Goal: Task Accomplishment & Management: Manage account settings

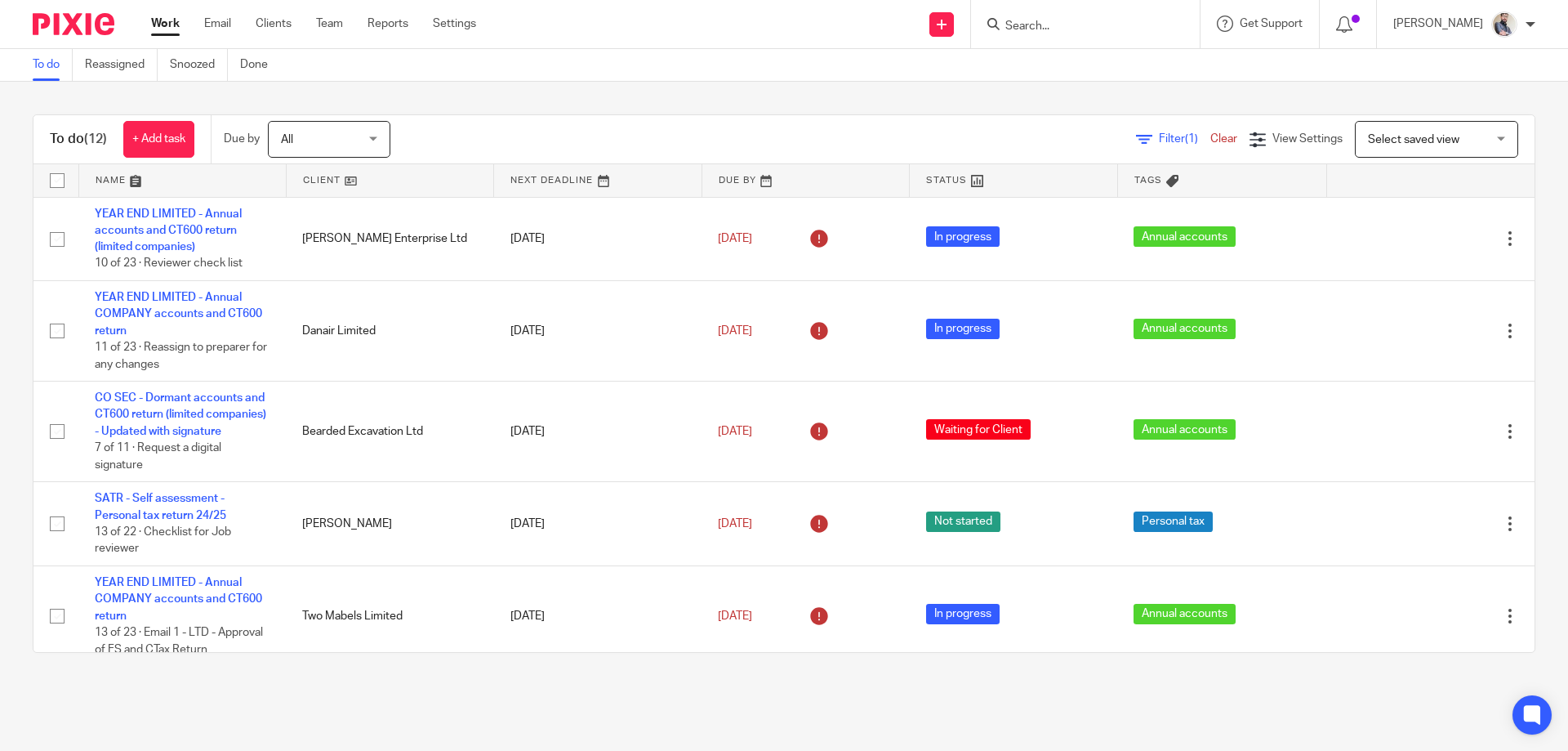
click at [1071, 26] on input "Search" at bounding box center [1078, 27] width 147 height 15
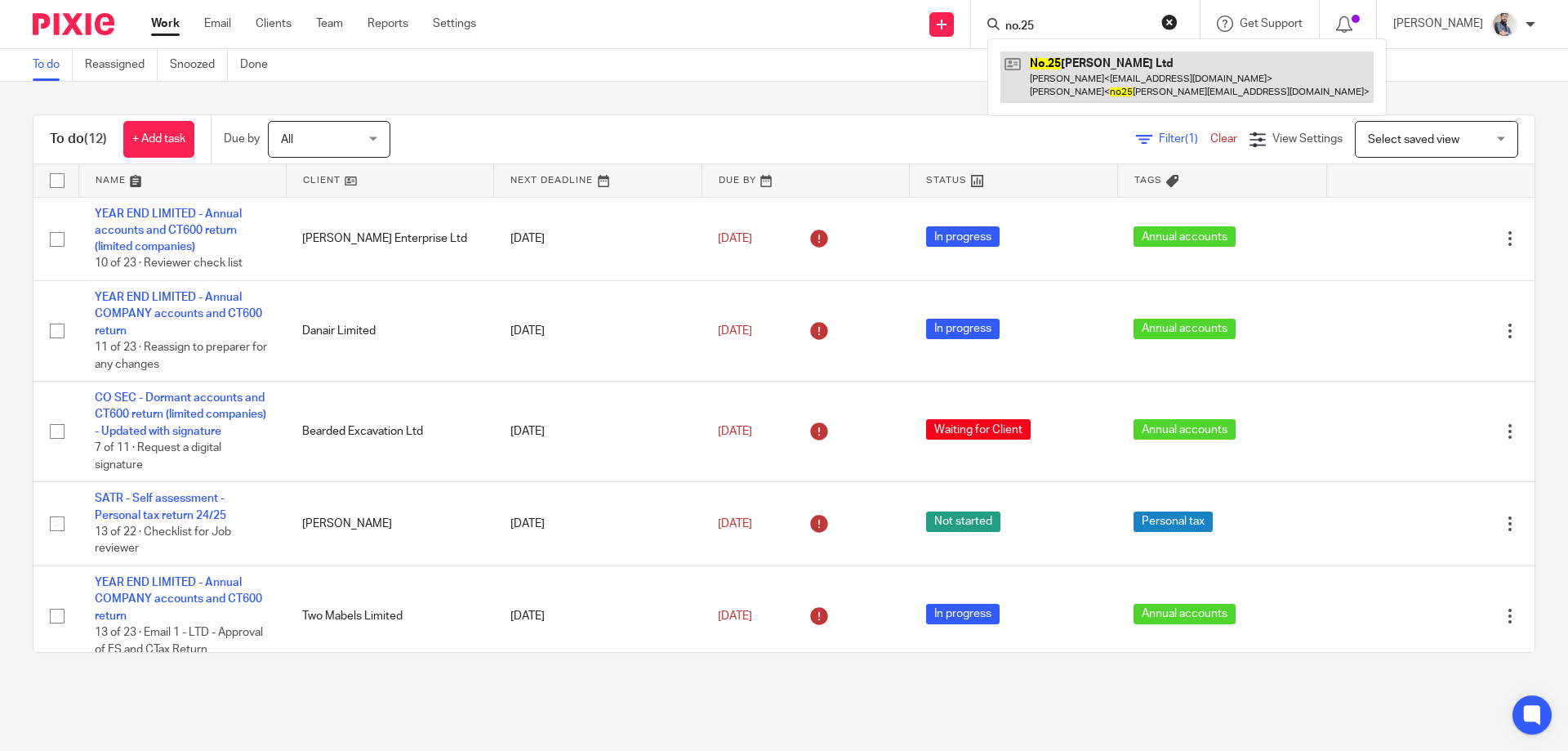
type input "no.25"
click at [1052, 77] on link at bounding box center [1187, 76] width 373 height 51
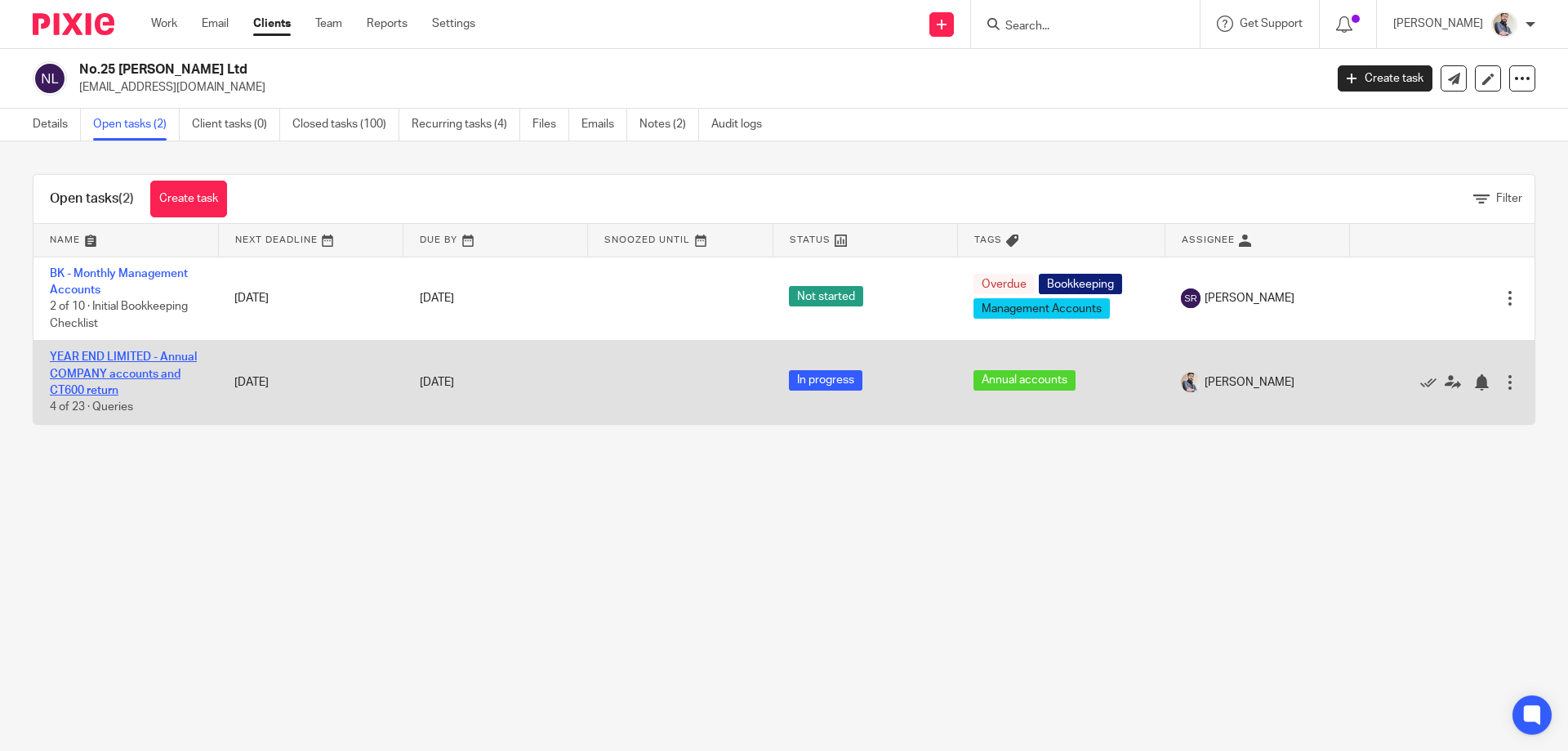
click at [98, 379] on link "YEAR END LIMITED - Annual COMPANY accounts and CT600 return" at bounding box center [123, 373] width 147 height 45
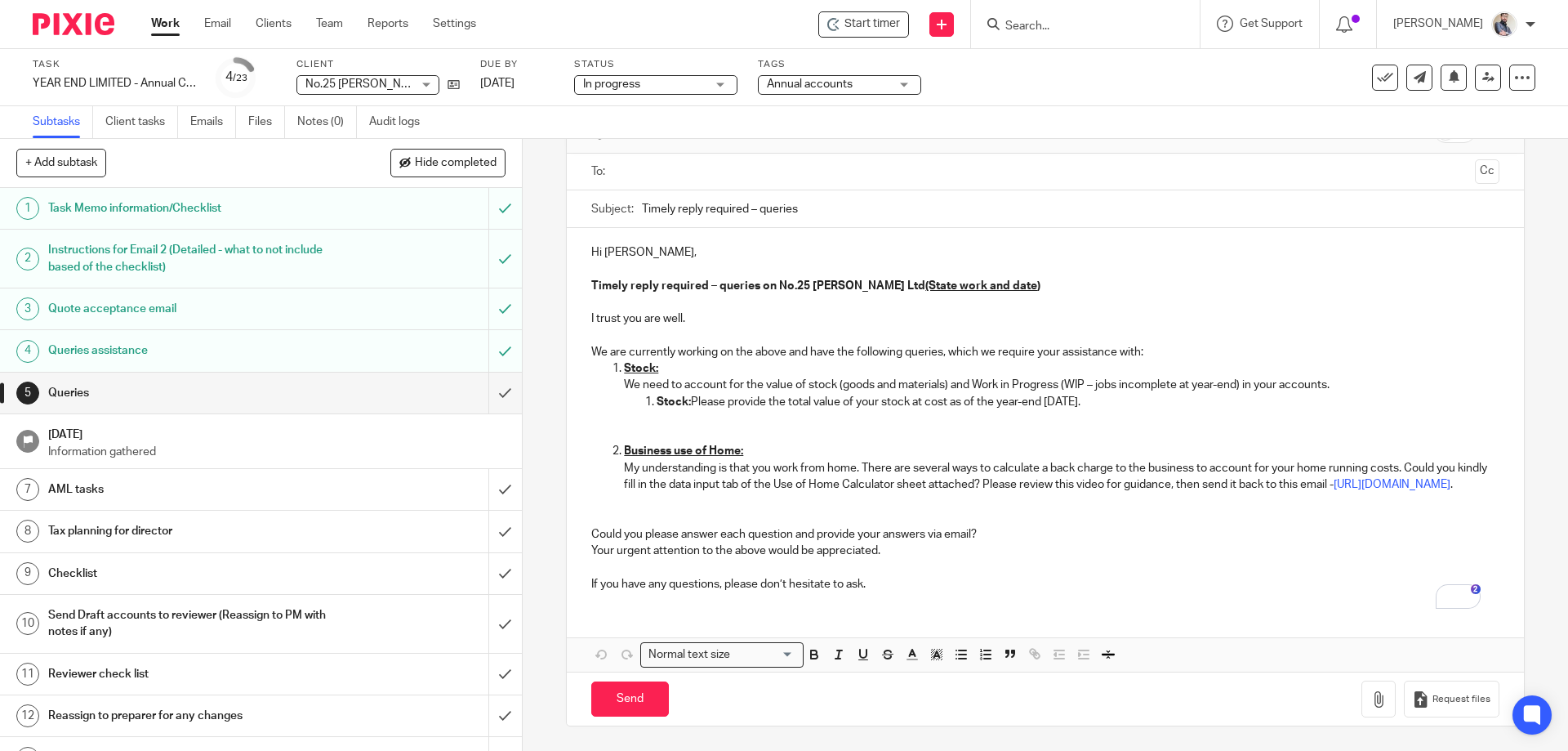
scroll to position [113, 0]
click at [930, 361] on p "Stock:" at bounding box center [1062, 369] width 875 height 16
drag, startPoint x: 949, startPoint y: 370, endPoint x: 1243, endPoint y: 370, distance: 294.0
click at [1243, 377] on p "We need to account for the value of stock (goods and materials) and Work in Pro…" at bounding box center [1062, 385] width 875 height 16
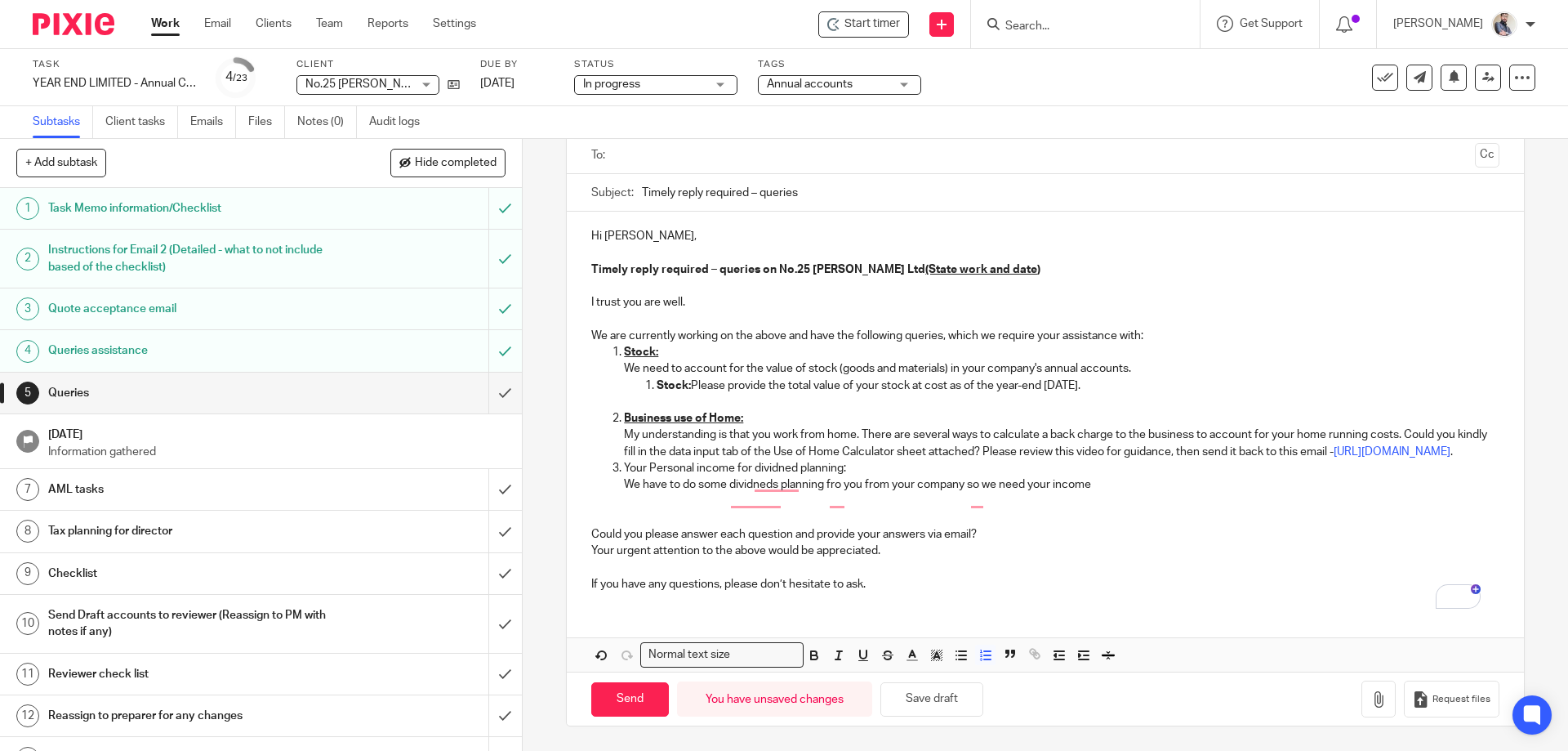
click at [1100, 492] on p "We have to do some dividneds planning fro you from your company so we need your…" at bounding box center [1062, 484] width 875 height 16
drag, startPoint x: 770, startPoint y: 271, endPoint x: 867, endPoint y: 271, distance: 97.0
click at [867, 271] on strong "Timely reply required – queries on No.25 Benson Ltd (State work and date )" at bounding box center [816, 269] width 450 height 12
copy strong "No.25 [PERSON_NAME] Ltd"
click at [1314, 492] on p "We have to do some dividneds planning fro you from your company so we need your…" at bounding box center [1062, 484] width 875 height 16
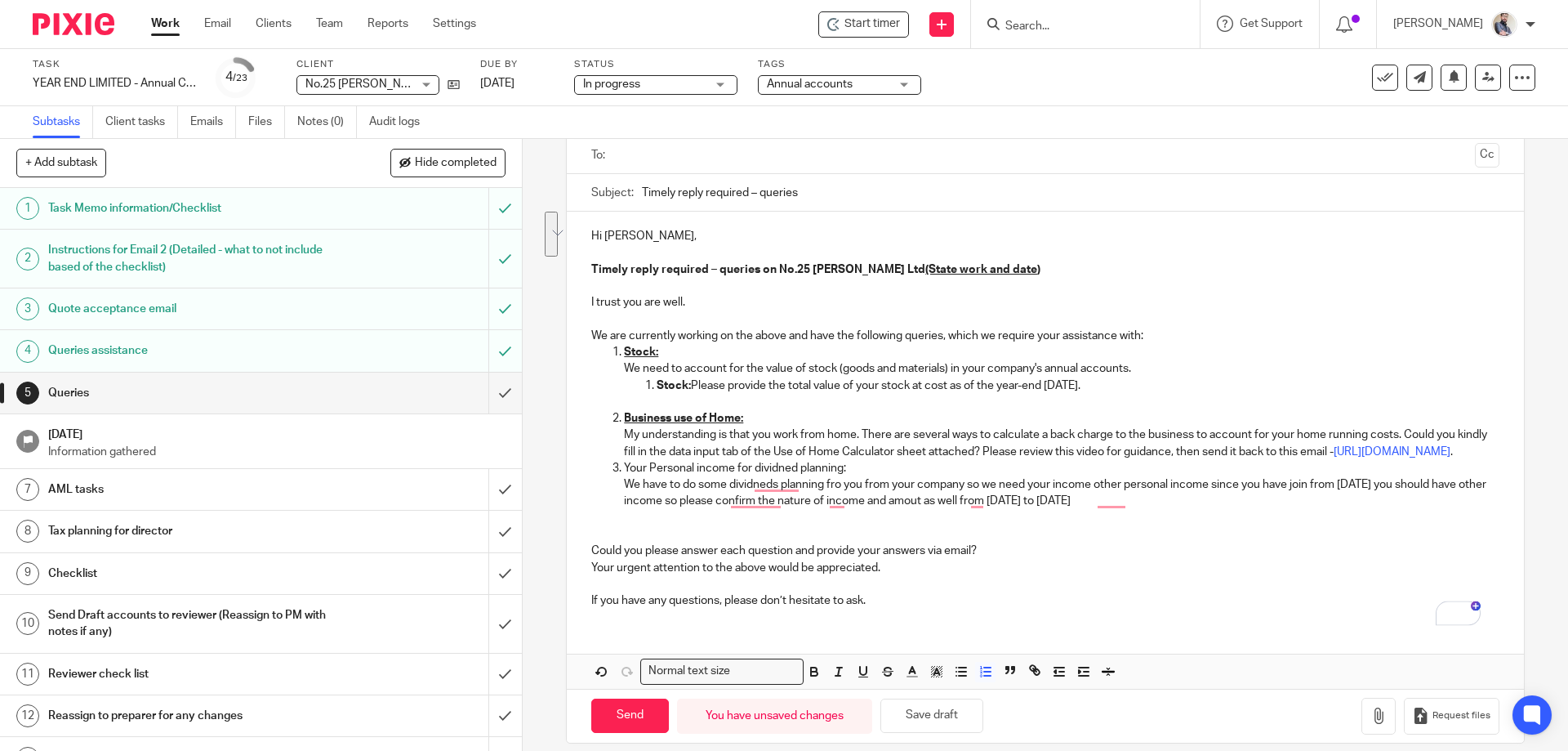
copy li "We have to do some dividneds planning fro you from your company so we need your…"
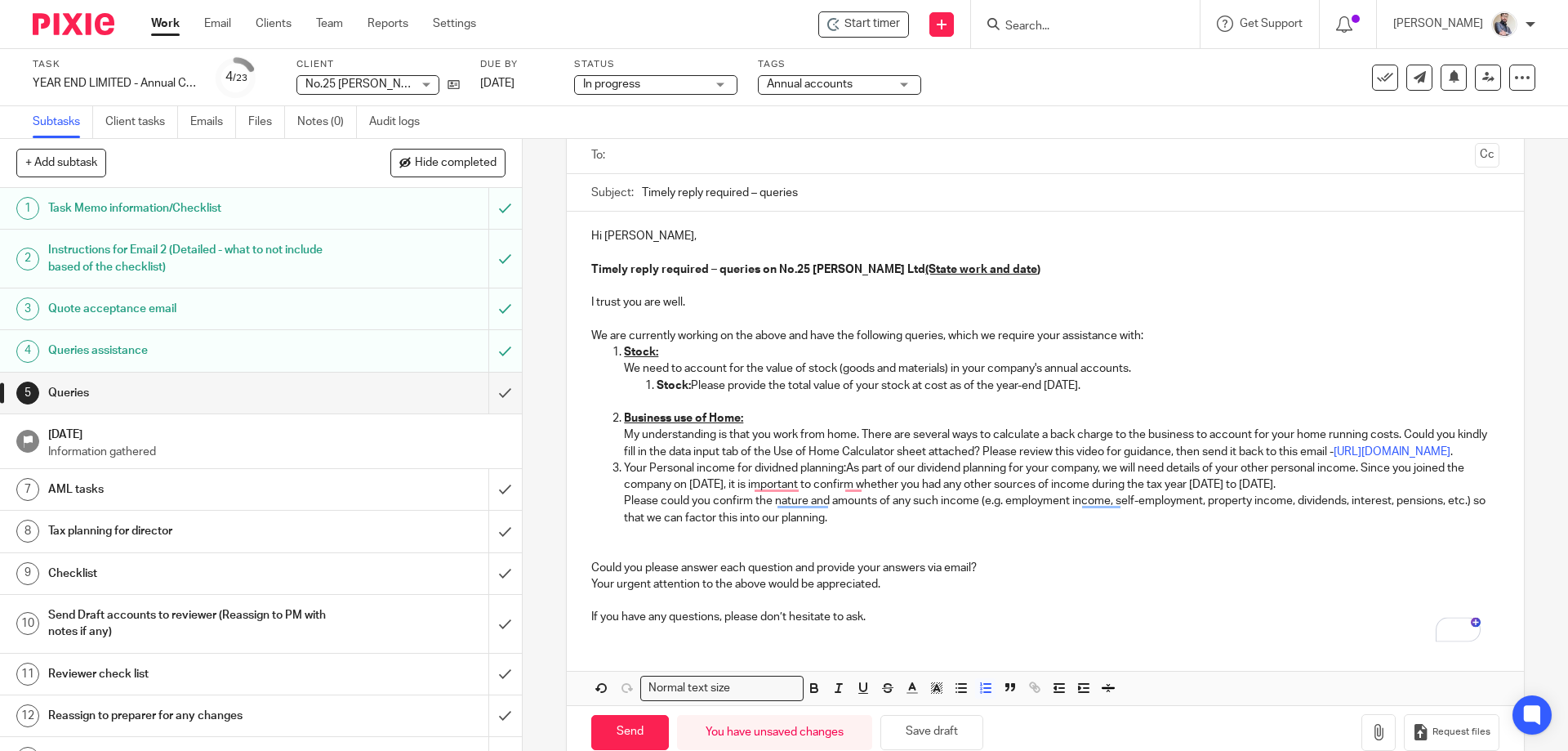
click at [841, 460] on p "My understanding is that you work from home. There are several ways to calculat…" at bounding box center [1062, 443] width 875 height 34
click at [868, 484] on p "Your Personal income for dividned planning:As part of our dividend planning for…" at bounding box center [1062, 477] width 875 height 34
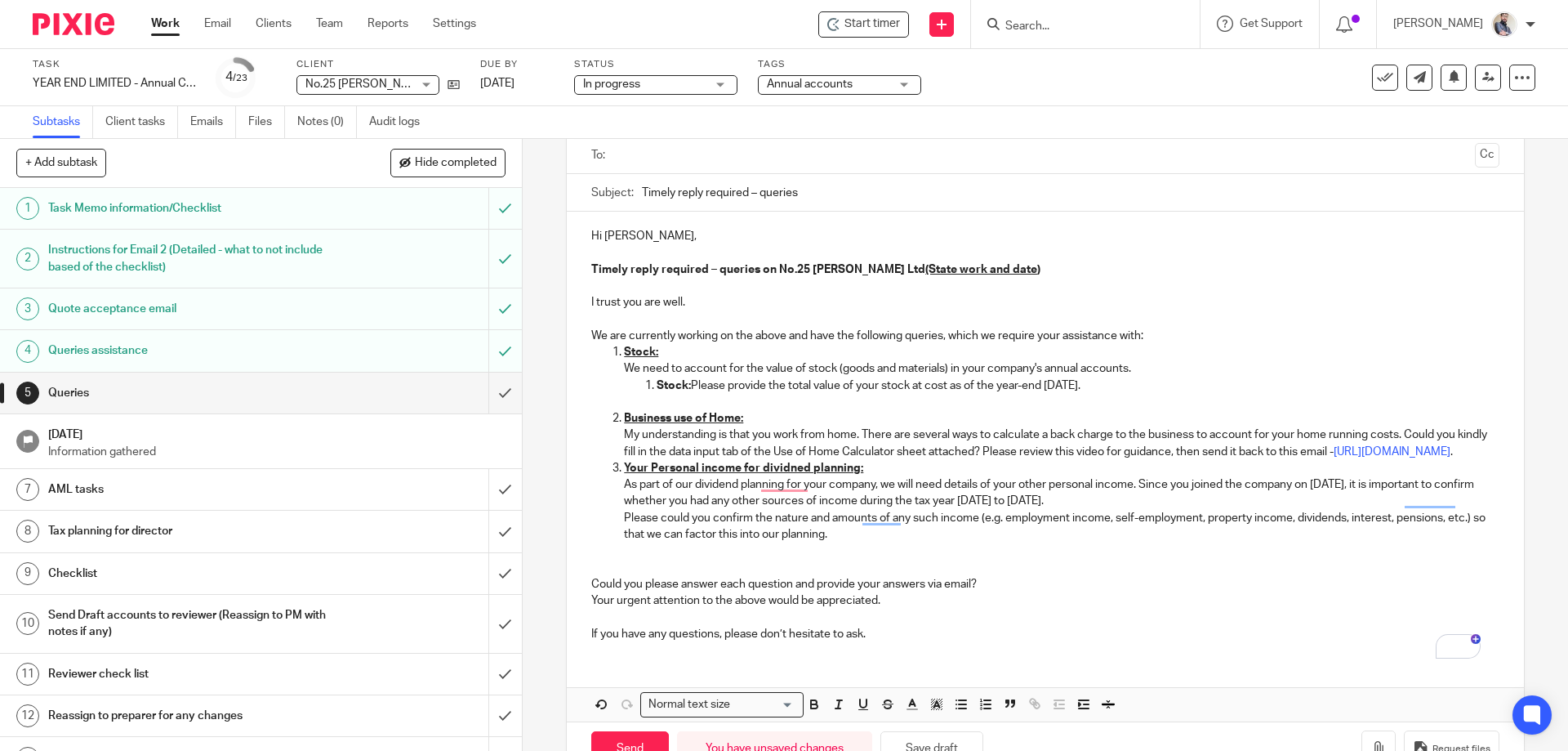
click at [1017, 609] on p "Your urgent attention to the above would be appreciated." at bounding box center [1046, 601] width 908 height 16
click at [661, 576] on p "To enrich screen reader interactions, please activate Accessibility in Grammarl…" at bounding box center [1046, 568] width 908 height 16
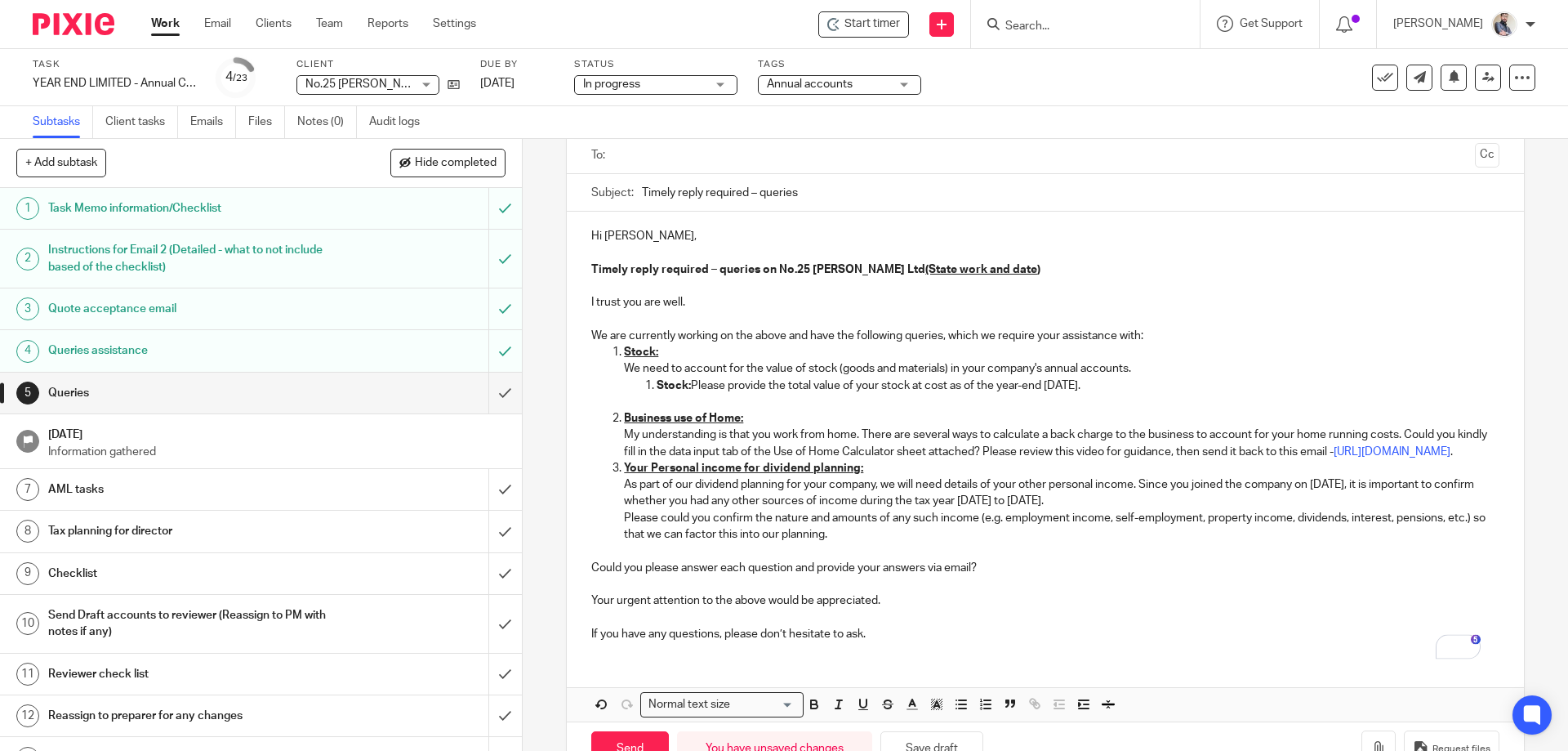
click at [888, 280] on p "To enrich screen reader interactions, please activate Accessibility in Grammarl…" at bounding box center [1046, 286] width 908 height 16
click at [867, 274] on strong "Timely reply required – queries on No.25 Benson Ltd (State work and date )" at bounding box center [816, 269] width 450 height 12
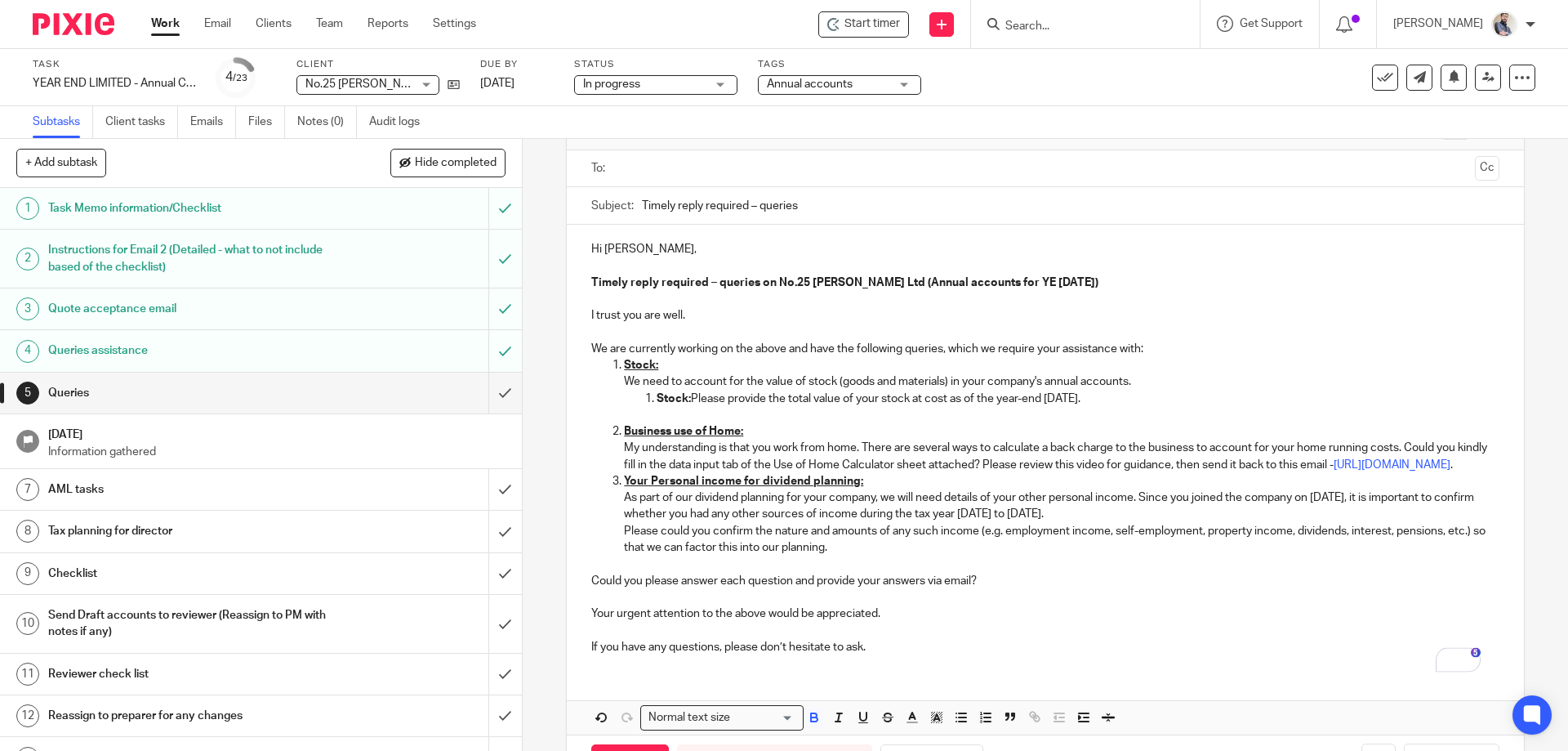
scroll to position [179, 0]
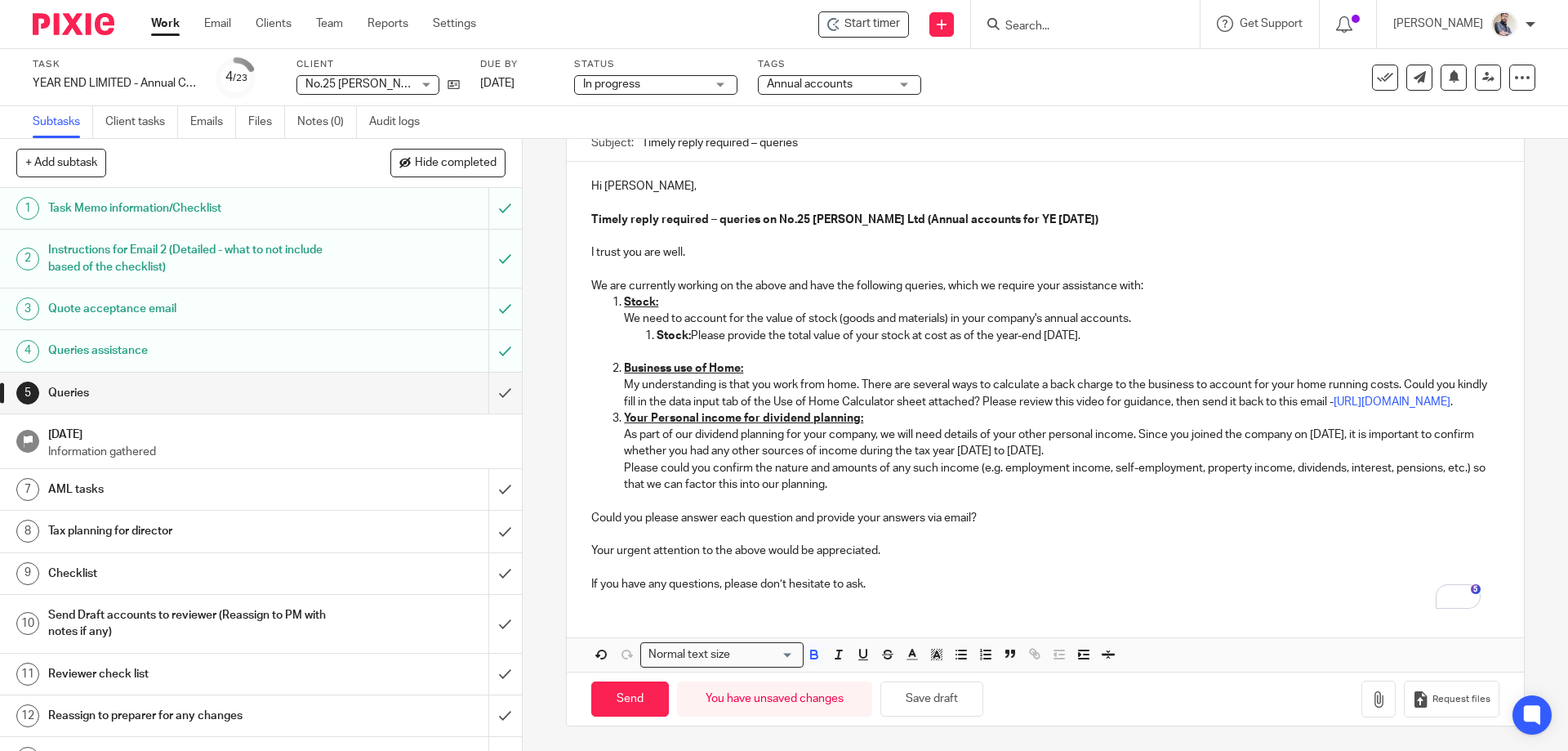
click at [987, 214] on strong "Timely reply required – queries on No.25 Benson Ltd (Annual accounts for YE 30 …" at bounding box center [845, 220] width 507 height 12
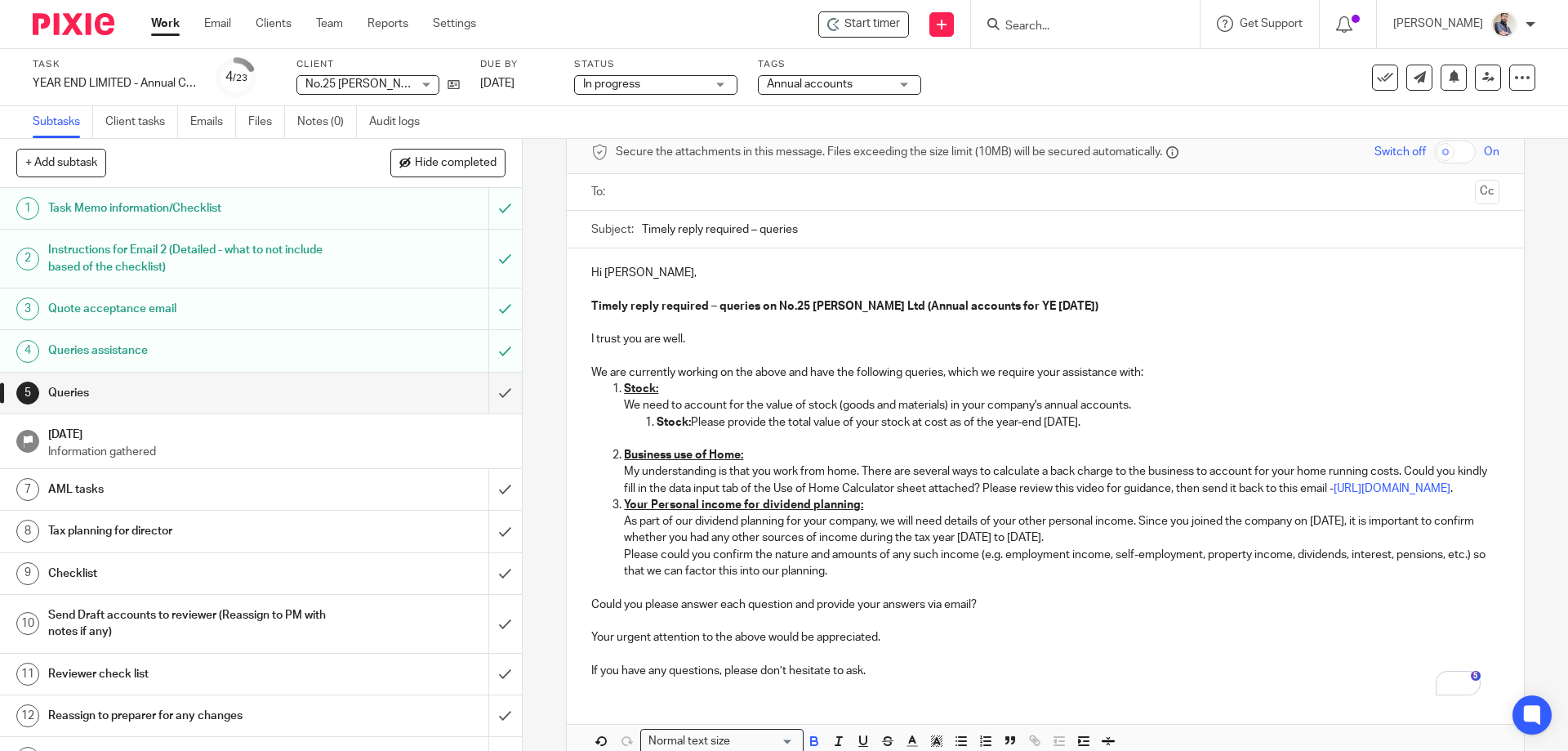
scroll to position [0, 0]
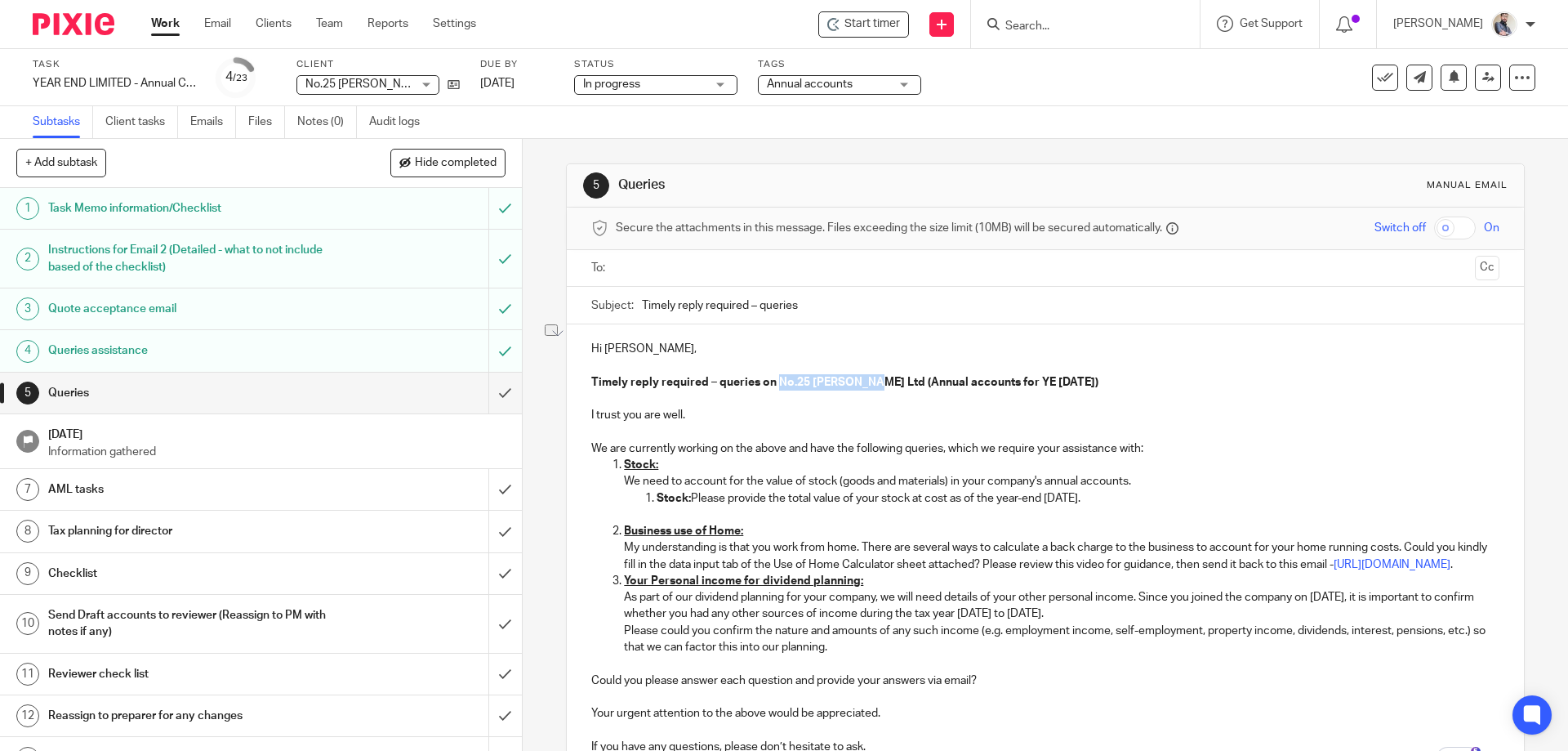
drag, startPoint x: 775, startPoint y: 380, endPoint x: 866, endPoint y: 379, distance: 91.0
click at [866, 379] on strong "Timely reply required – queries on No.25 Benson Ltd (Annual accounts for YE 30 …" at bounding box center [845, 382] width 507 height 12
copy strong "No.25 [PERSON_NAME] Ltd"
click at [674, 270] on input "text" at bounding box center [1045, 268] width 847 height 19
click at [1476, 267] on button "Cc" at bounding box center [1488, 270] width 25 height 25
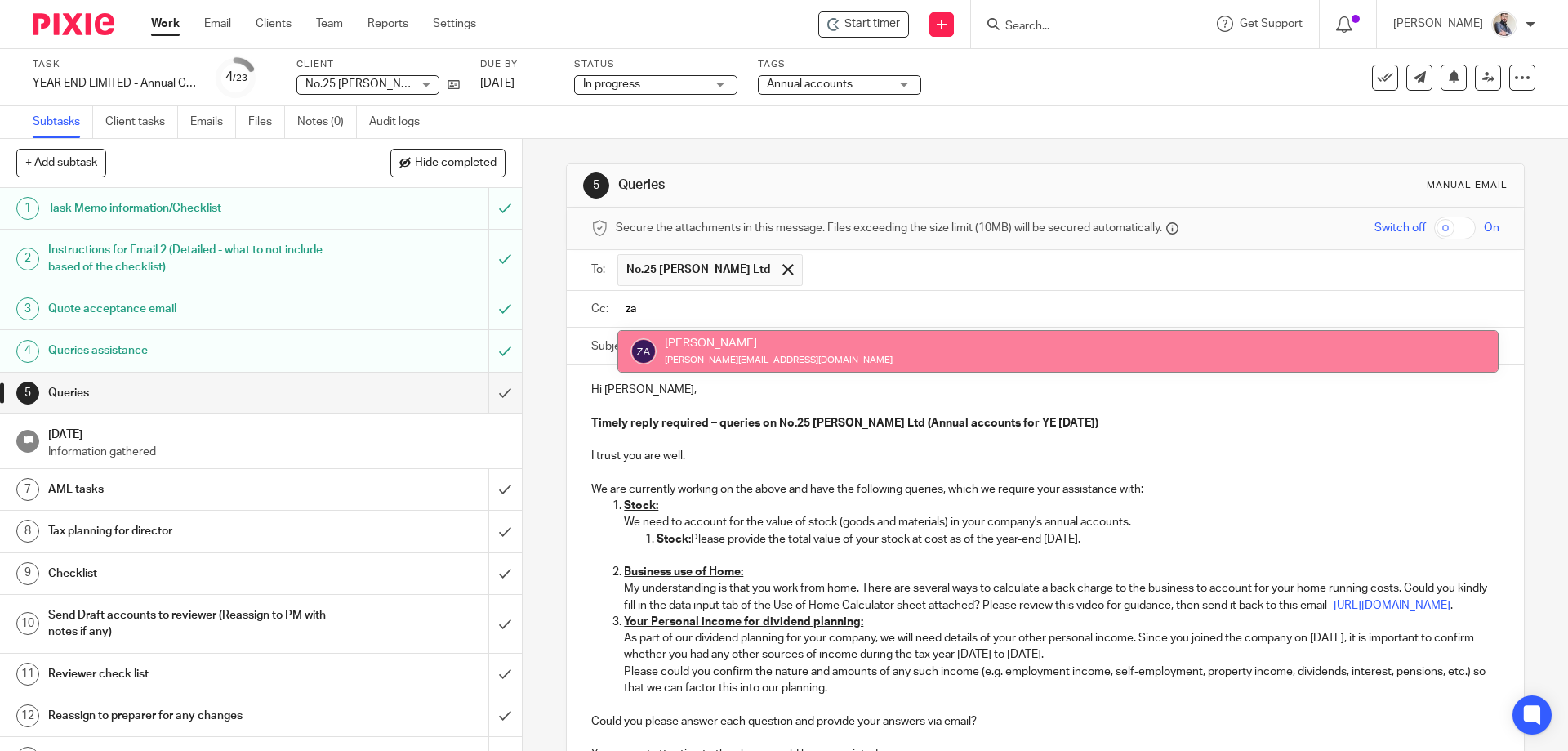
type input "za"
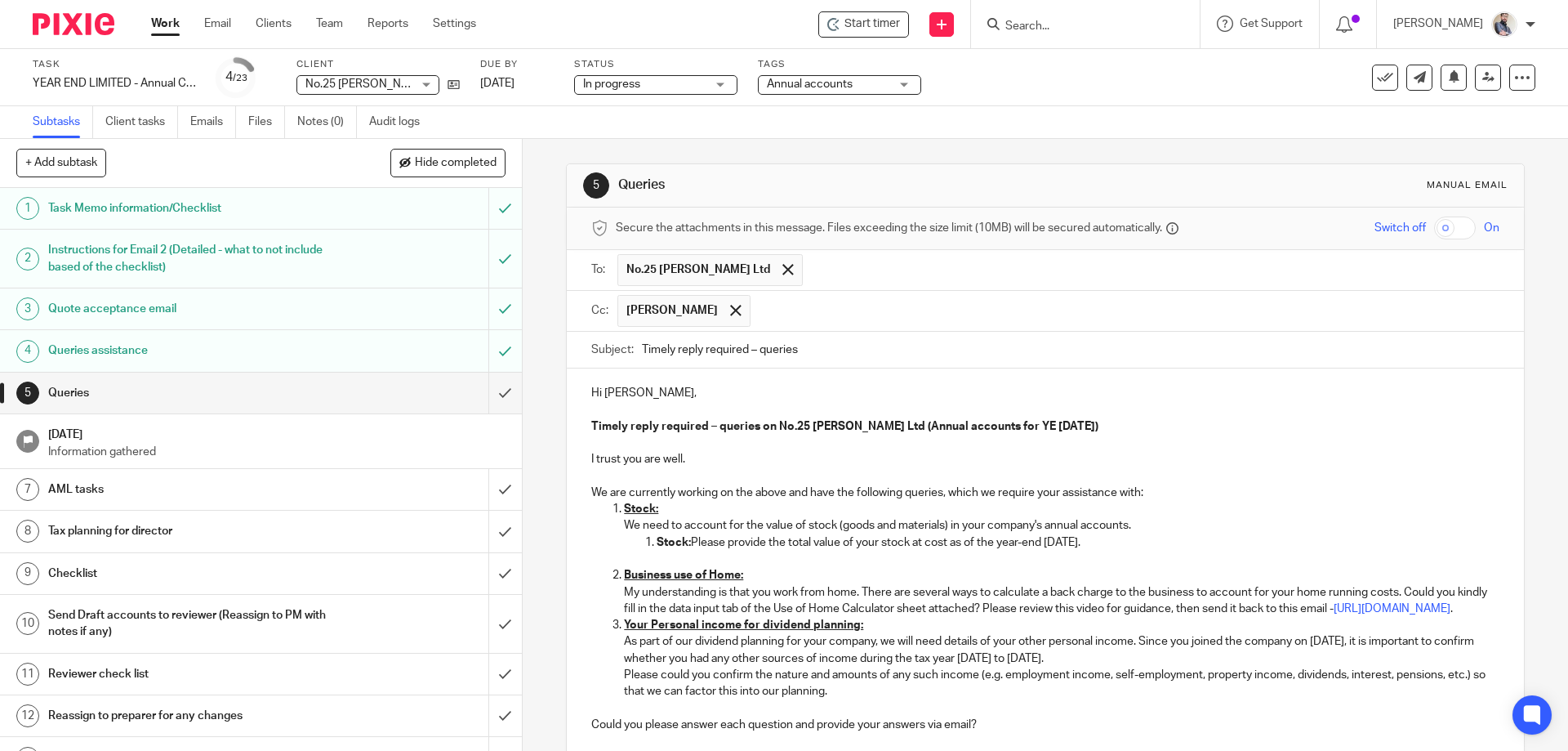
click at [888, 618] on p "My understanding is that you work from home. There are several ways to calculat…" at bounding box center [1062, 601] width 875 height 34
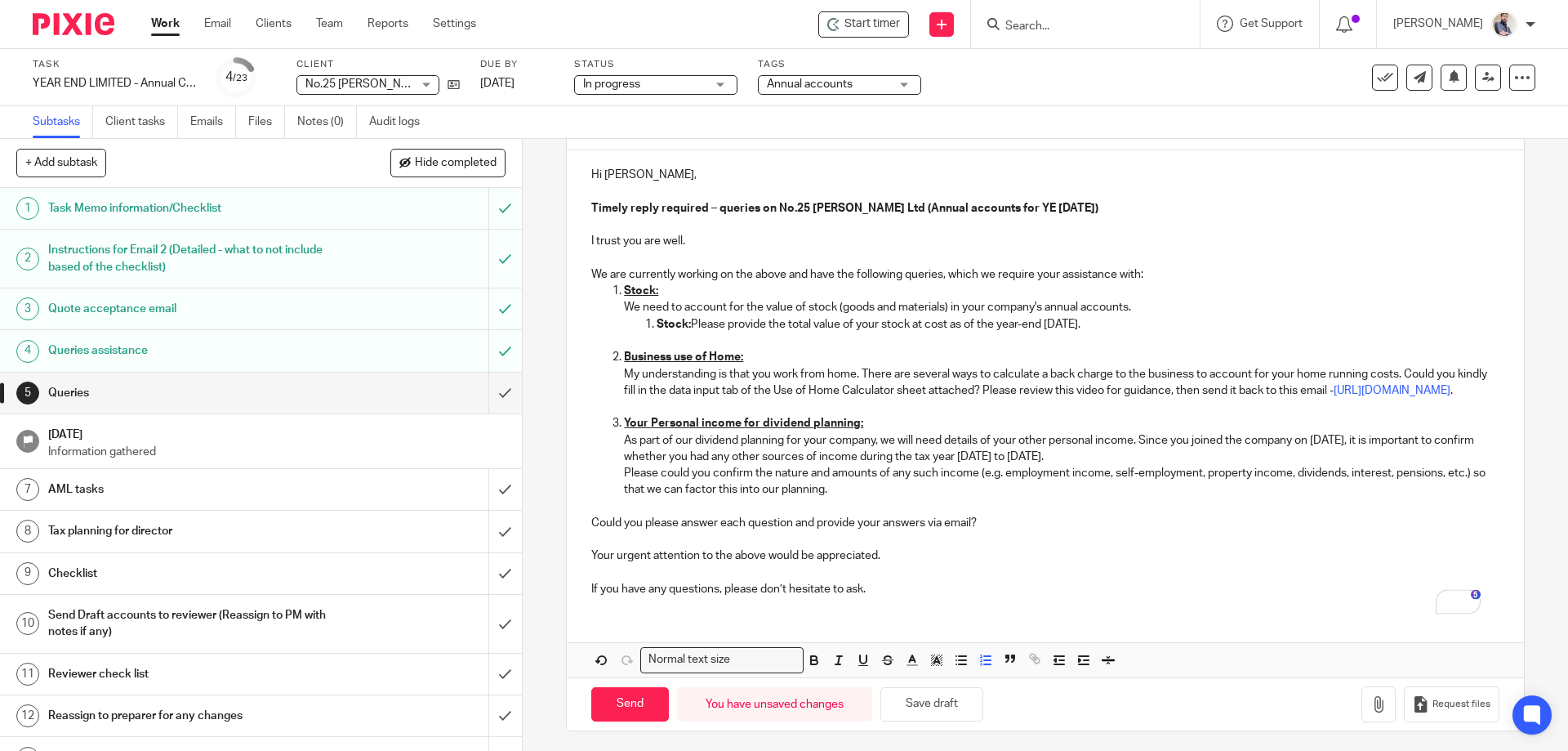
scroll to position [240, 0]
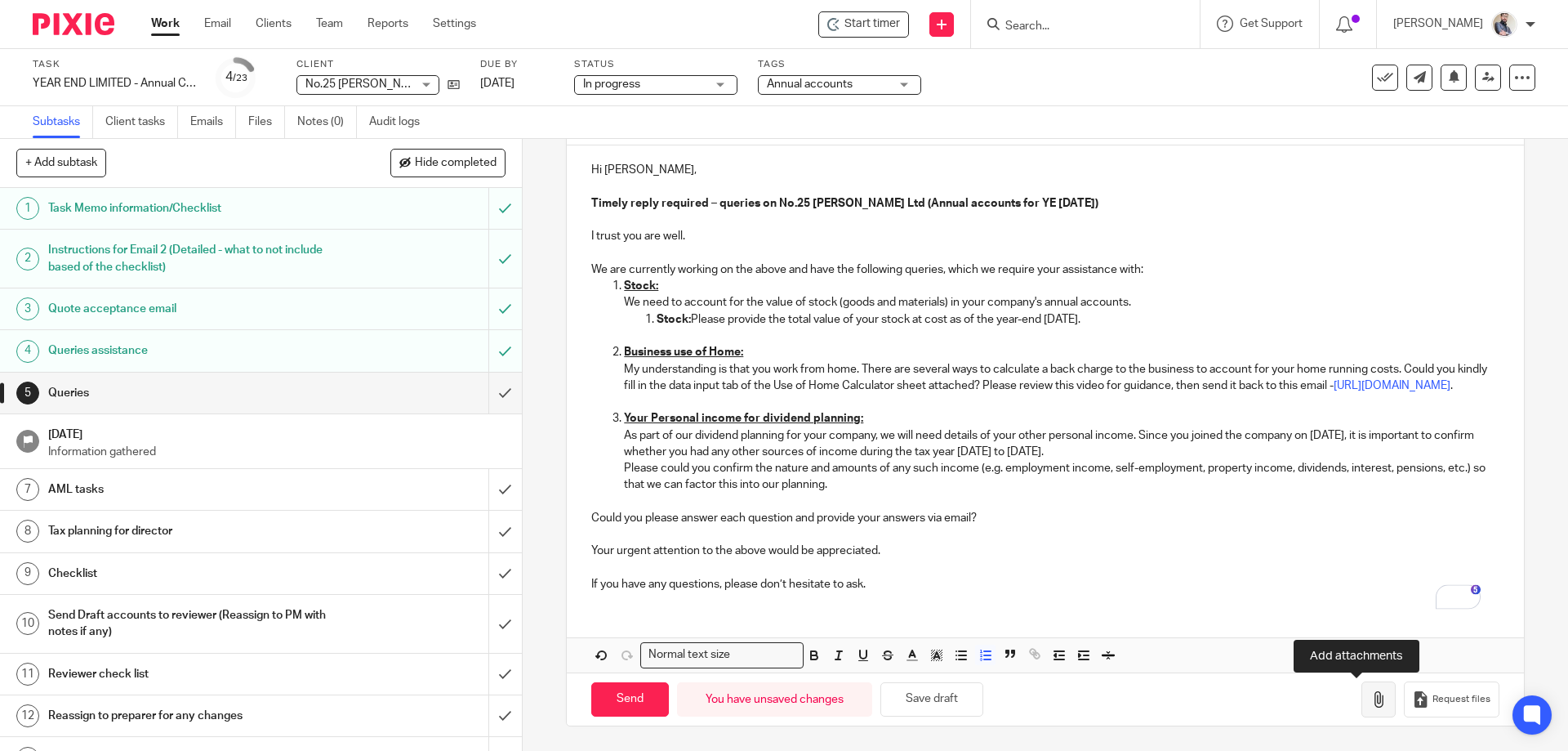
click at [1363, 715] on button "button" at bounding box center [1379, 699] width 35 height 36
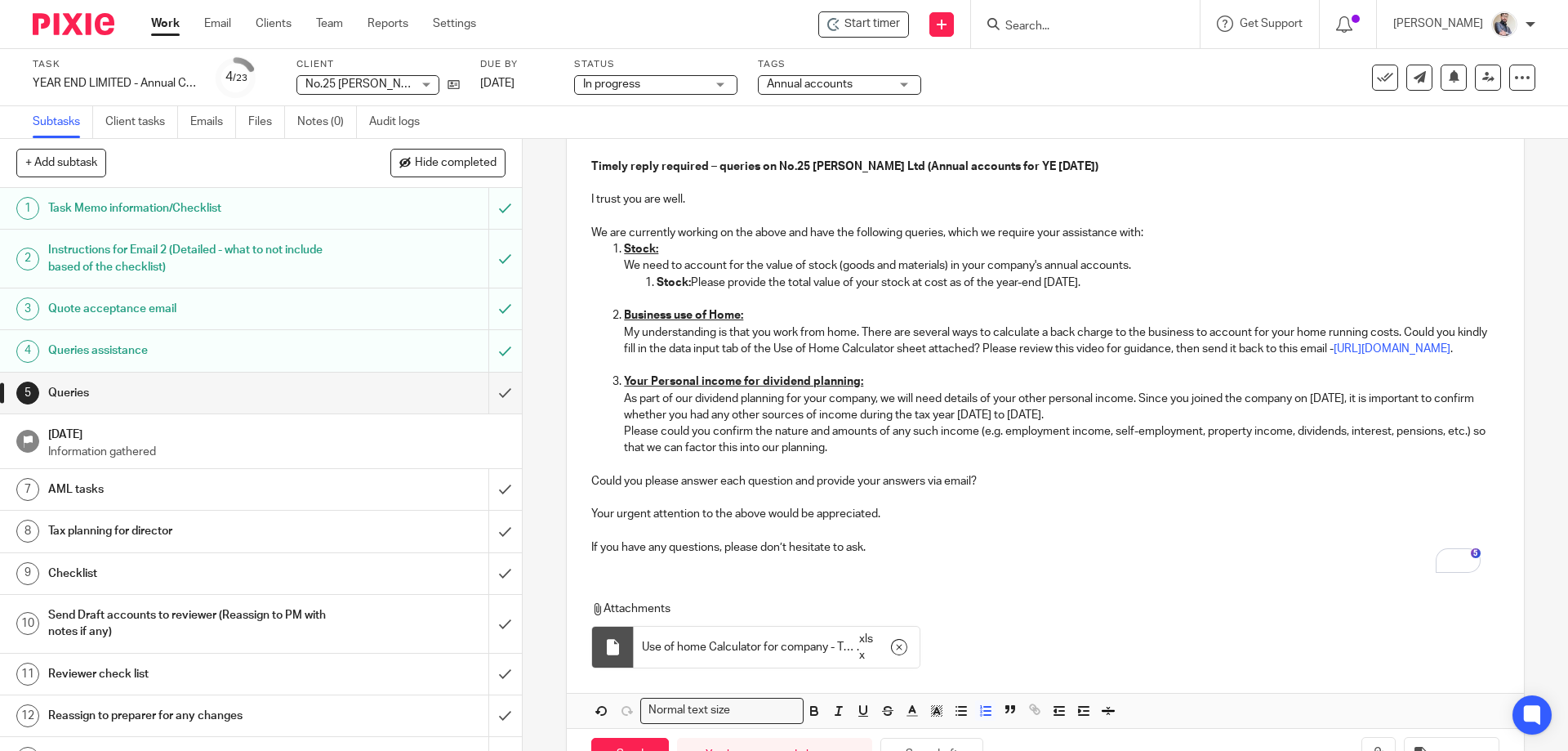
scroll to position [224, 0]
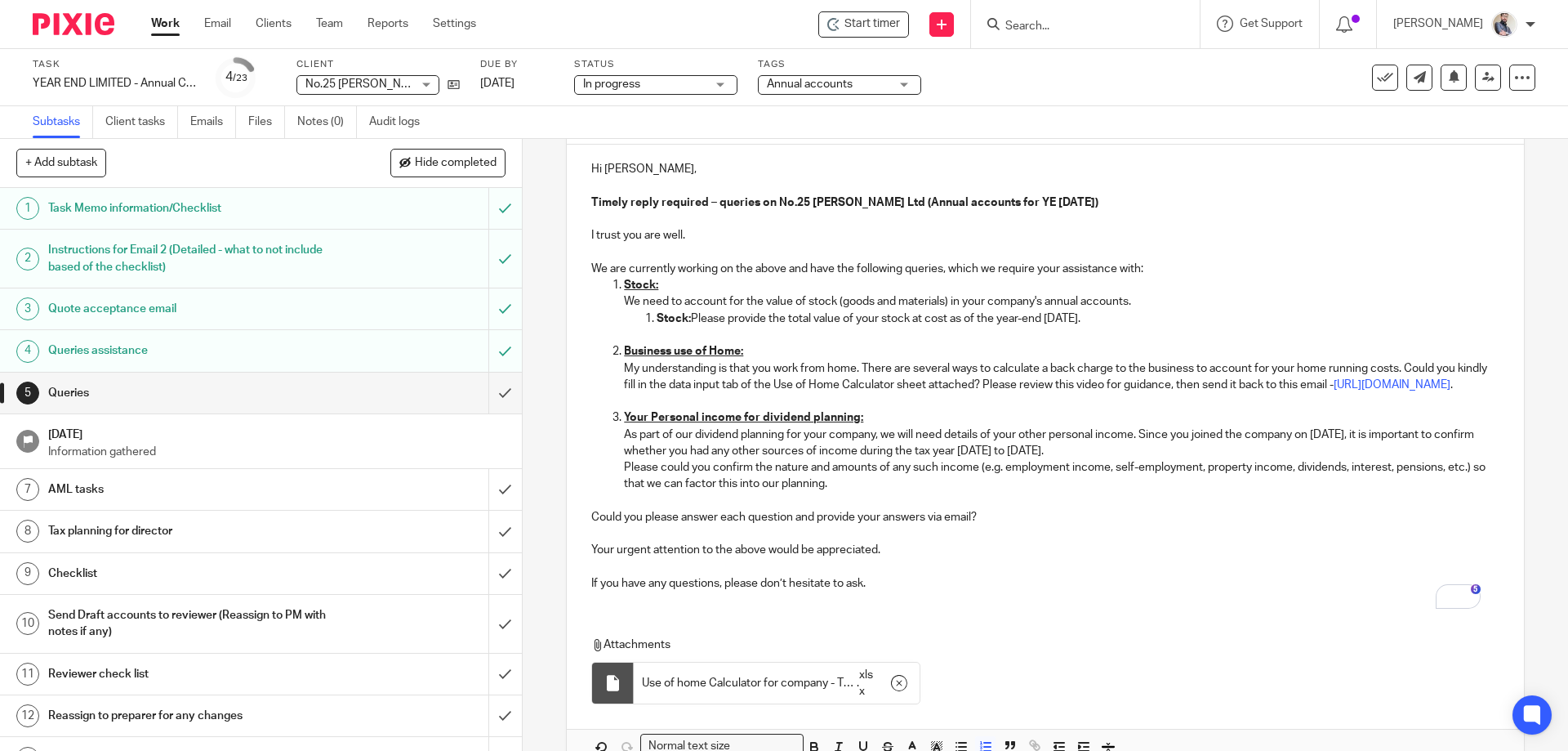
click at [1161, 460] on p "As part of our dividend planning for your company, we will need details of your…" at bounding box center [1062, 443] width 875 height 34
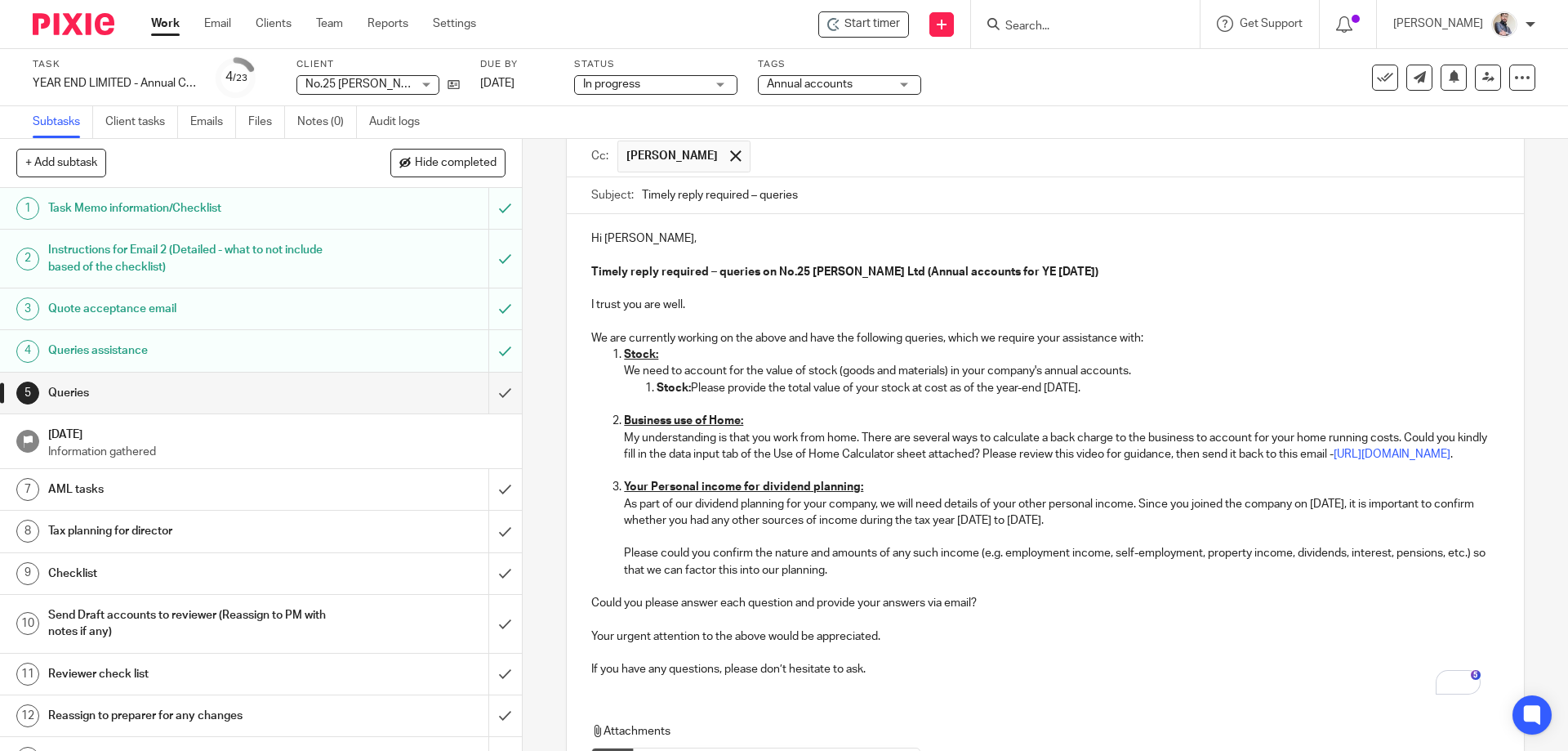
scroll to position [0, 0]
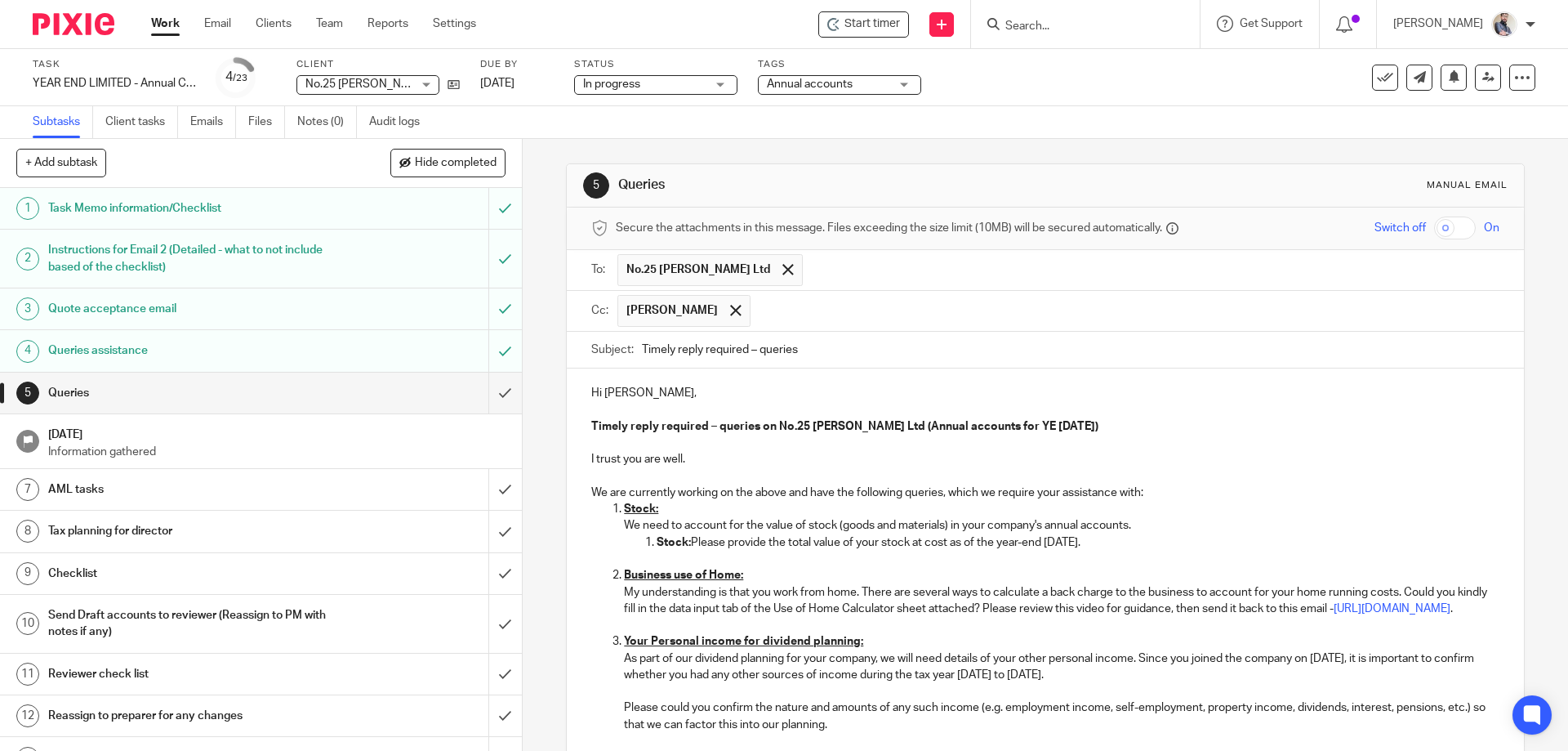
click at [825, 276] on input "text" at bounding box center [1152, 270] width 682 height 32
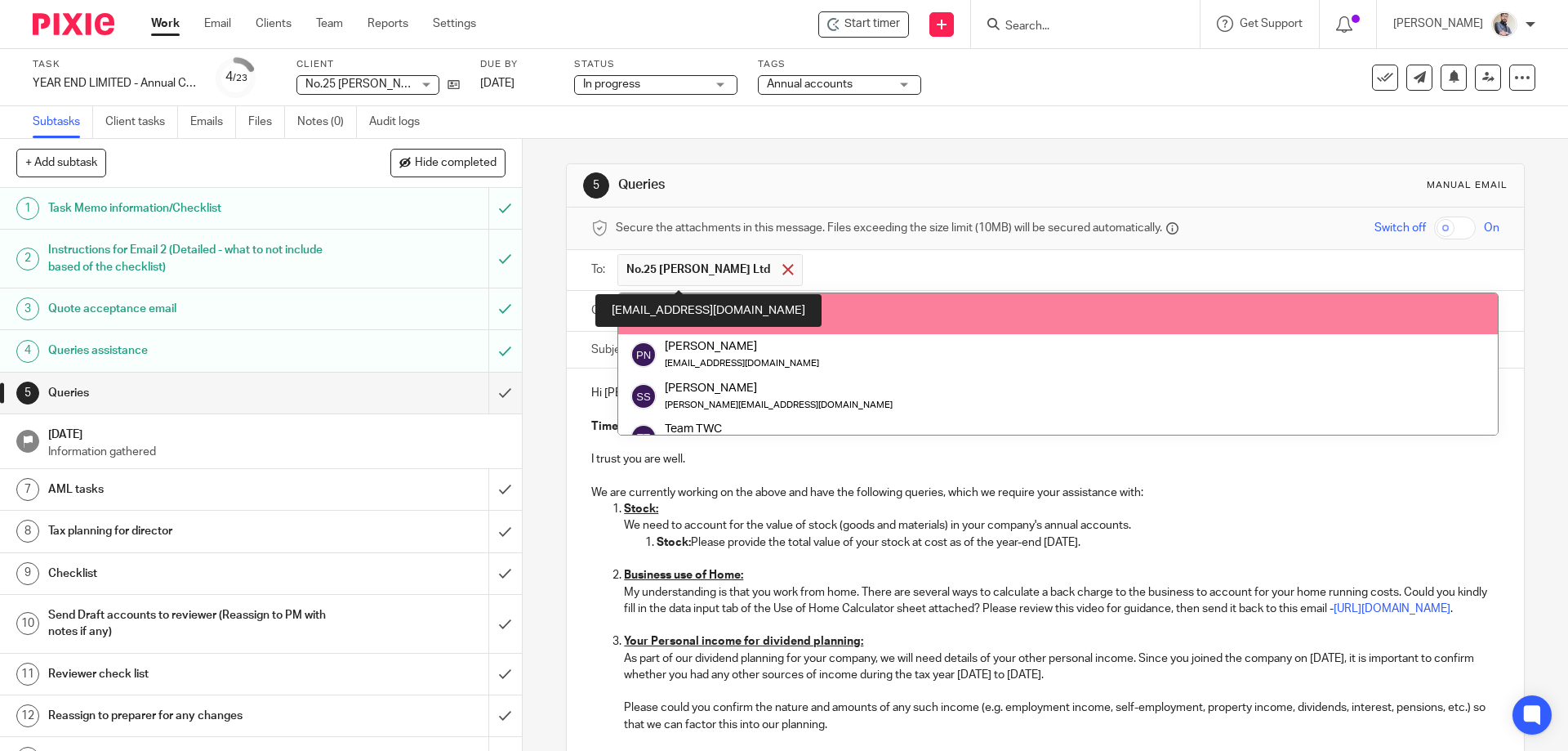
click at [783, 272] on span at bounding box center [788, 269] width 11 height 11
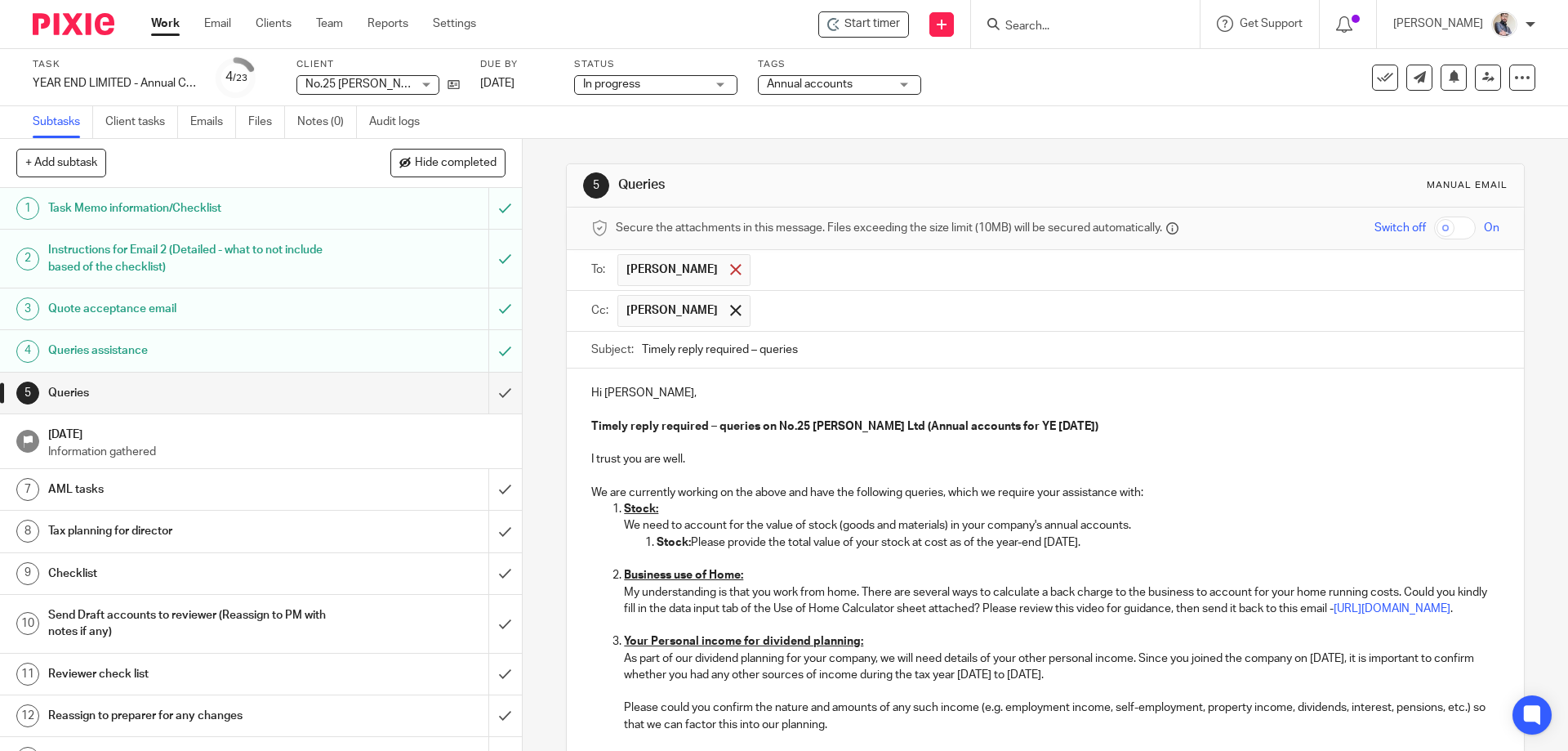
click at [730, 272] on span at bounding box center [736, 269] width 11 height 11
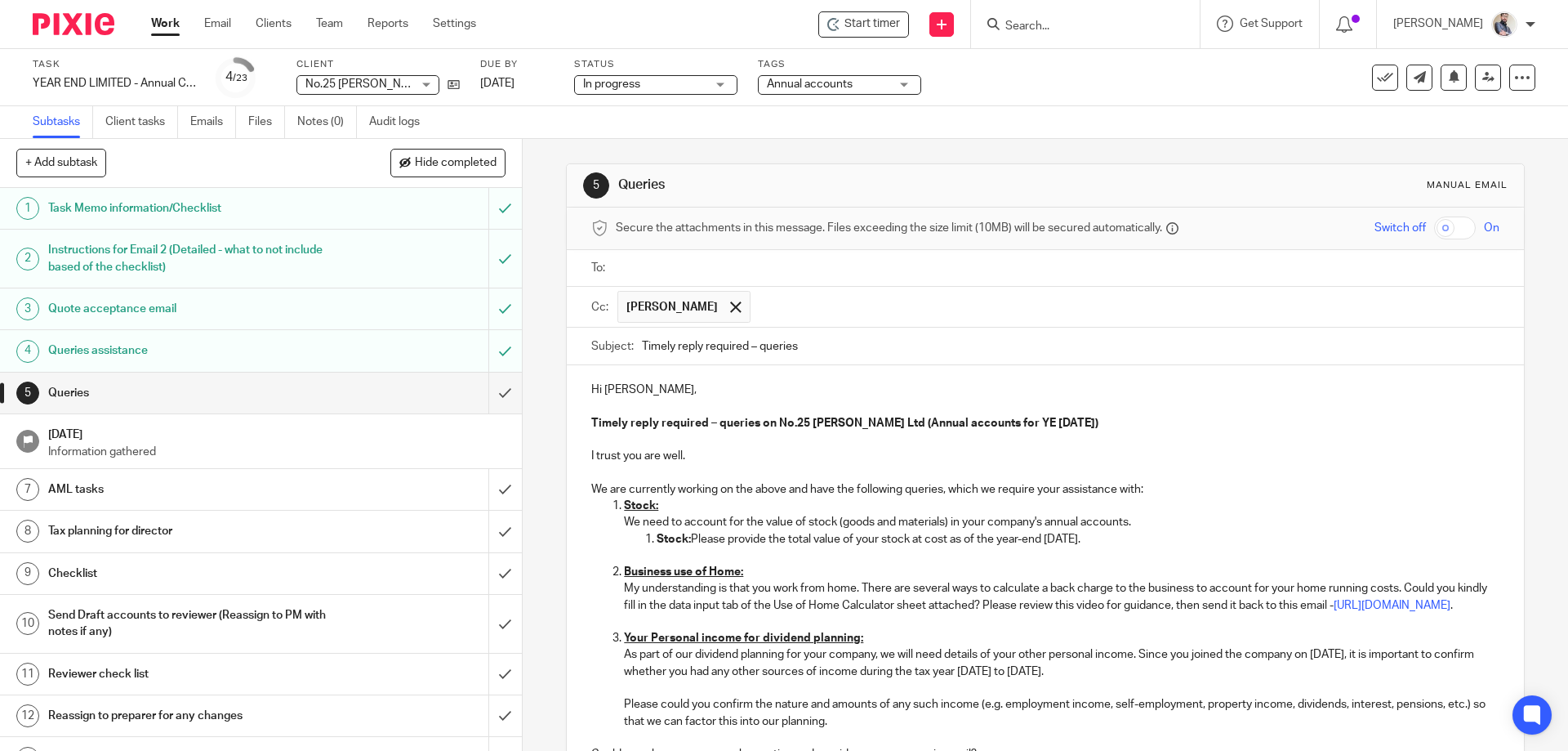
click at [686, 272] on input "text" at bounding box center [1057, 268] width 871 height 19
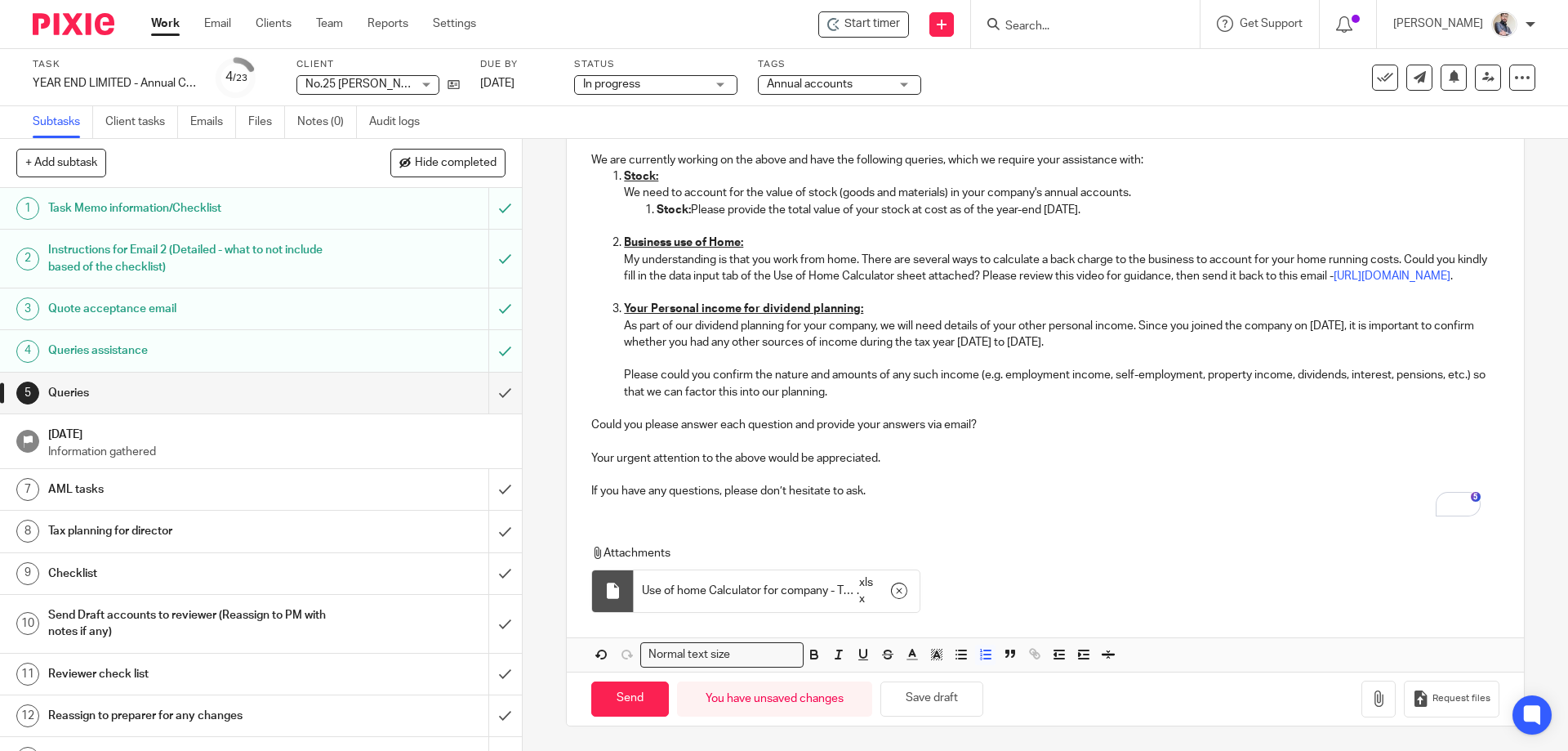
scroll to position [349, 0]
click at [641, 696] on input "Send" at bounding box center [630, 699] width 77 height 36
type input "Sent"
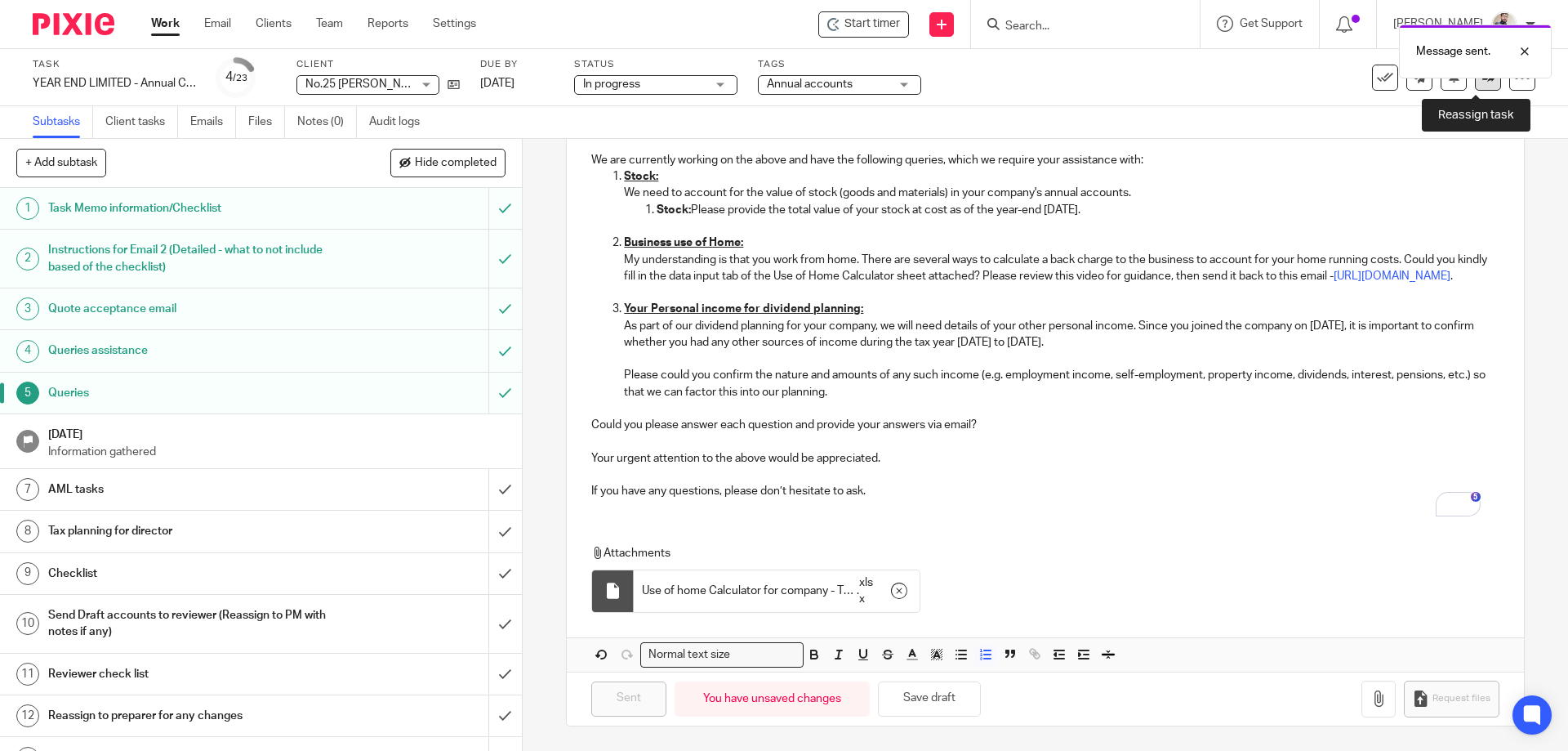
click at [1483, 78] on icon at bounding box center [1489, 77] width 12 height 12
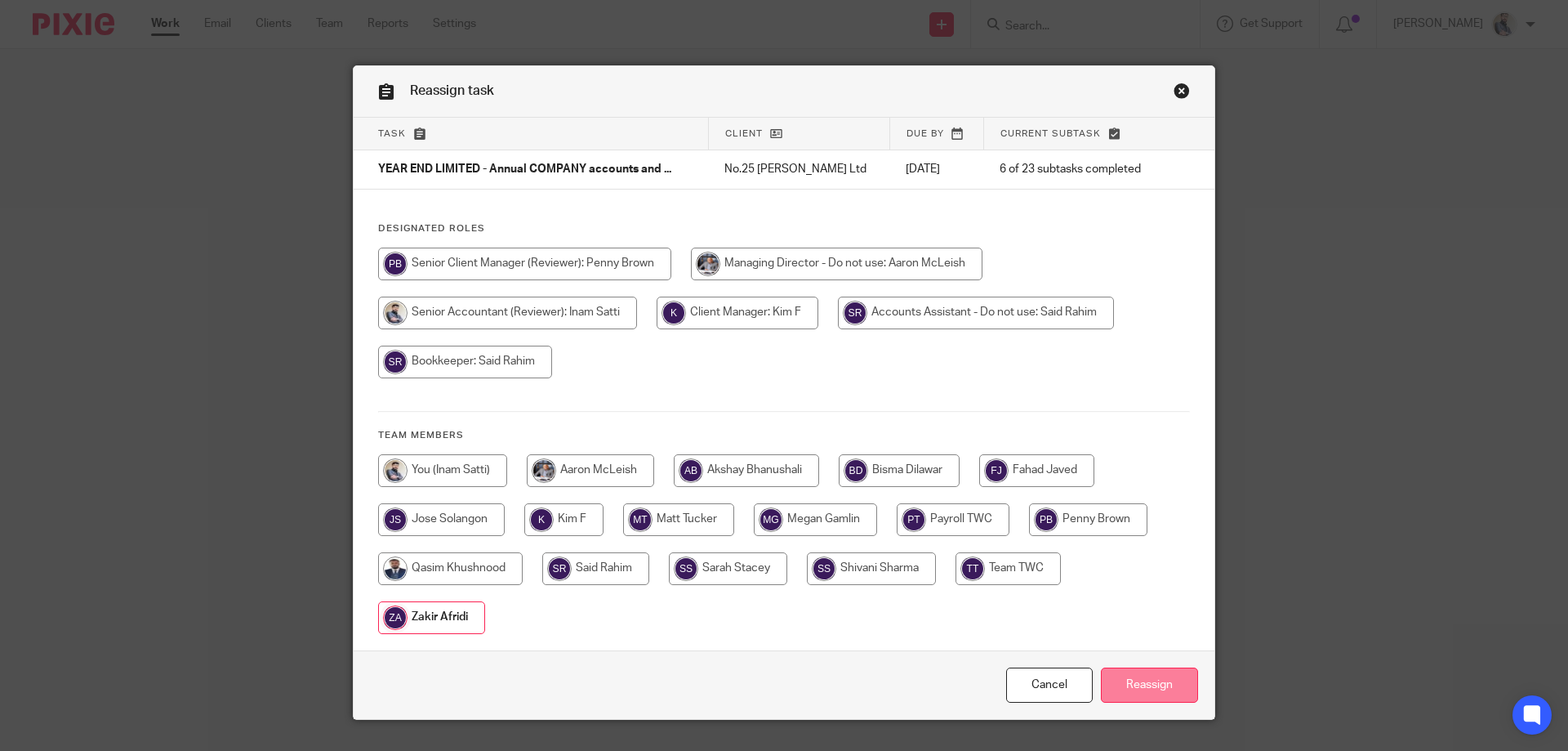
click at [1133, 678] on input "Reassign" at bounding box center [1150, 685] width 97 height 36
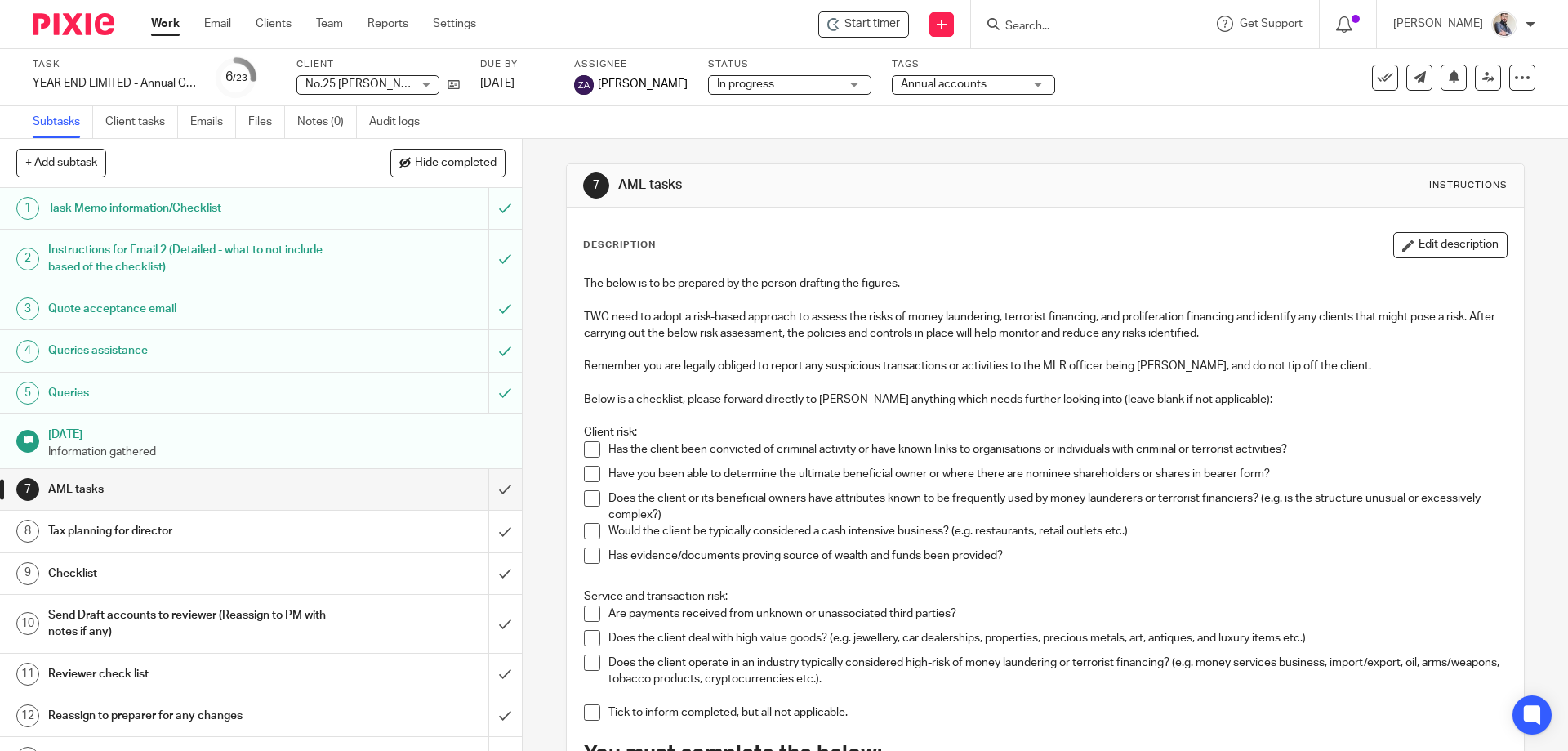
click at [156, 18] on link "Work" at bounding box center [165, 23] width 28 height 16
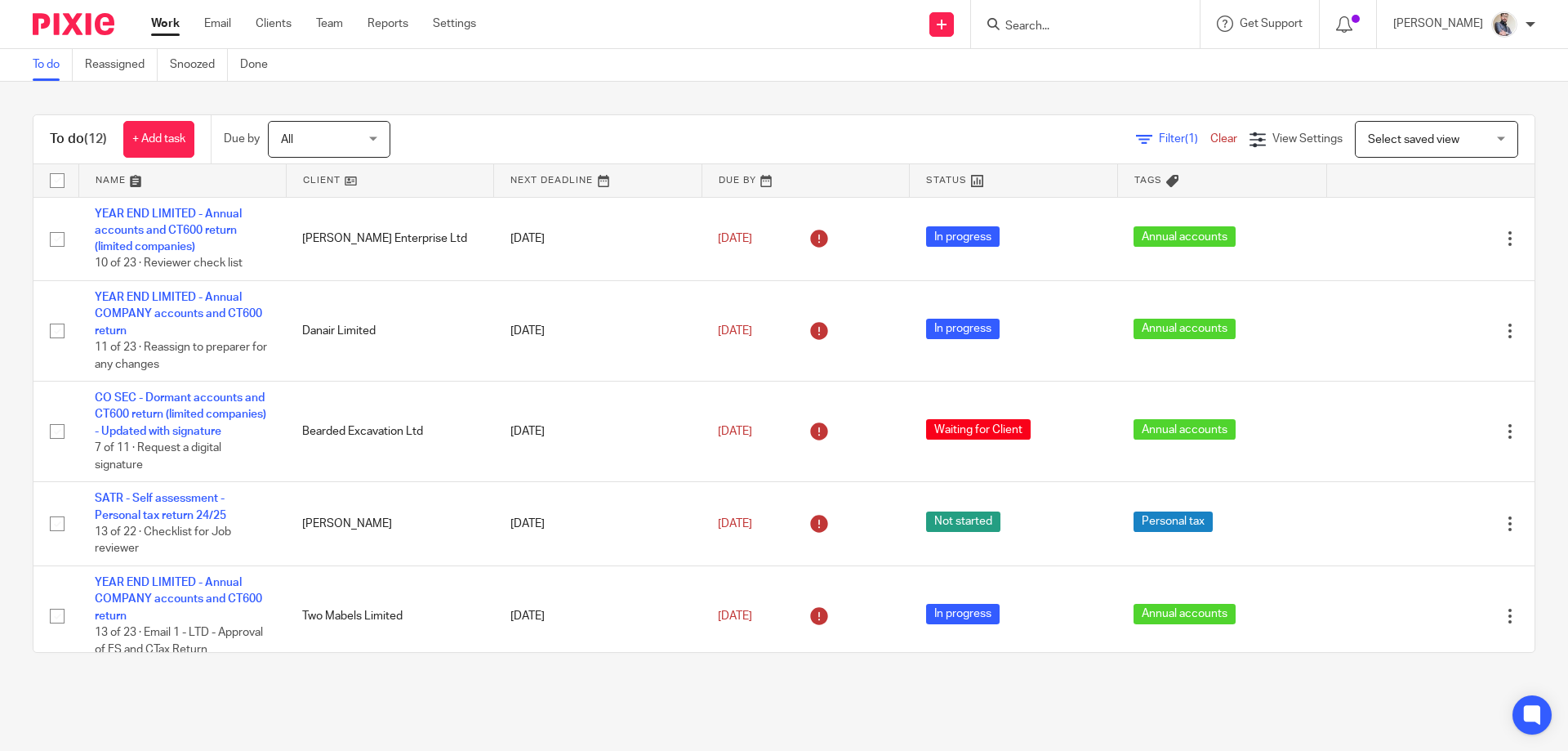
click at [1088, 31] on input "Search" at bounding box center [1078, 27] width 147 height 15
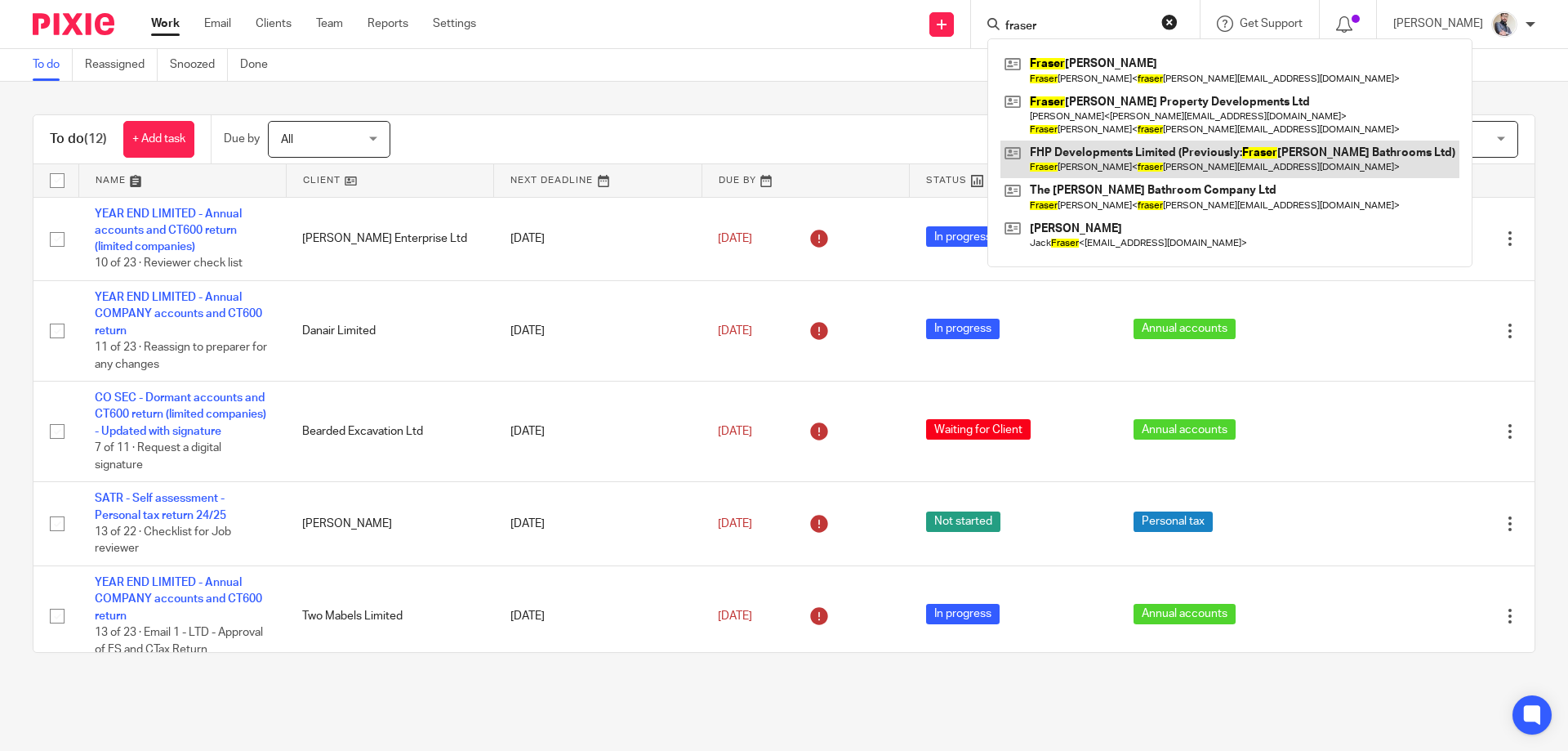
type input "fraser"
click at [1221, 165] on link at bounding box center [1230, 159] width 459 height 37
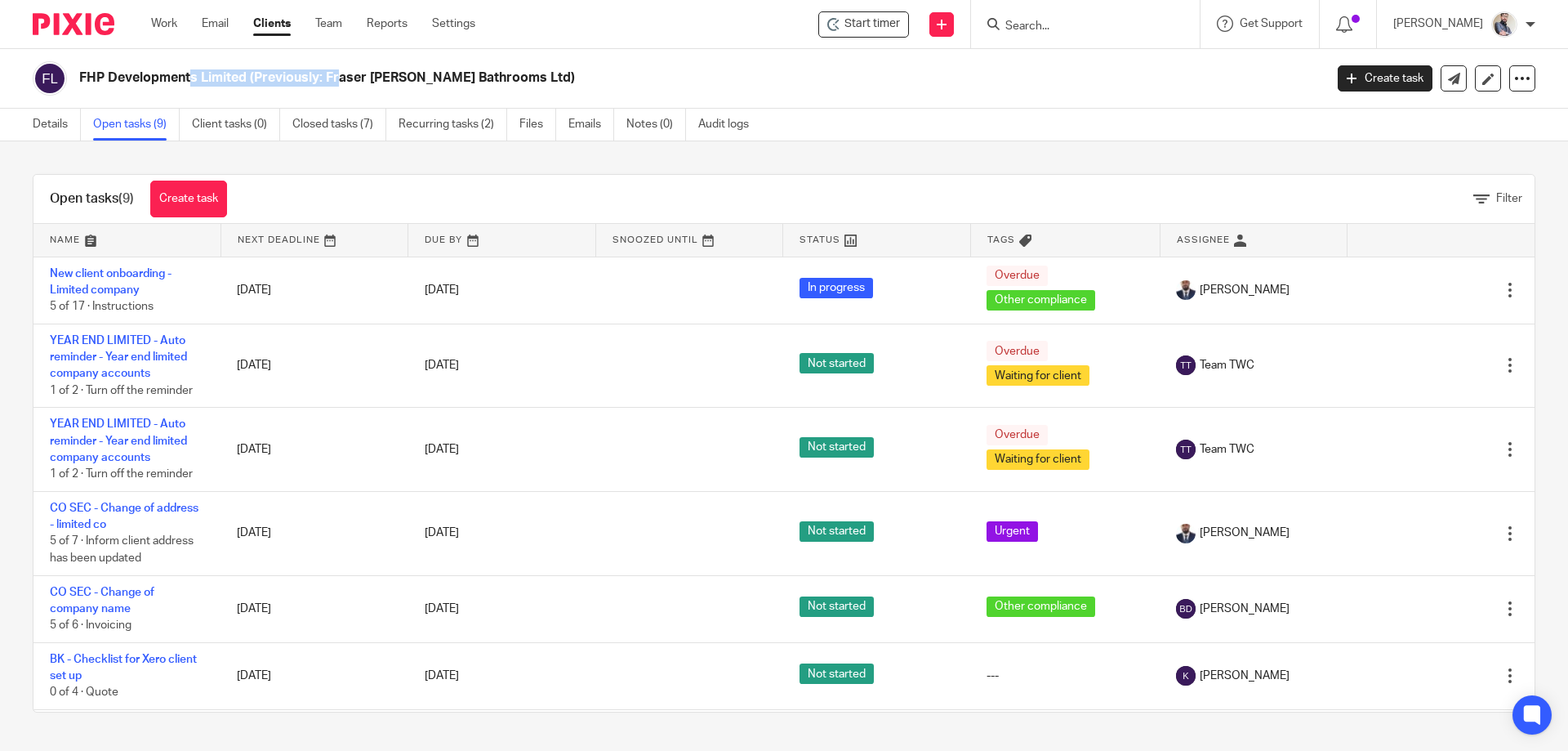
drag, startPoint x: 76, startPoint y: 76, endPoint x: 249, endPoint y: 87, distance: 173.3
click at [249, 87] on div "FHP Developments Limited (Previously: Fraser [PERSON_NAME] Bathrooms Ltd)" at bounding box center [673, 78] width 1281 height 35
copy h2 "FHP Developments Limited"
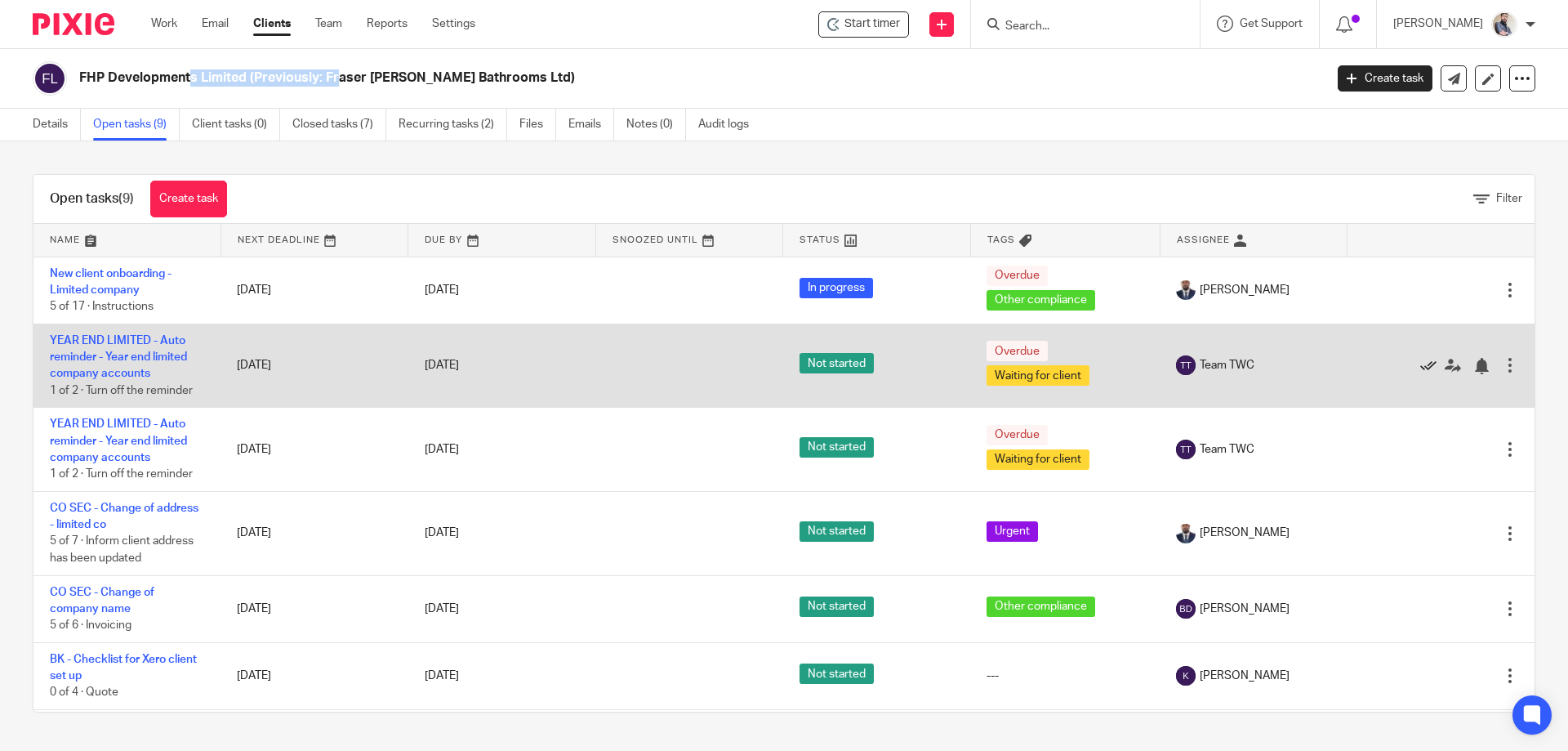
click at [1421, 361] on icon at bounding box center [1429, 366] width 16 height 16
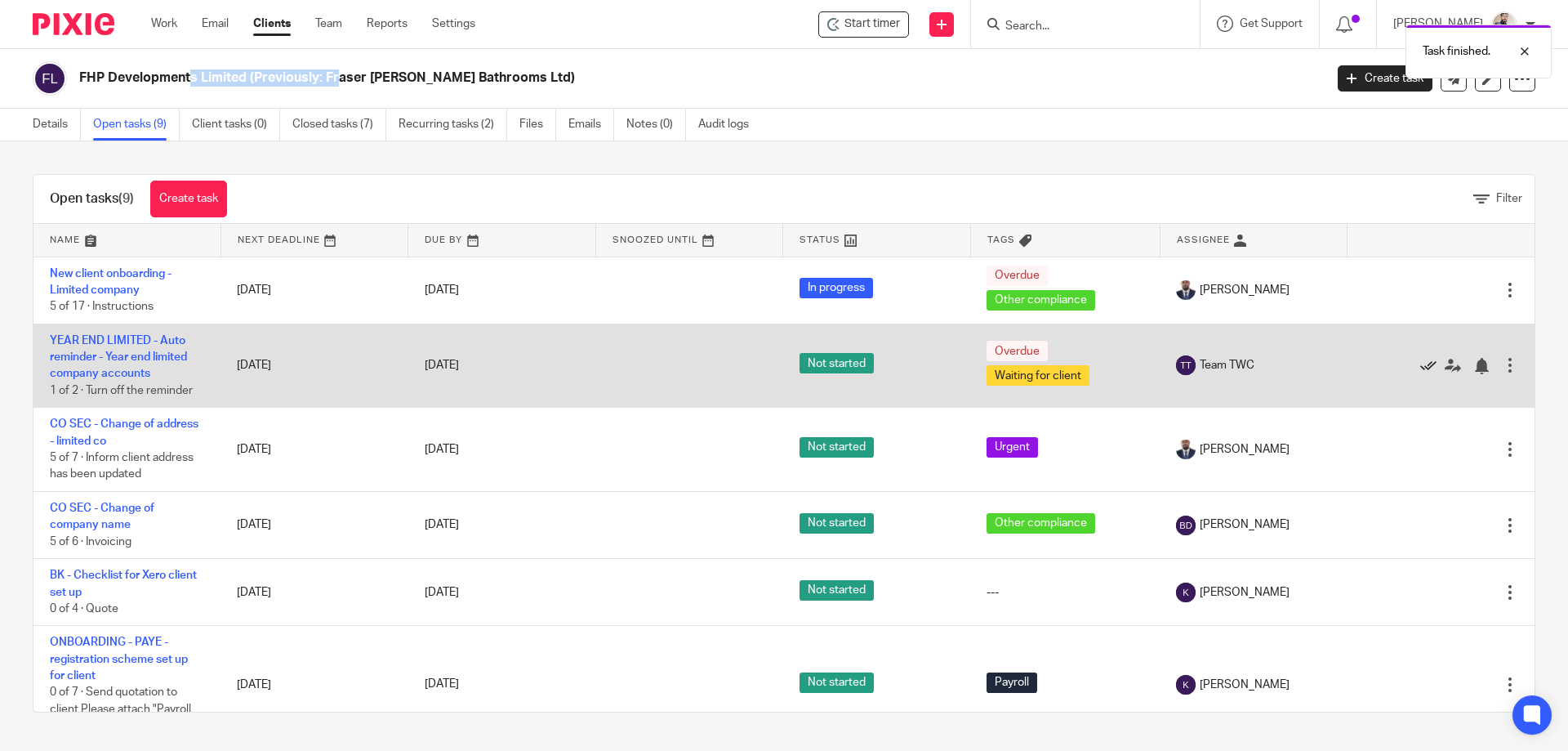
click at [1421, 364] on icon at bounding box center [1429, 366] width 16 height 16
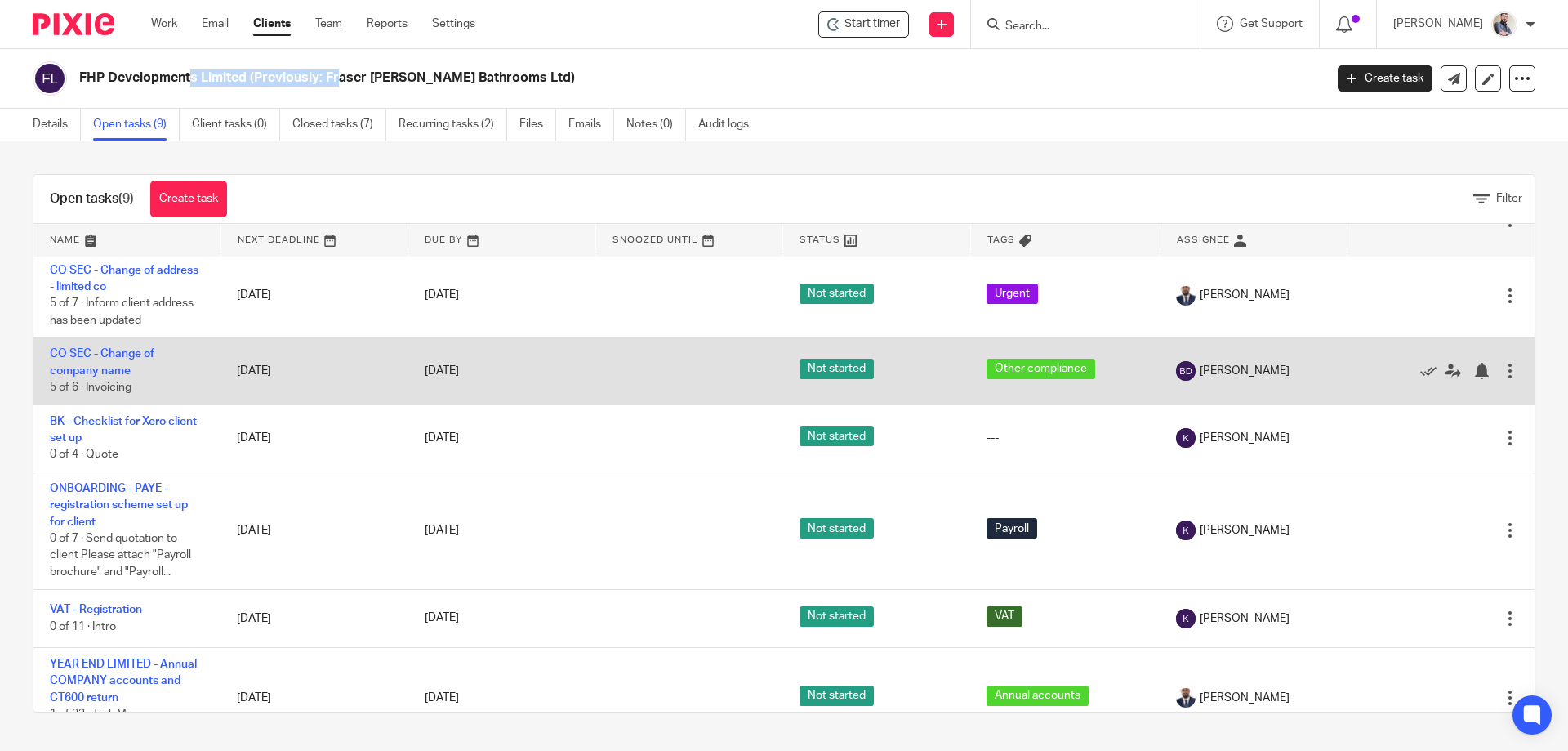
scroll to position [107, 0]
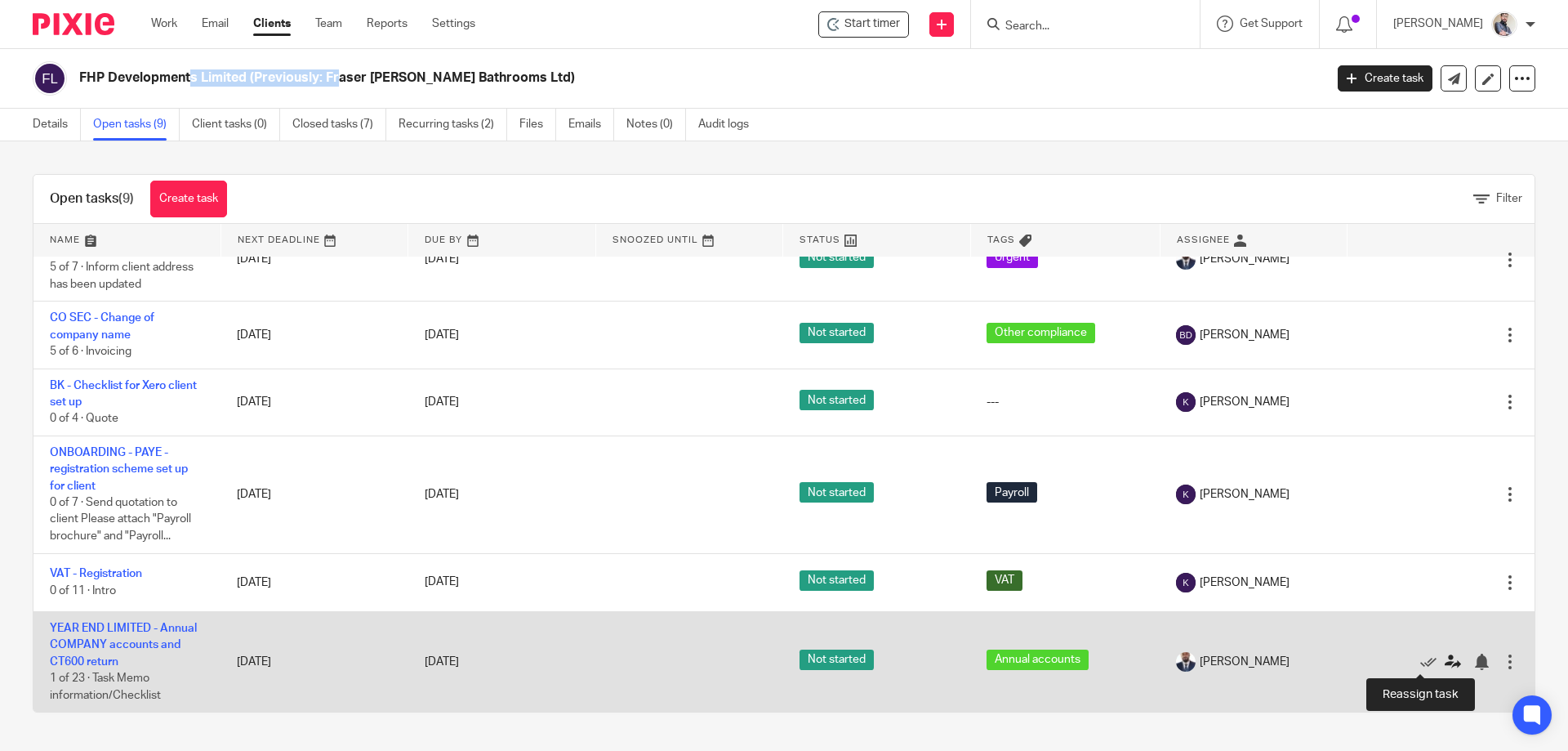
click at [1445, 665] on icon at bounding box center [1453, 662] width 16 height 16
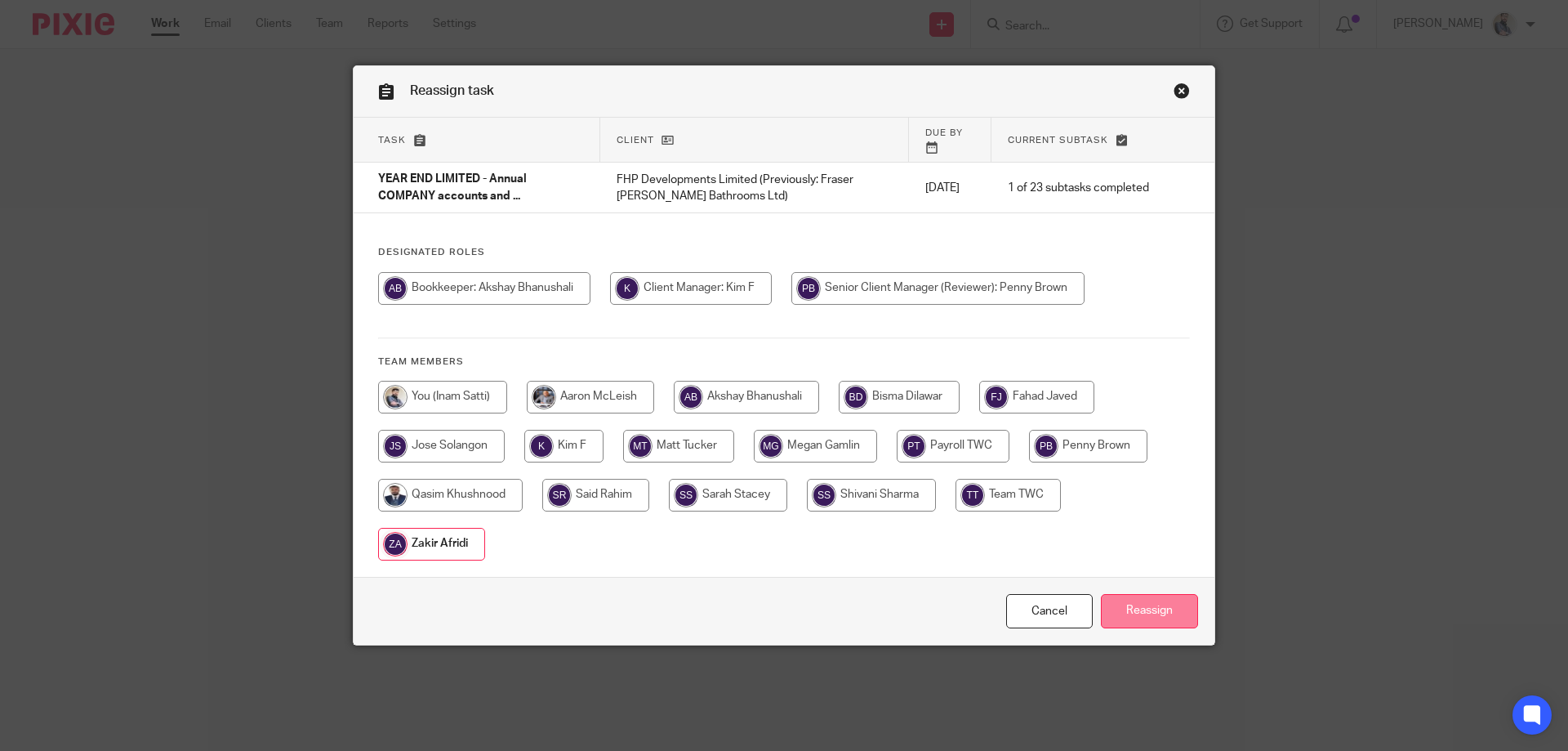
click at [1151, 618] on input "Reassign" at bounding box center [1150, 611] width 97 height 36
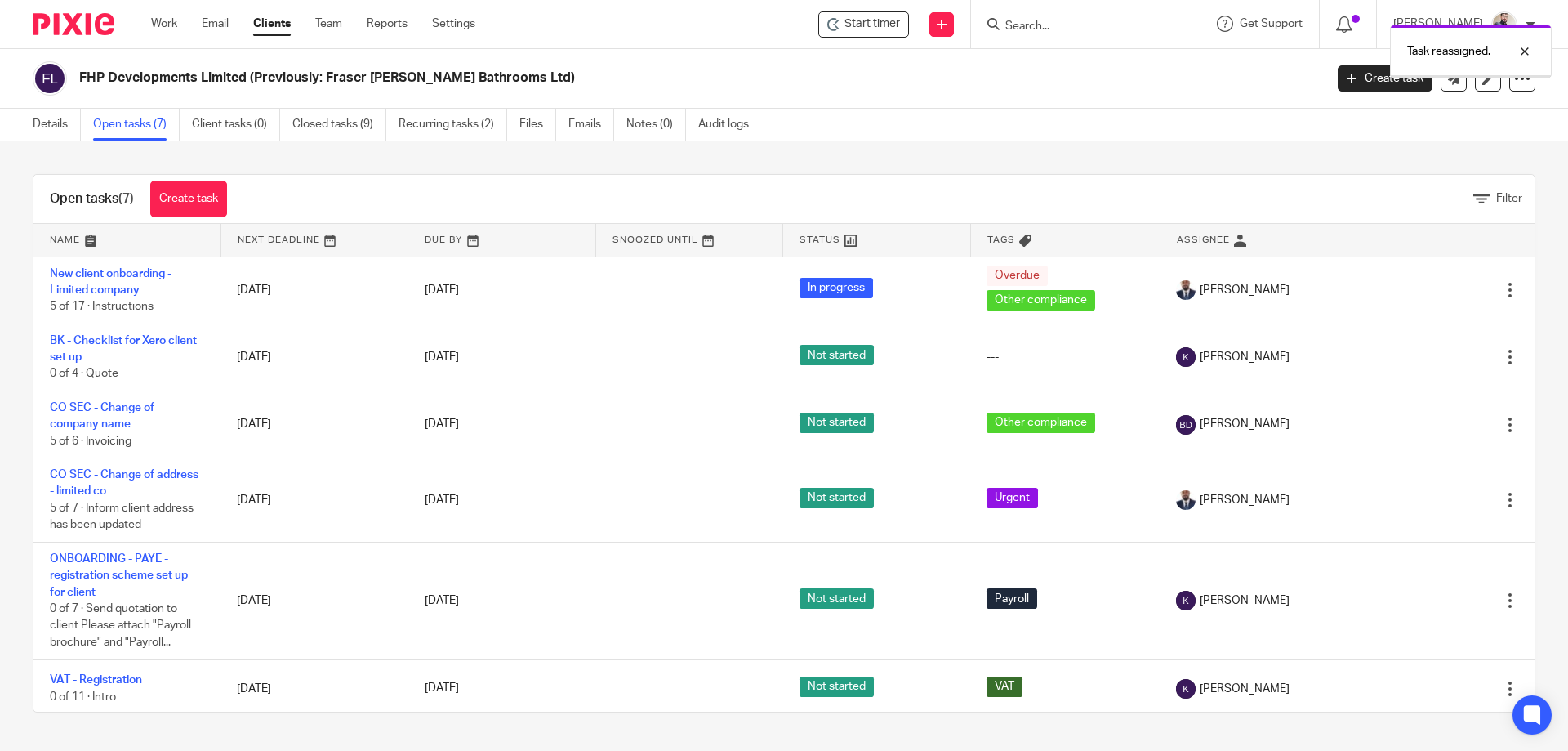
scroll to position [107, 0]
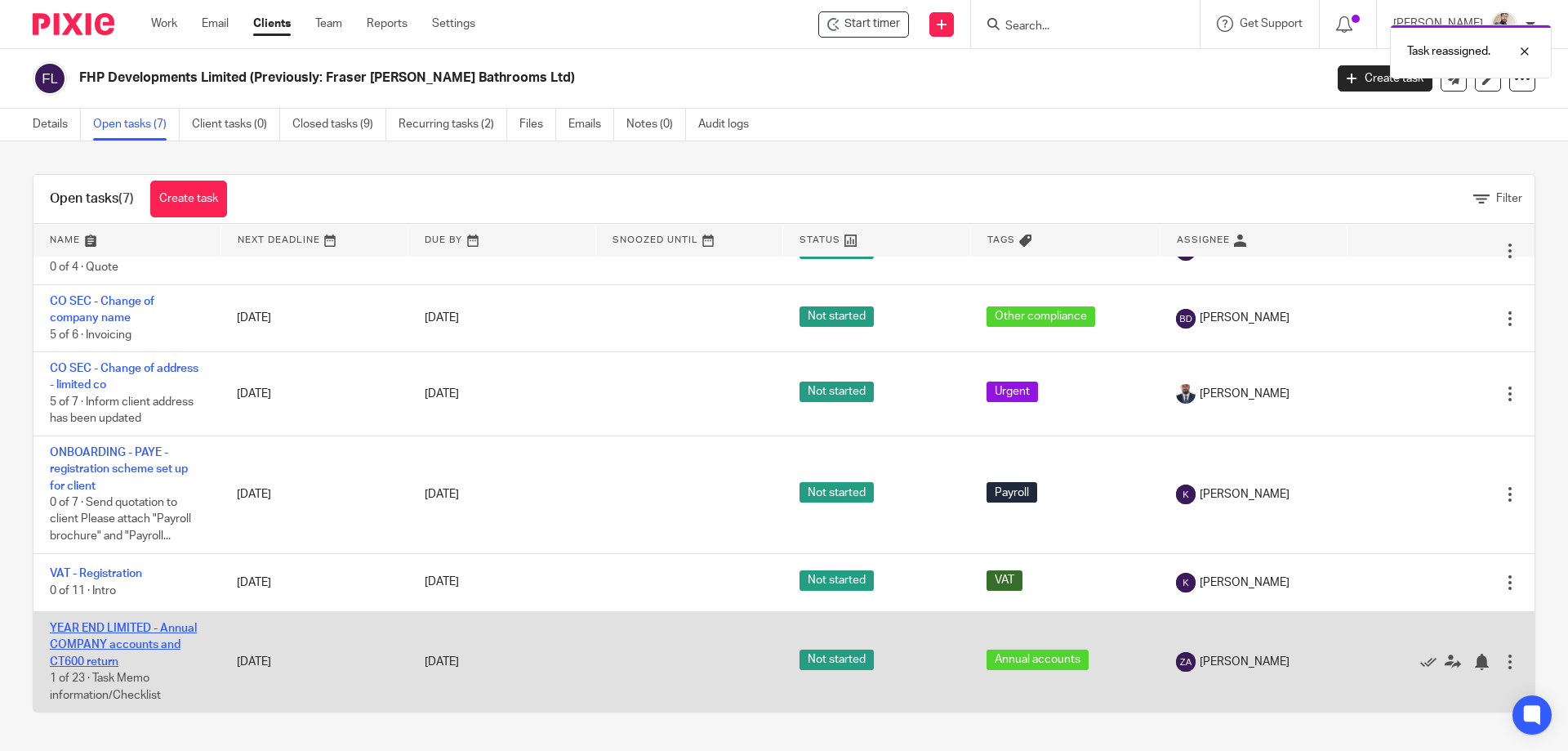
click at [108, 628] on link "YEAR END LIMITED - Annual COMPANY accounts and CT600 return" at bounding box center [123, 645] width 147 height 45
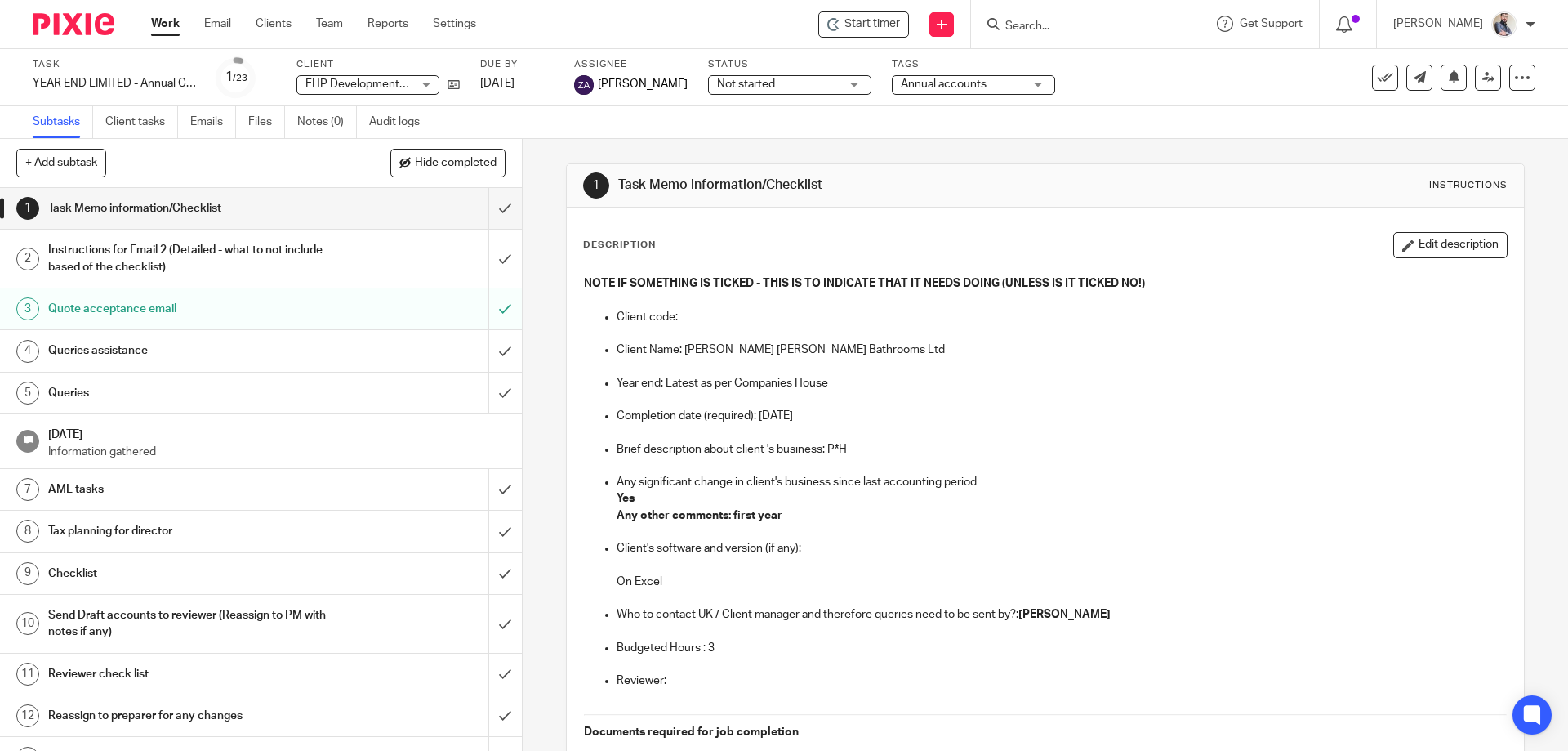
drag, startPoint x: 1408, startPoint y: 258, endPoint x: 1277, endPoint y: 327, distance: 148.1
click at [1408, 258] on button "Edit description" at bounding box center [1451, 244] width 115 height 26
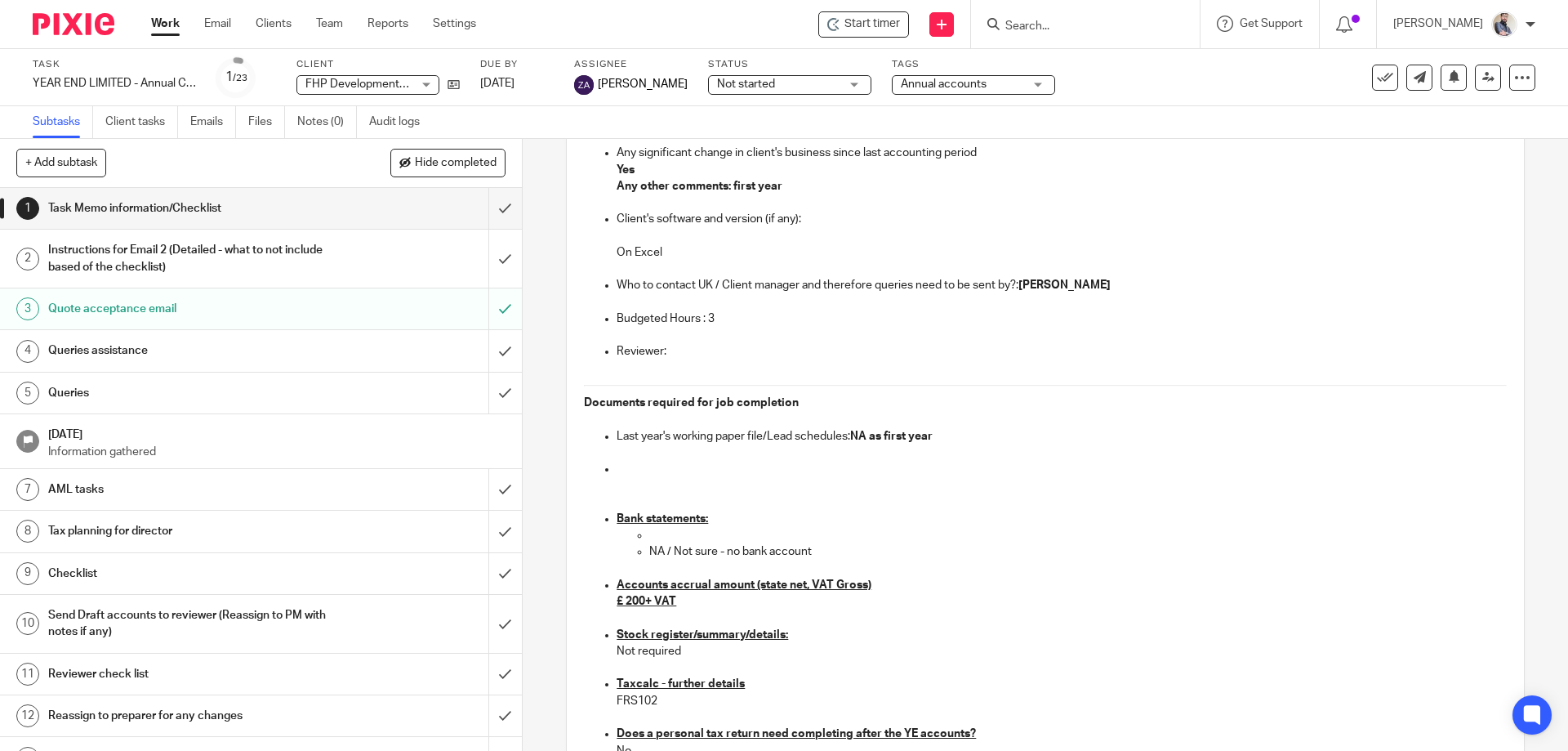
scroll to position [327, 0]
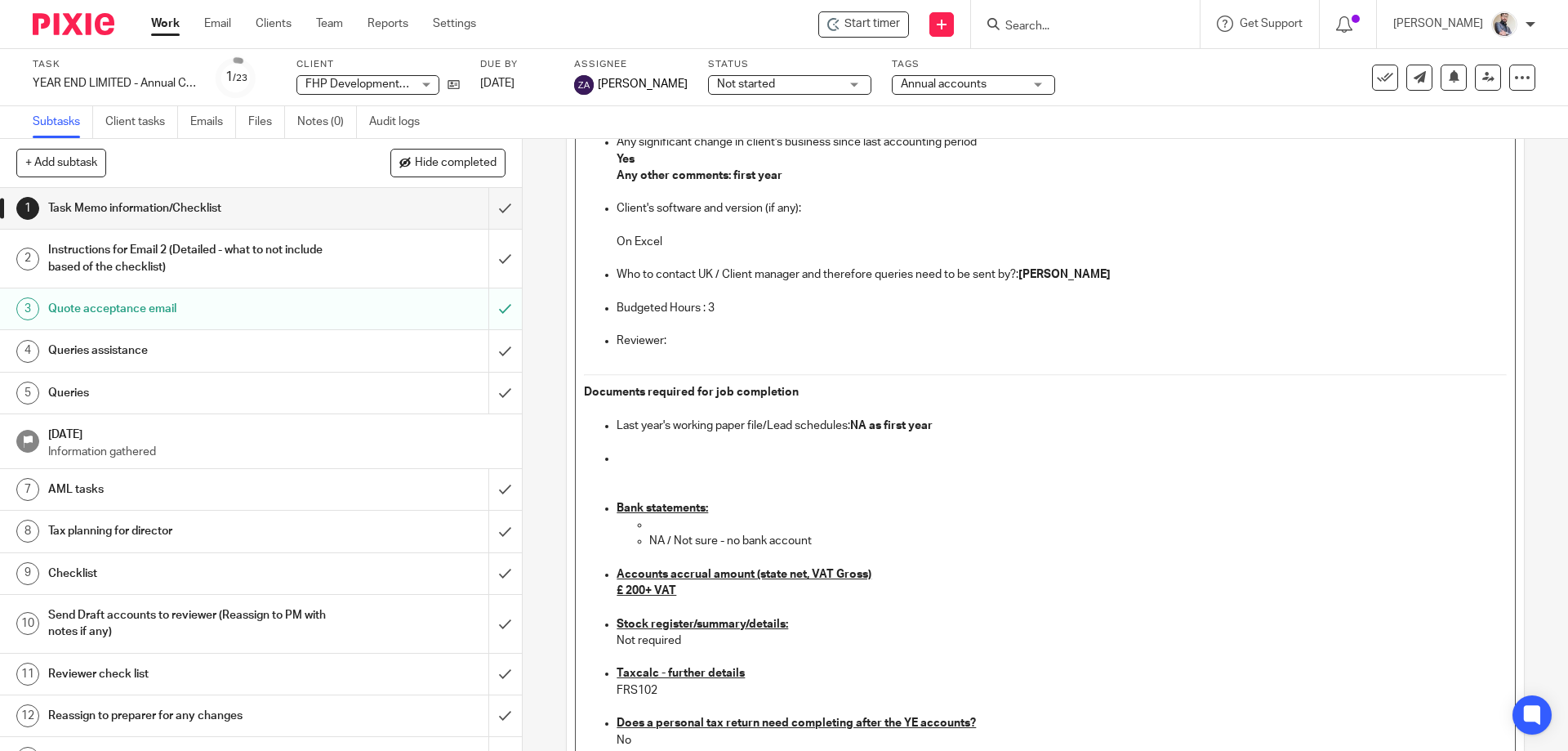
click at [606, 468] on ul "Last year's working paper file/Lead schedules: NA as first year Bank statements…" at bounding box center [1045, 724] width 922 height 613
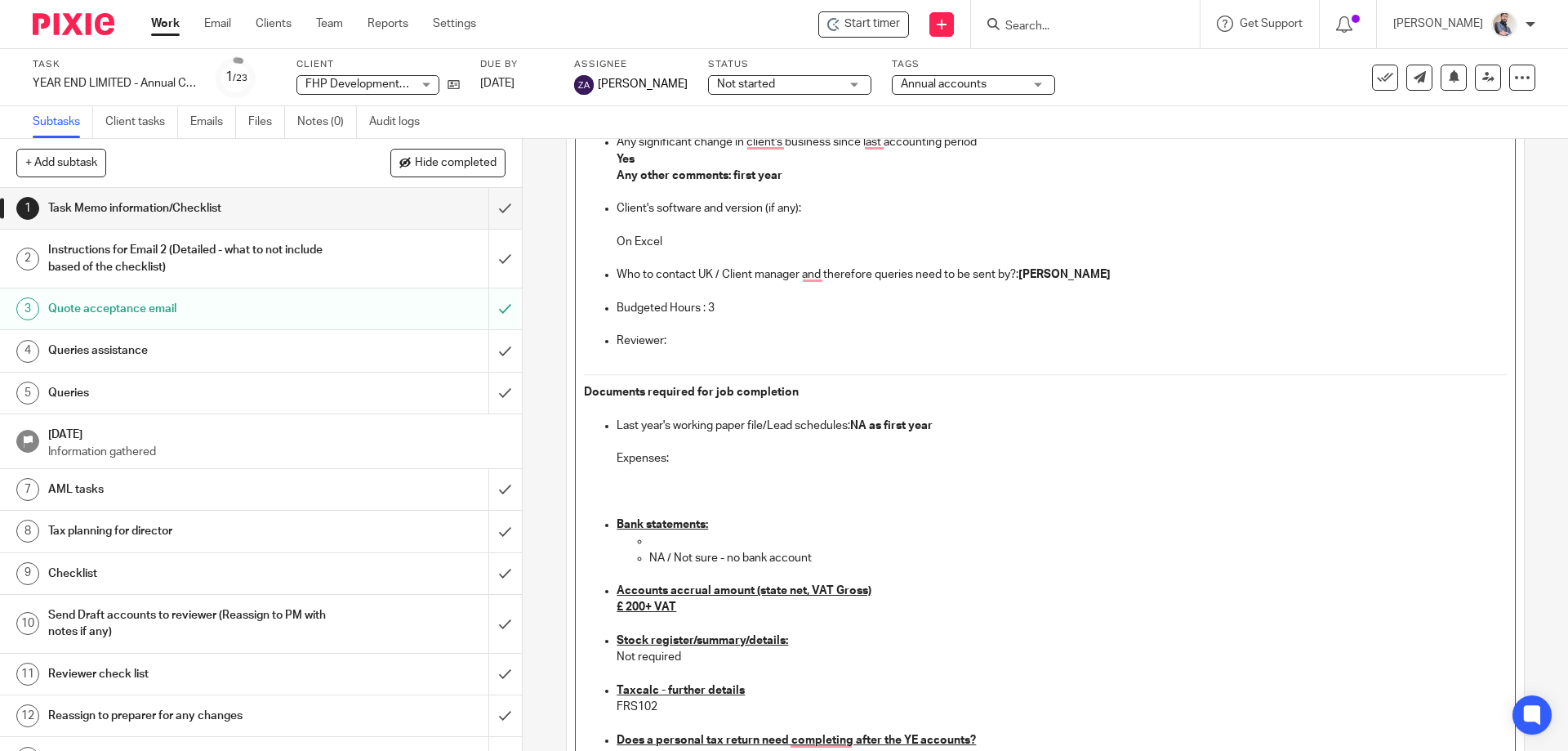
click at [664, 485] on p "Expenses:" at bounding box center [1061, 475] width 889 height 50
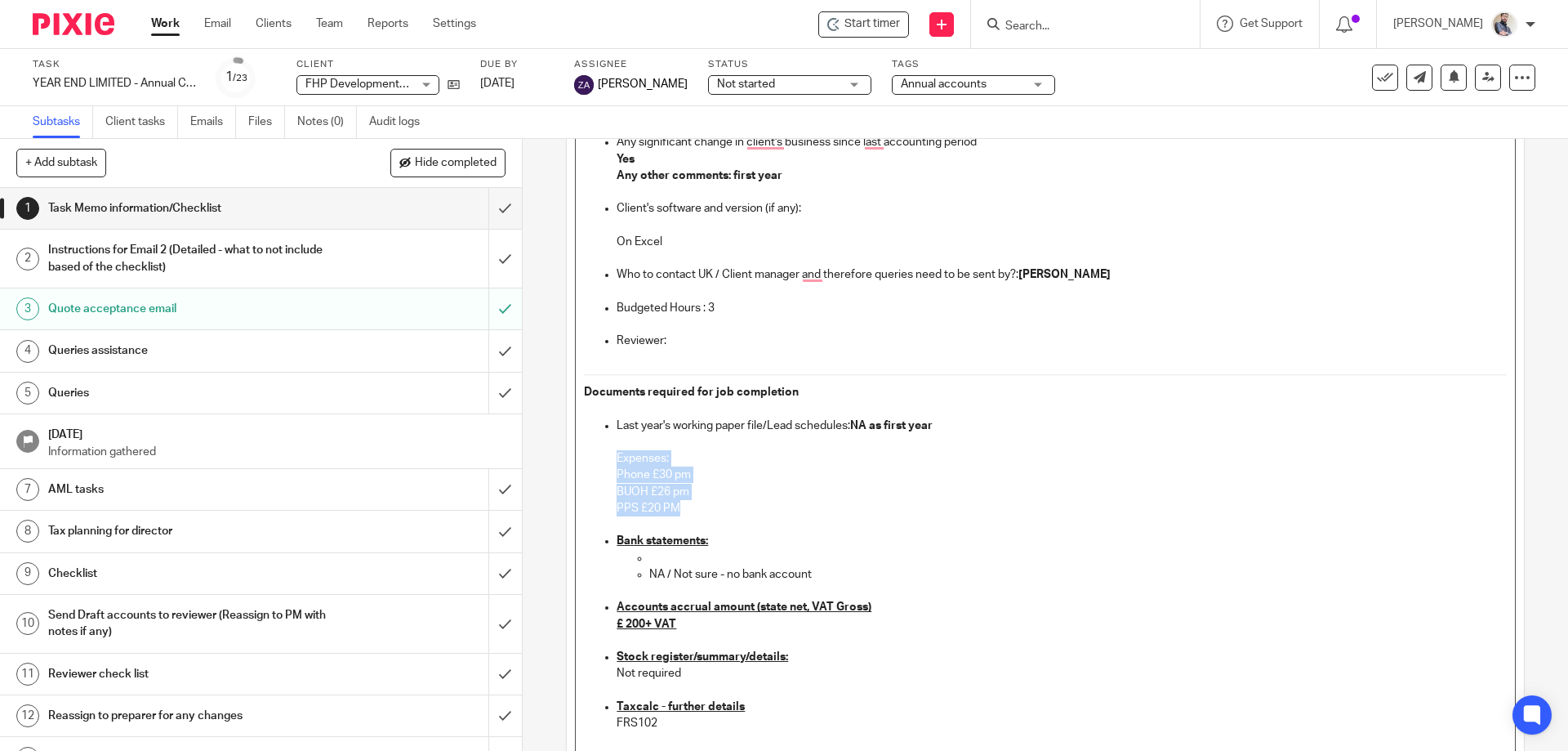
drag, startPoint x: 683, startPoint y: 503, endPoint x: 590, endPoint y: 463, distance: 101.2
click at [590, 463] on ul "Last year's working paper file/Lead schedules: NA as first year Expenses: Phone…" at bounding box center [1045, 740] width 922 height 645
click at [722, 498] on p "BUOH £26 pm" at bounding box center [1061, 491] width 889 height 16
click at [919, 550] on p "To enrich screen reader interactions, please activate Accessibility in Grammarl…" at bounding box center [1078, 558] width 857 height 16
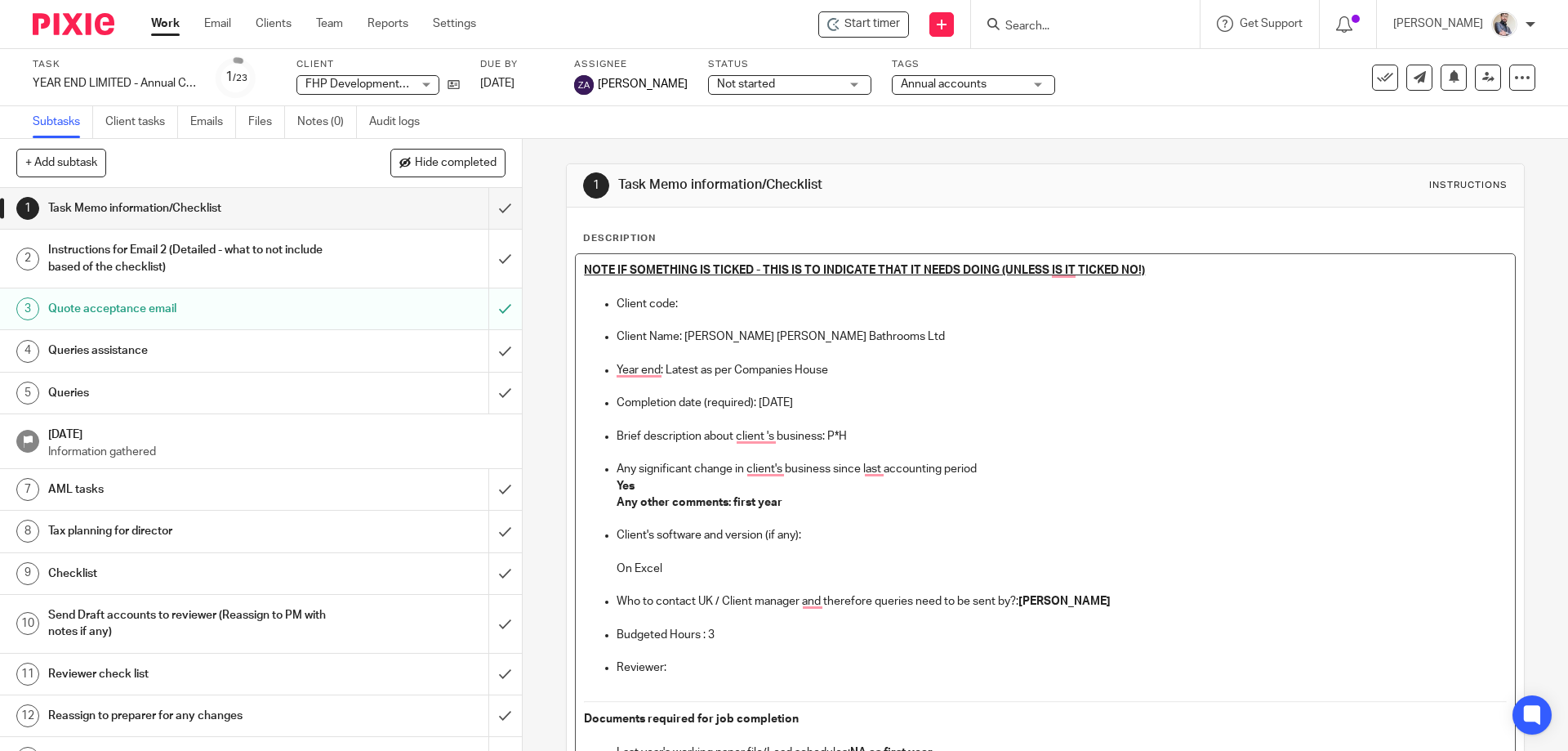
scroll to position [448, 0]
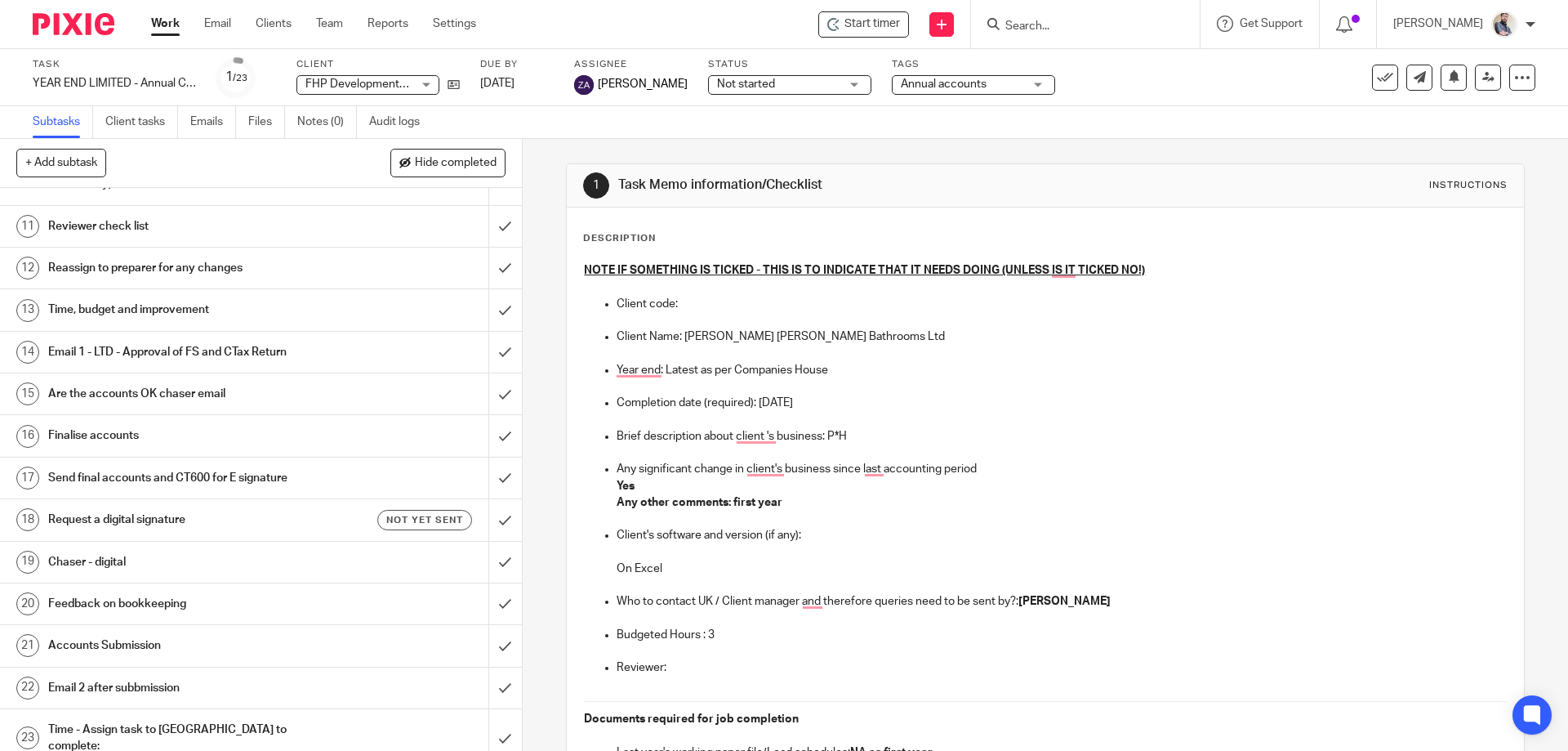
click at [164, 30] on link "Work" at bounding box center [165, 23] width 28 height 16
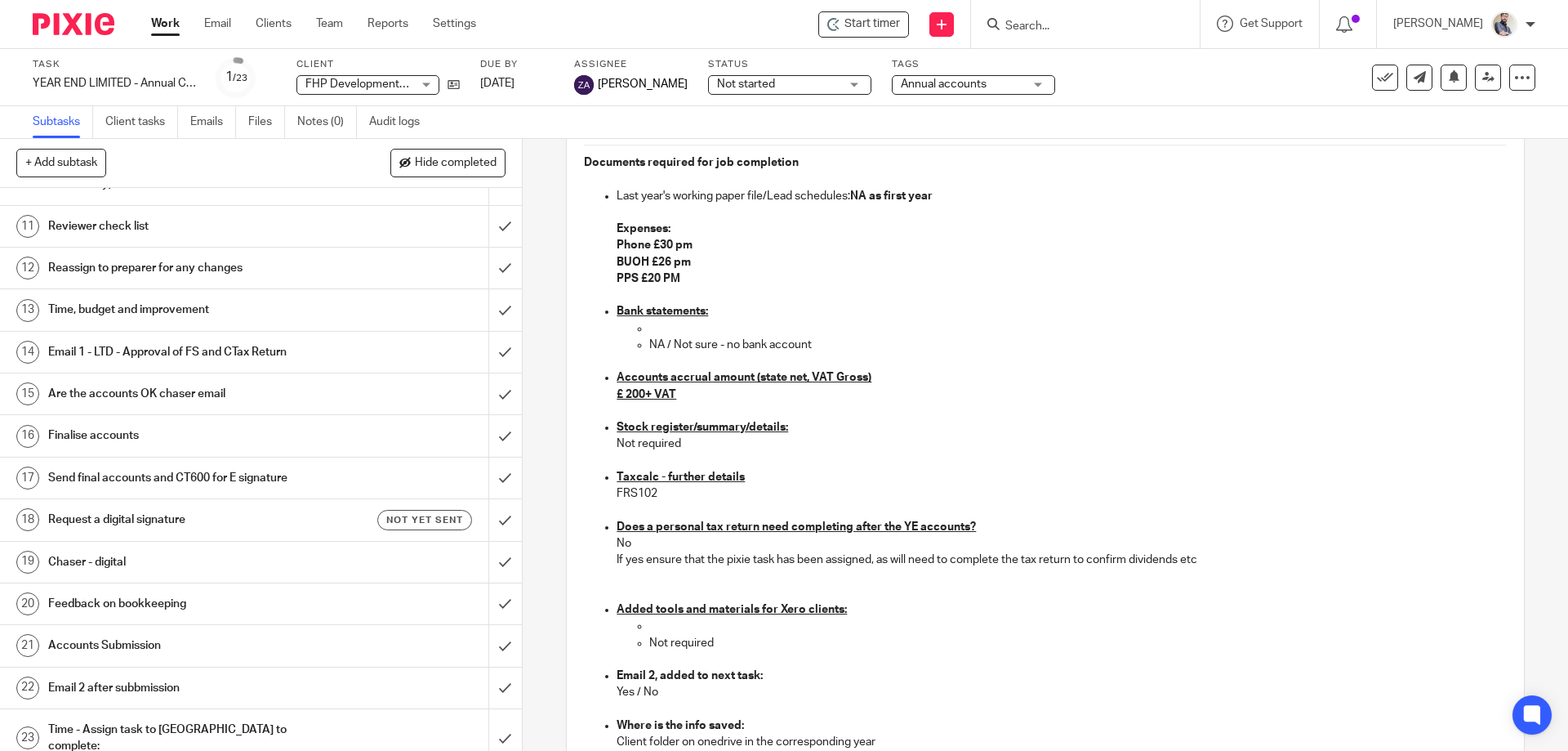
scroll to position [805, 0]
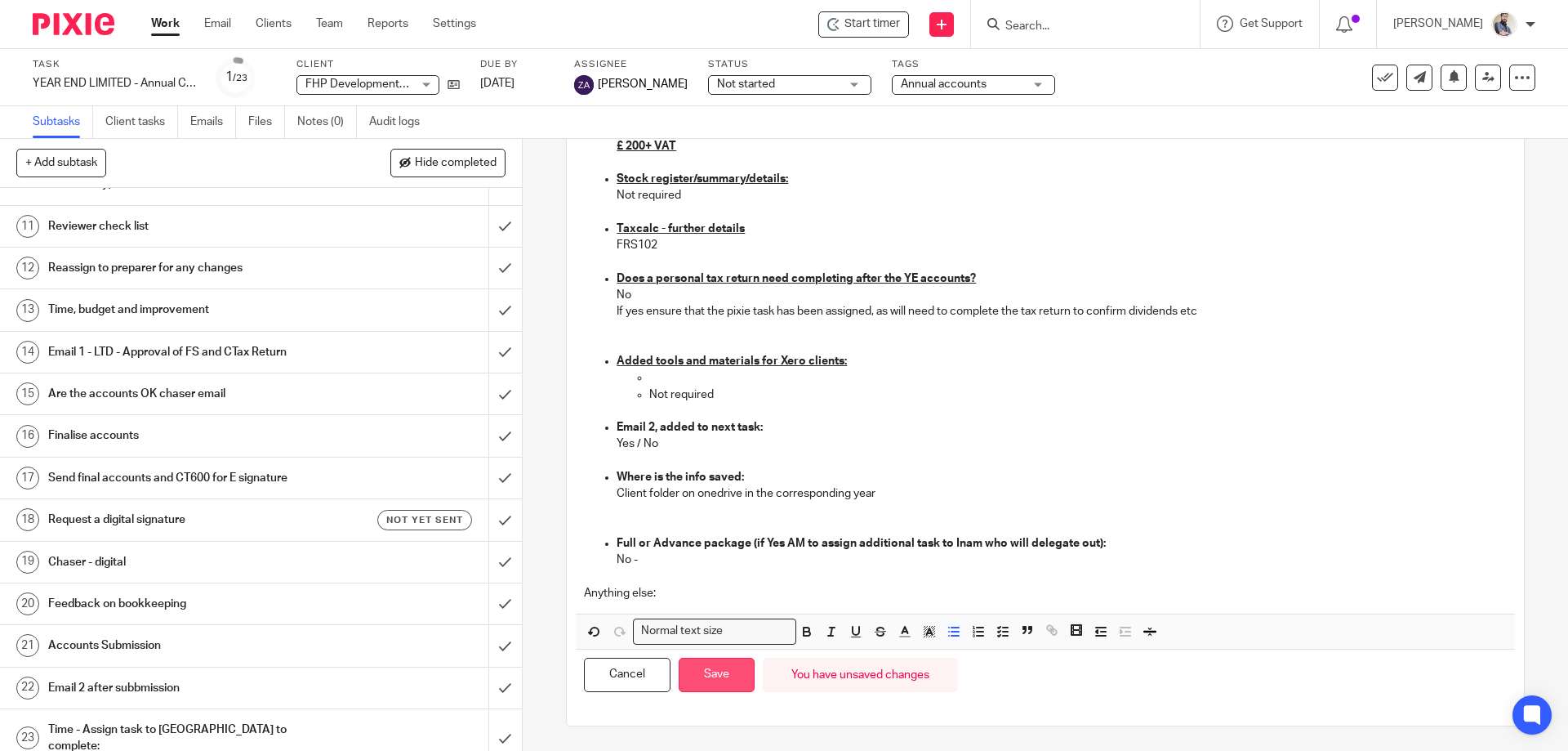
click at [725, 685] on button "Save" at bounding box center [717, 675] width 76 height 36
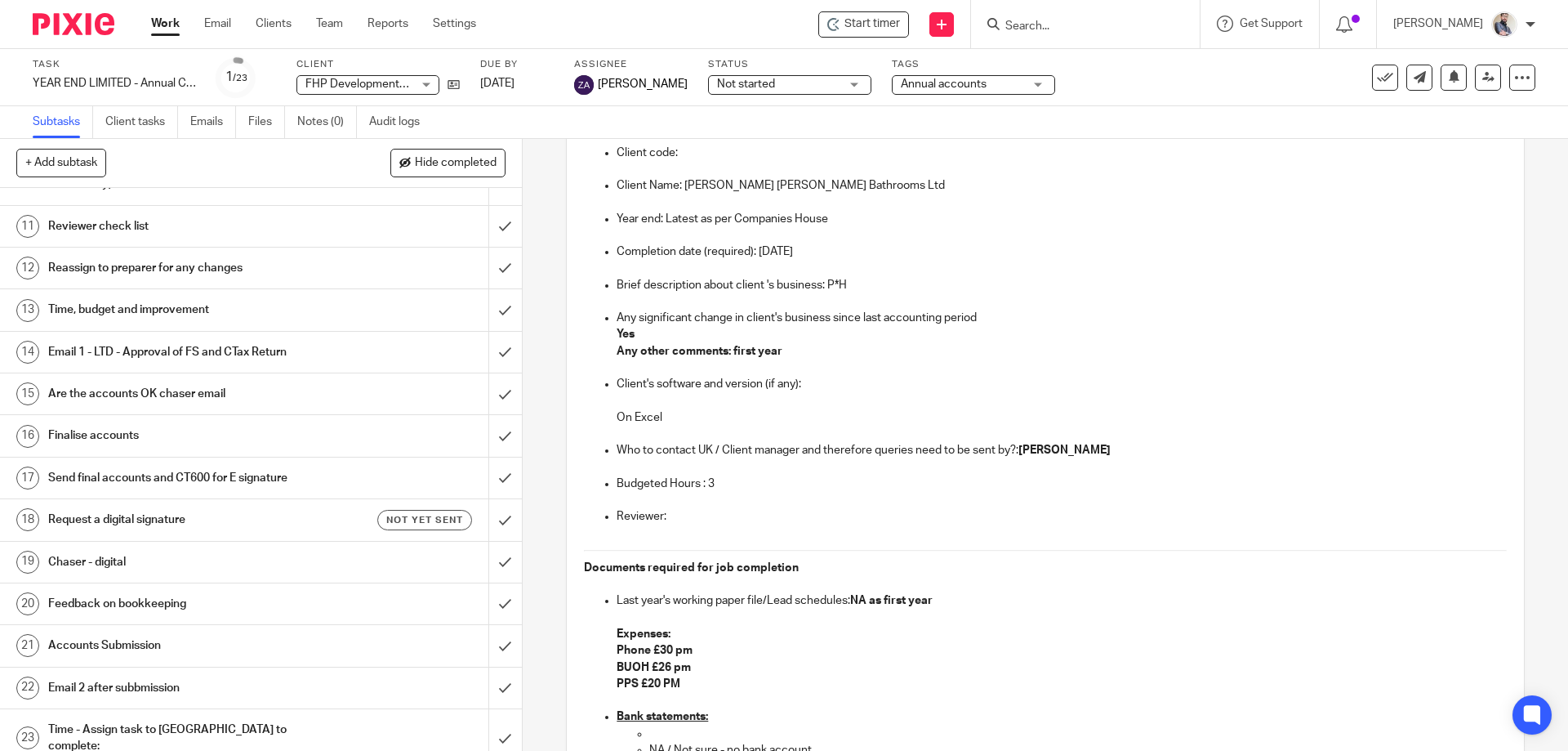
scroll to position [0, 0]
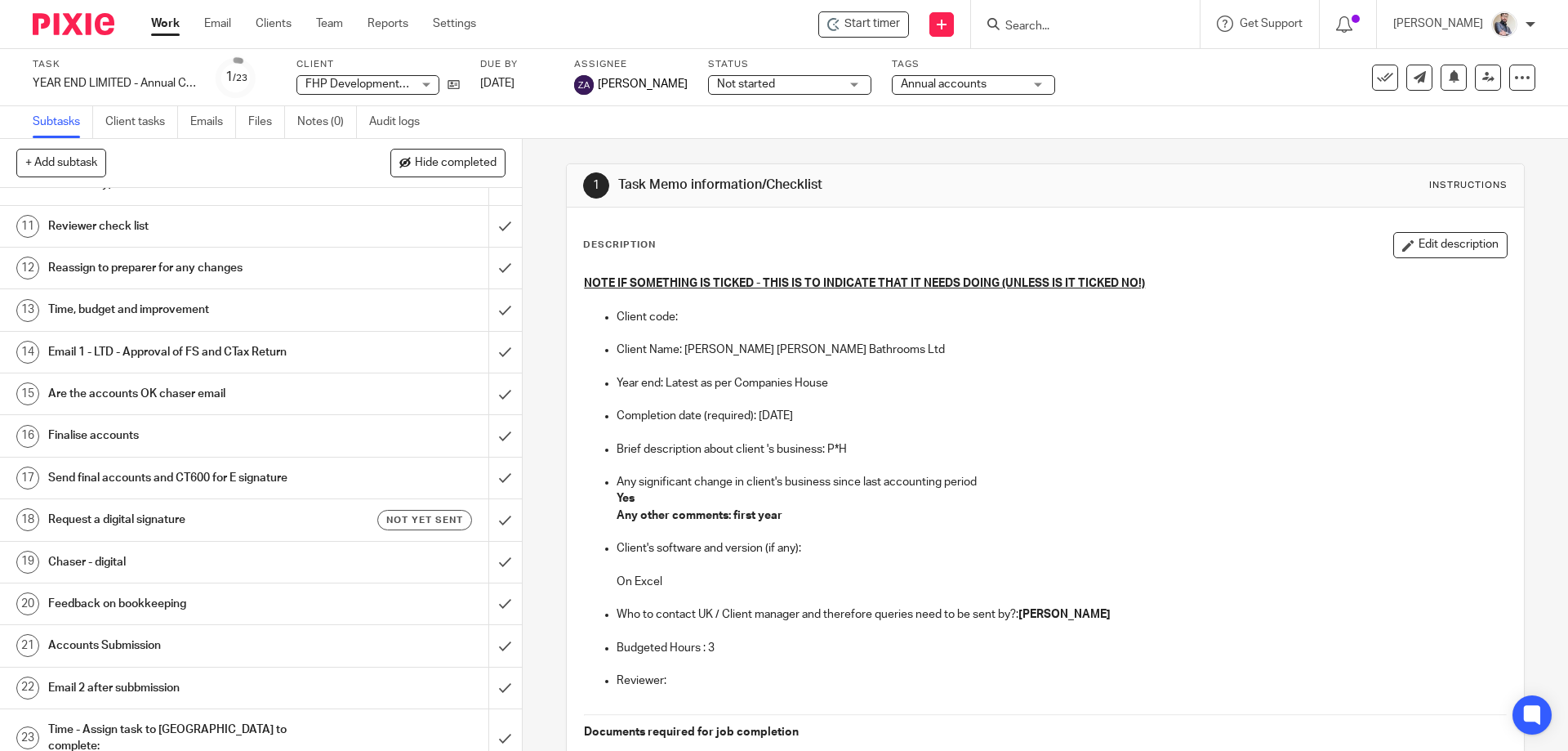
click at [460, 84] on div "Task YEAR END LIMITED - Annual COMPANY accounts and CT600 return Save YEAR END …" at bounding box center [659, 77] width 1253 height 39
click at [452, 82] on icon at bounding box center [454, 84] width 12 height 12
click at [1076, 26] on input "Search" at bounding box center [1078, 27] width 147 height 15
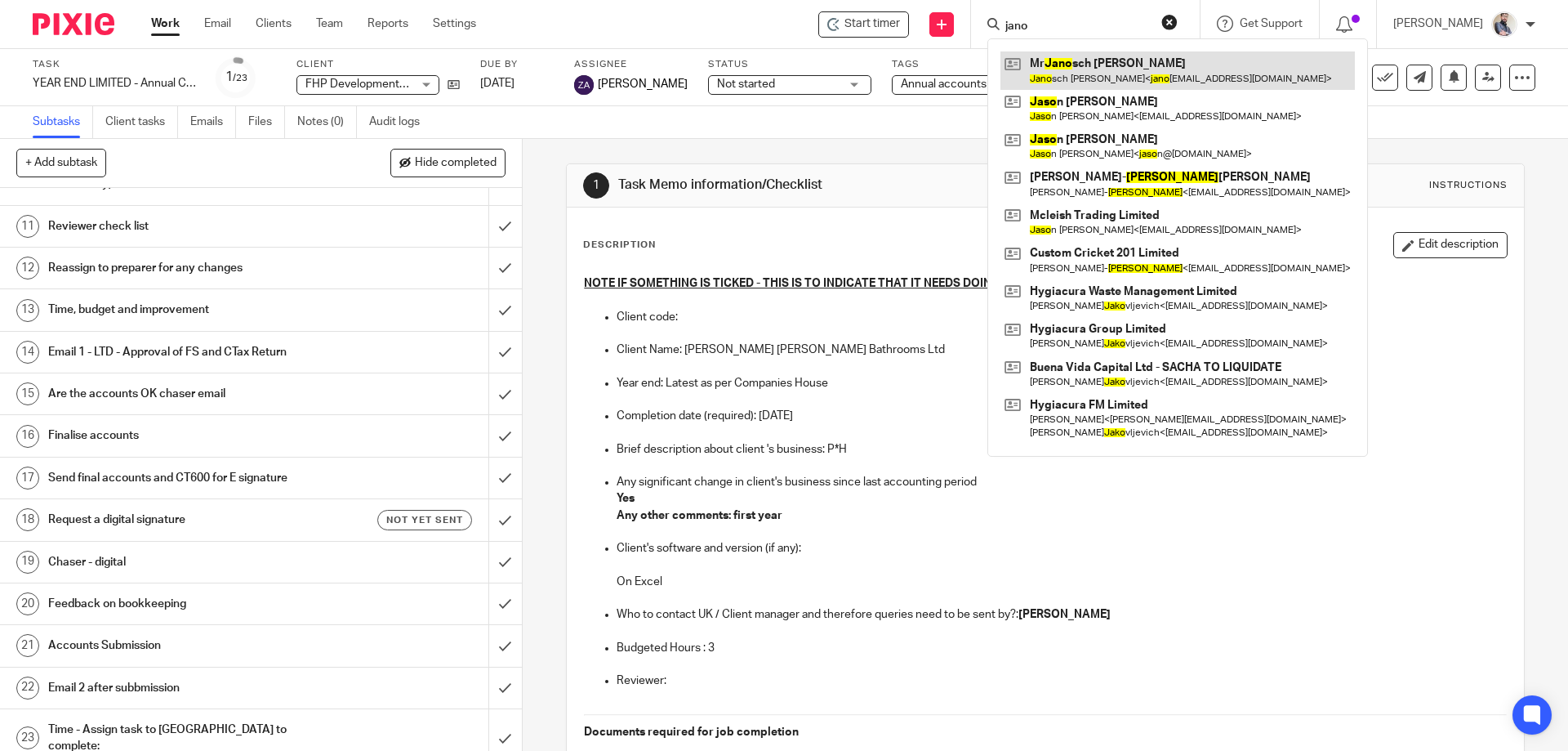
type input "jano"
click at [1149, 68] on link at bounding box center [1177, 70] width 354 height 37
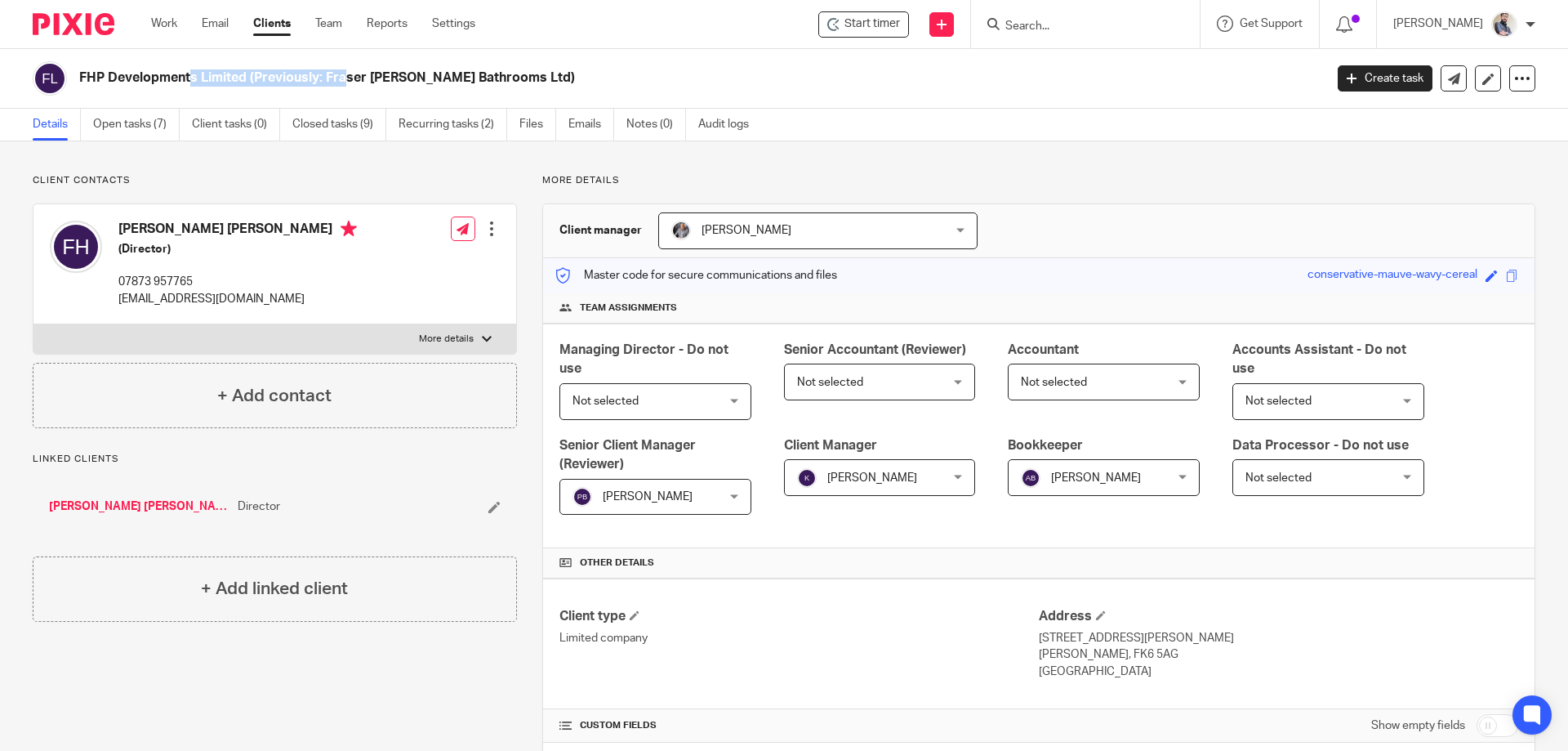
click at [254, 85] on div "FHP Developments Limited (Previously: Fraser [PERSON_NAME] Bathrooms Ltd)" at bounding box center [673, 78] width 1281 height 35
drag, startPoint x: 533, startPoint y: 83, endPoint x: 74, endPoint y: 90, distance: 459.1
click at [74, 90] on div "FHP Developments Limited (Previously: Fraser [PERSON_NAME] Bathrooms Ltd)" at bounding box center [673, 78] width 1281 height 35
copy h2 "FHP Developments Limited (Previously: Fraser [PERSON_NAME] Bathrooms Ltd)"
click at [173, 10] on div "Work Email Clients Team Reports Settings Work Email Clients Team Reports Settin…" at bounding box center [317, 24] width 365 height 48
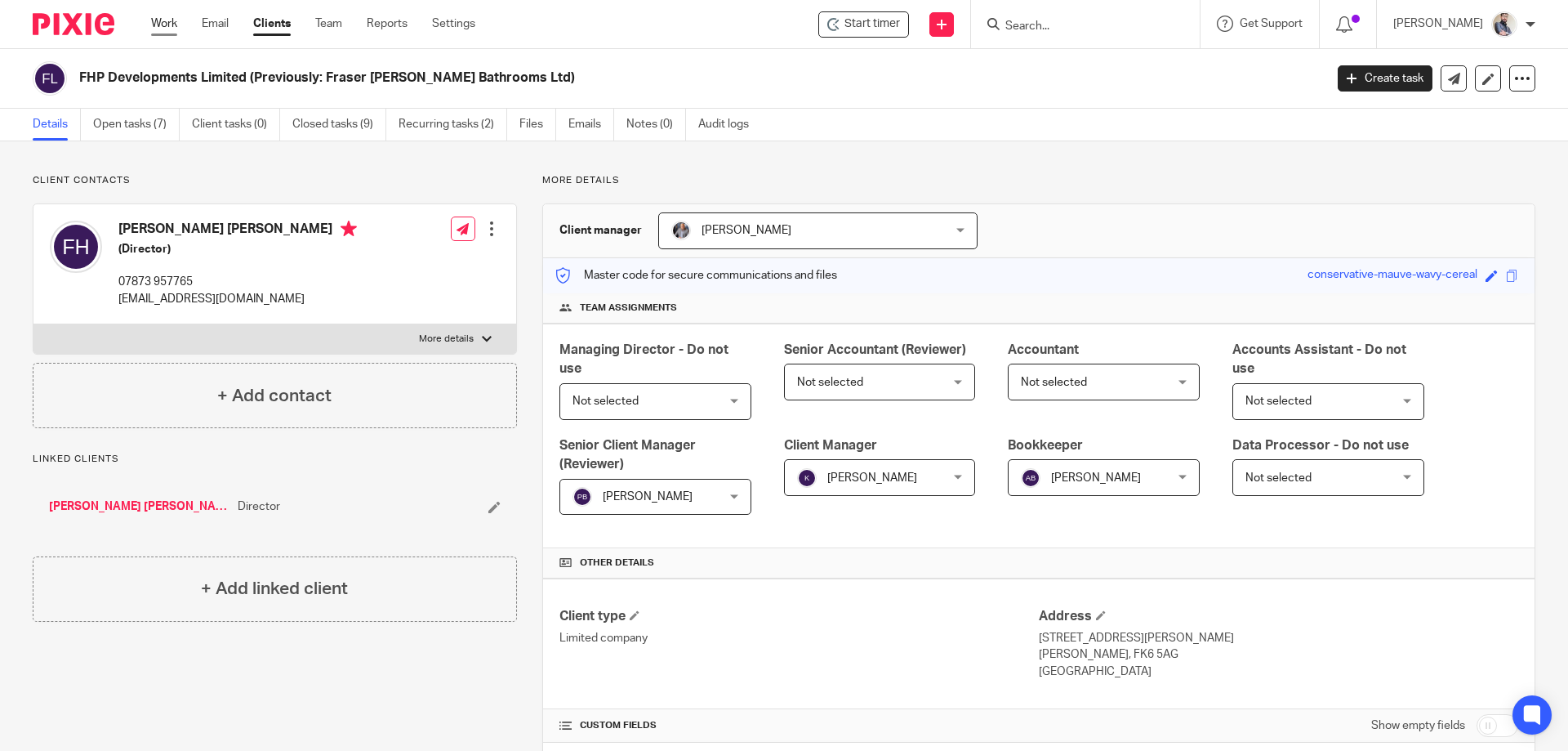
click at [173, 15] on link "Work" at bounding box center [163, 23] width 26 height 16
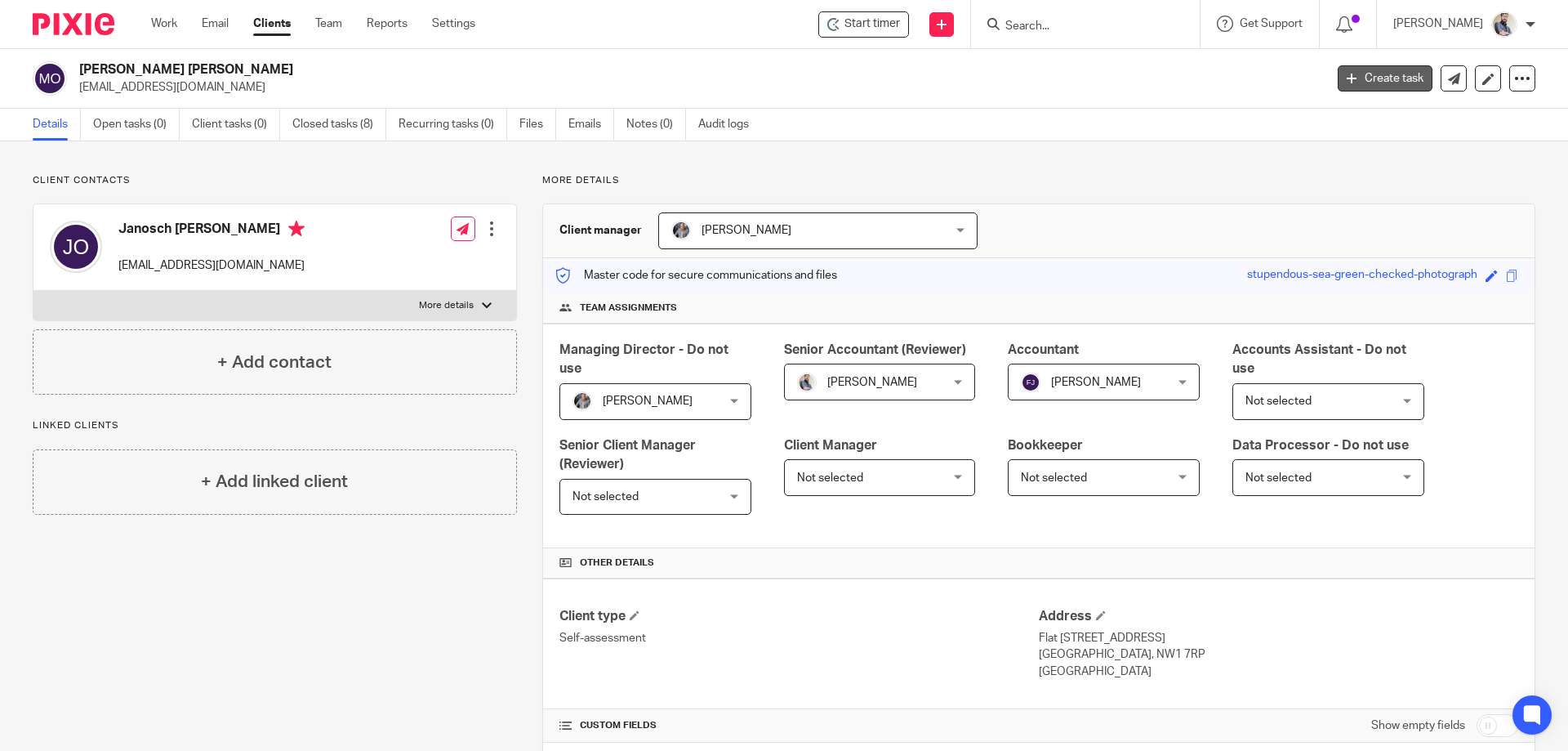
click at [1338, 84] on link "Create task" at bounding box center [1385, 78] width 95 height 26
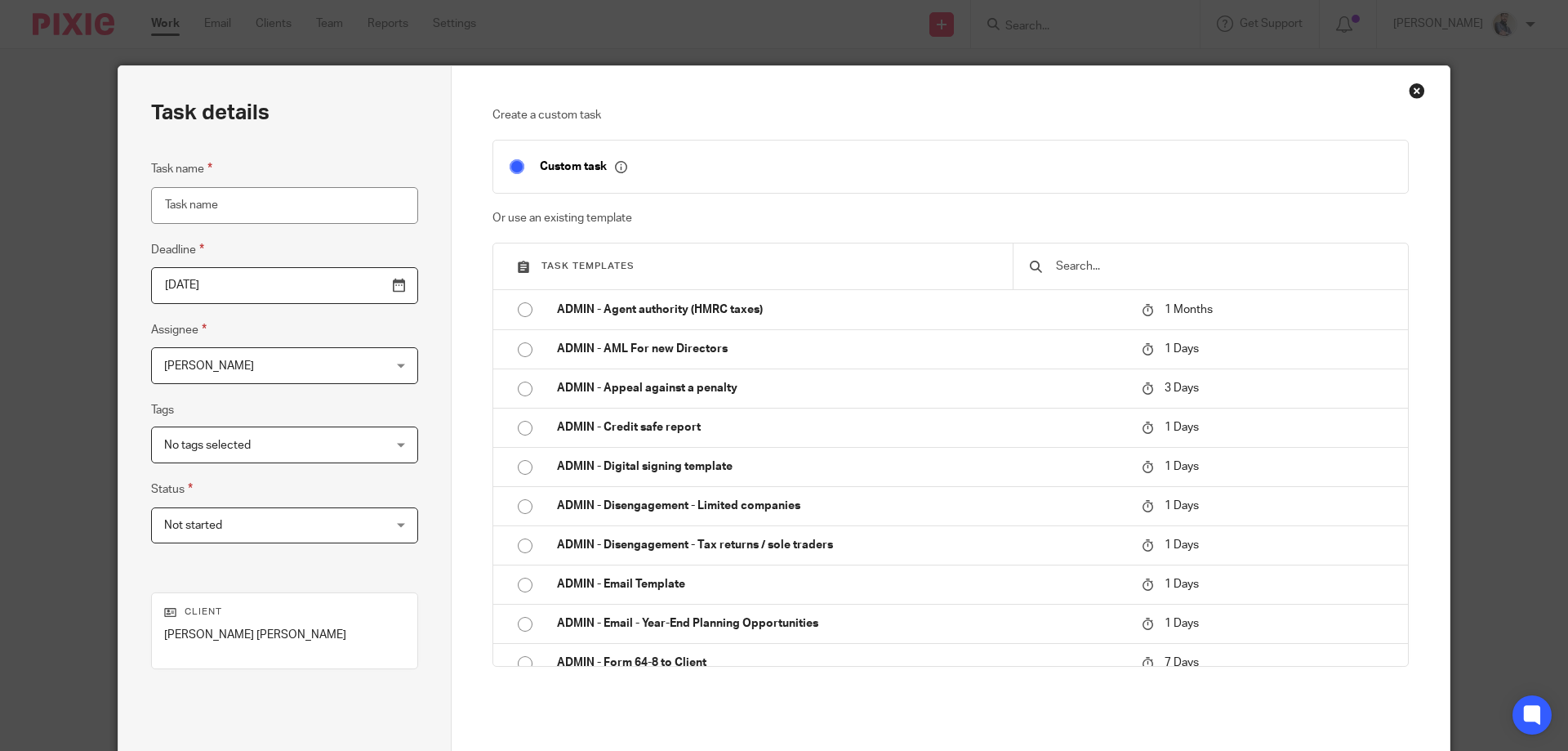
click at [1115, 275] on input "text" at bounding box center [1223, 267] width 338 height 18
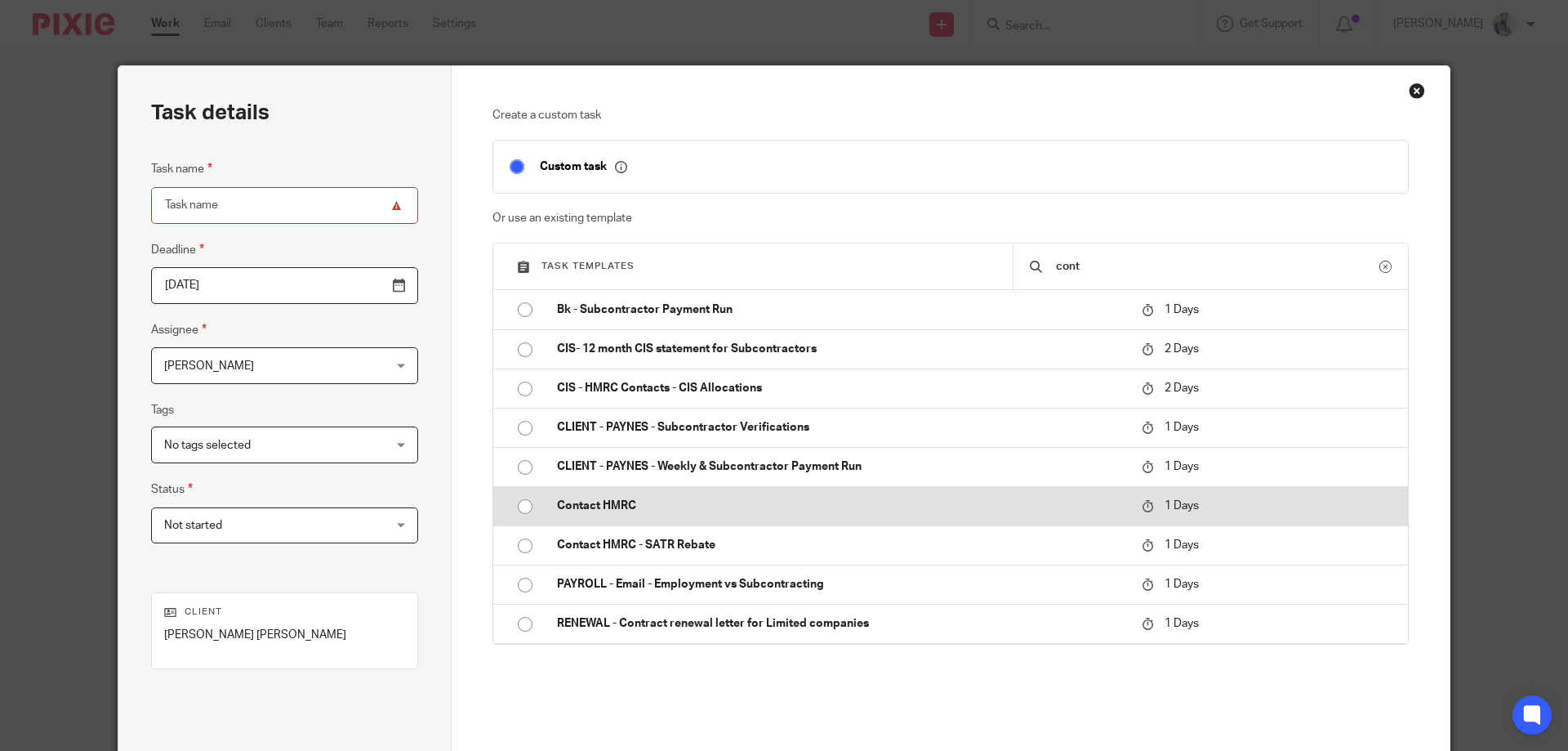
type input "cont"
click at [692, 512] on p "Contact HMRC" at bounding box center [841, 506] width 569 height 16
type input "2025-09-19"
type input "Contact HMRC"
checkbox input "false"
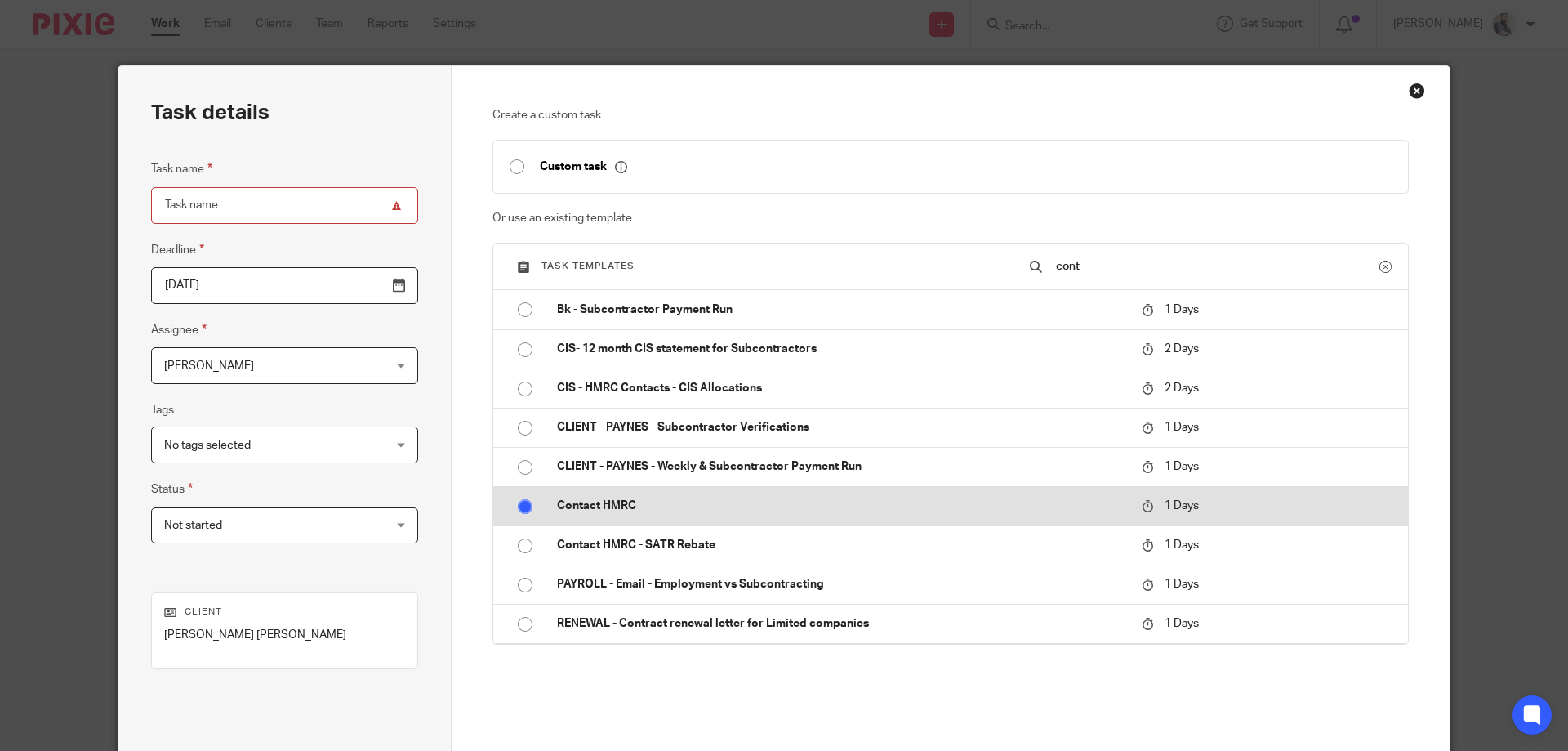
radio input "true"
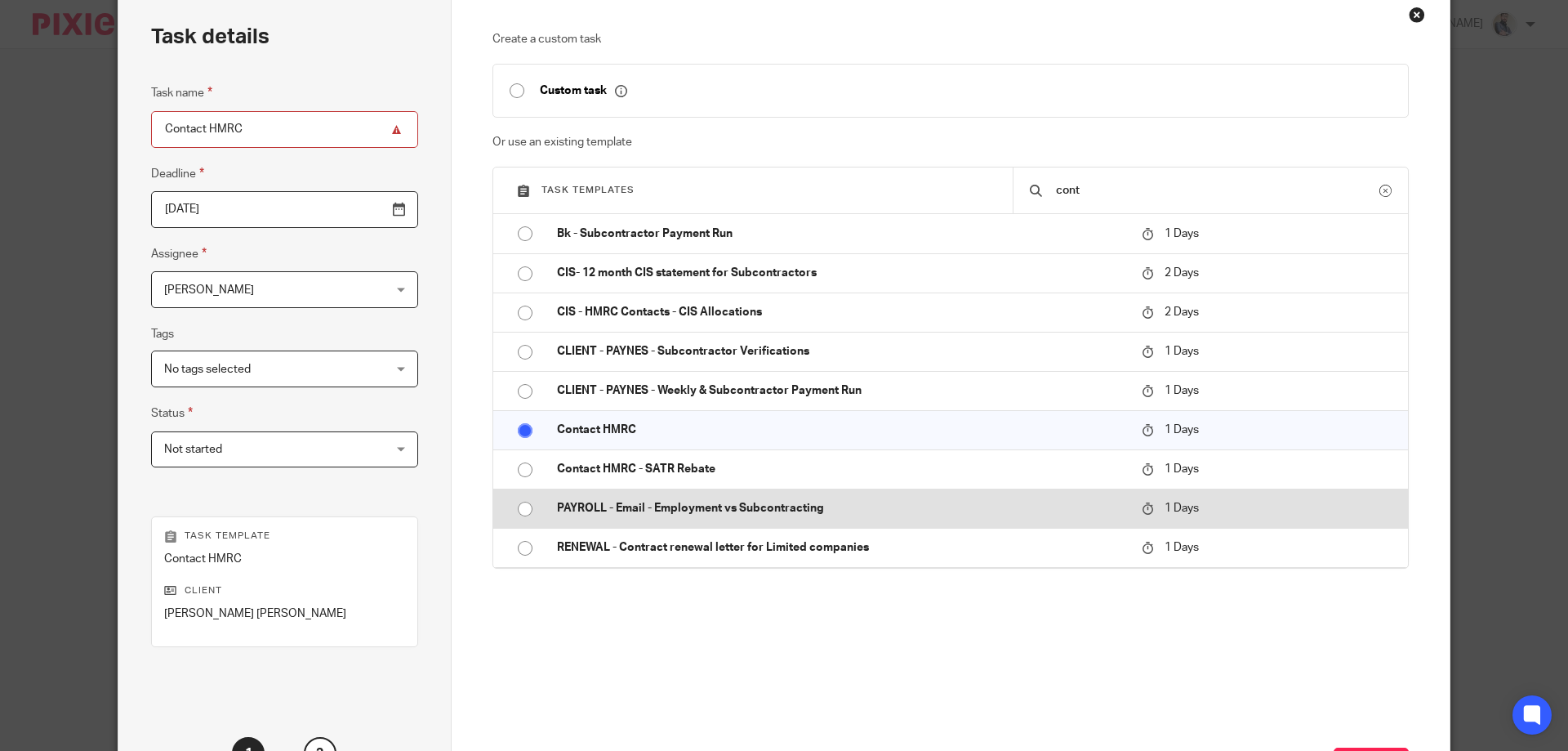
scroll to position [215, 0]
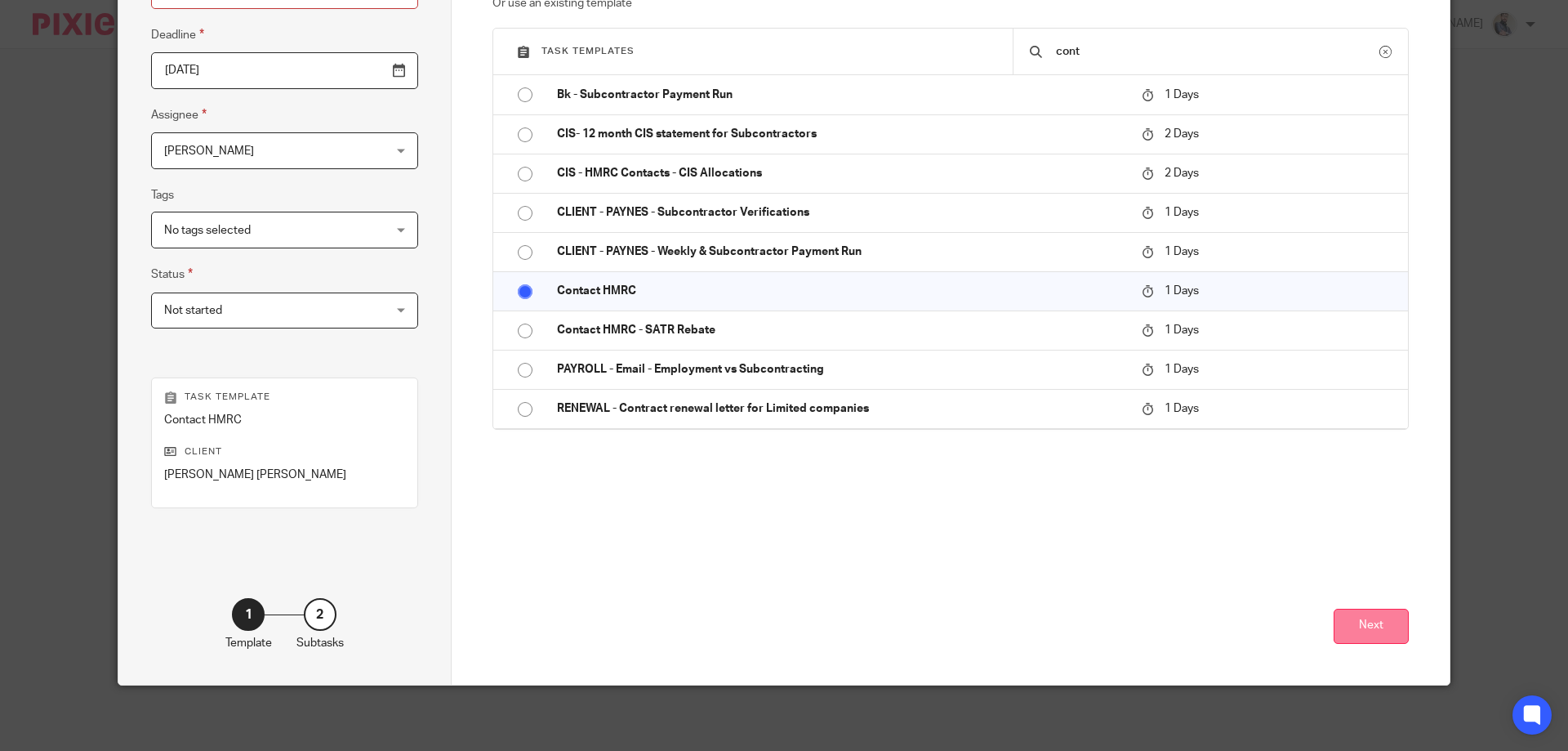
click at [1349, 627] on button "Next" at bounding box center [1372, 627] width 76 height 36
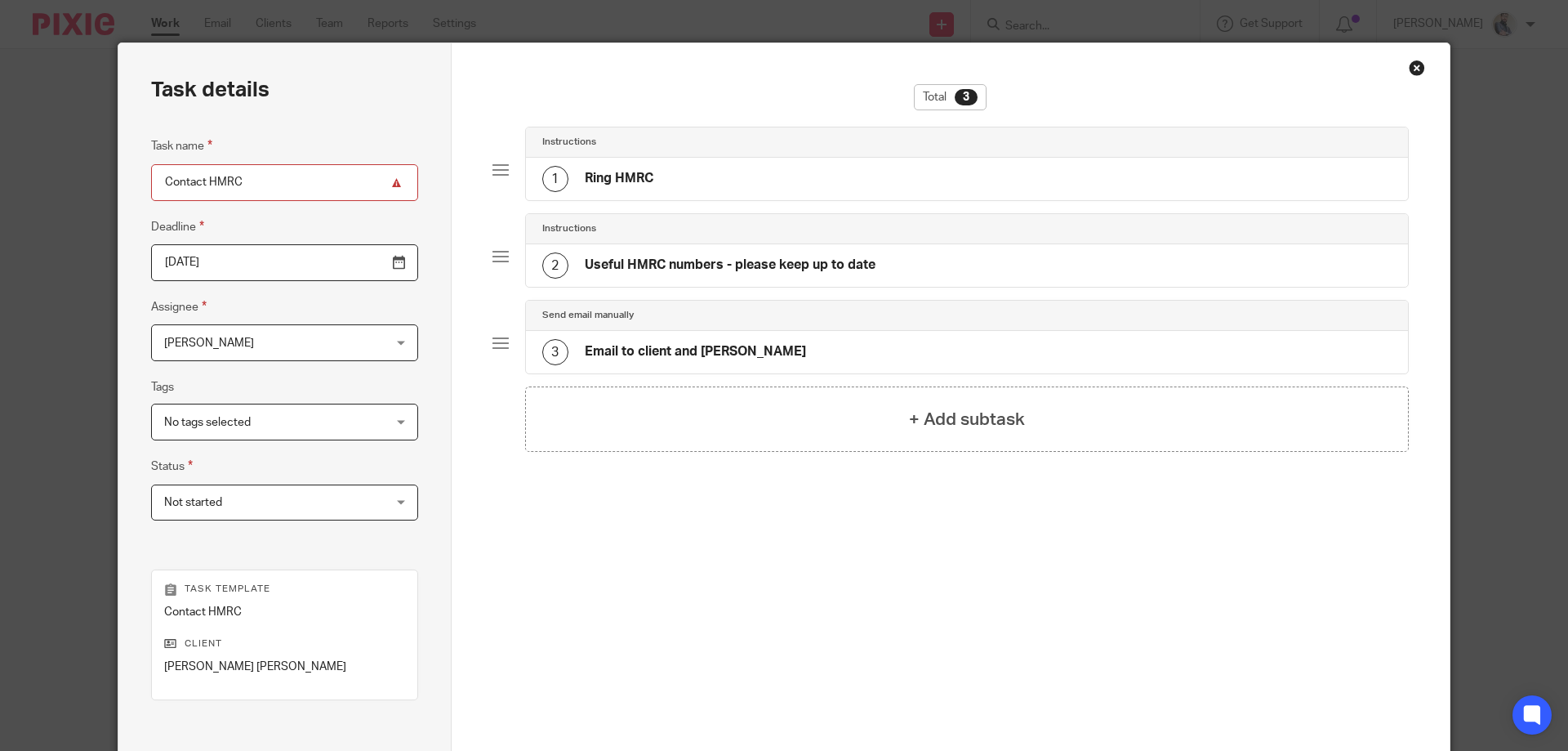
scroll to position [0, 0]
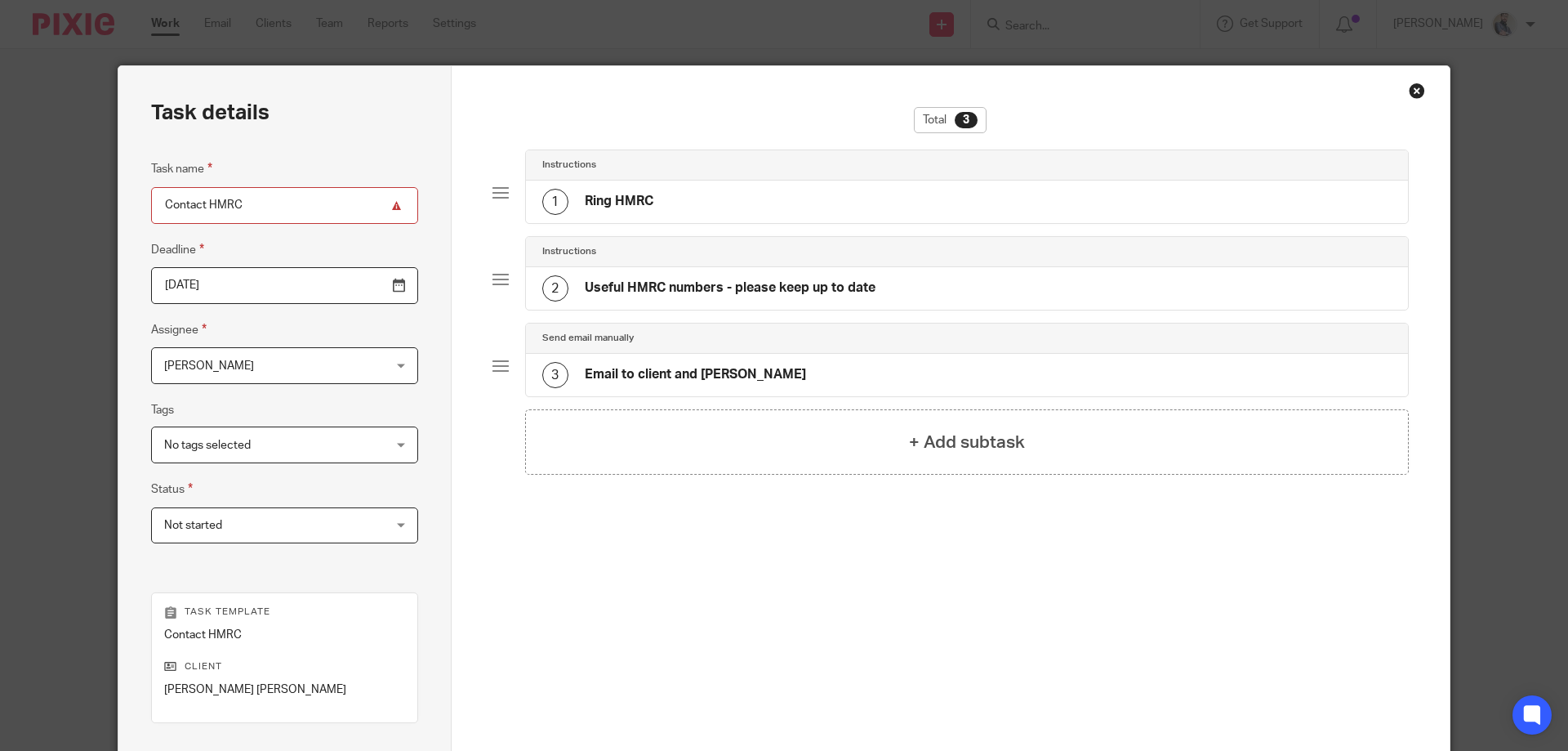
click at [681, 217] on div "1 Ring HMRC" at bounding box center [967, 202] width 883 height 43
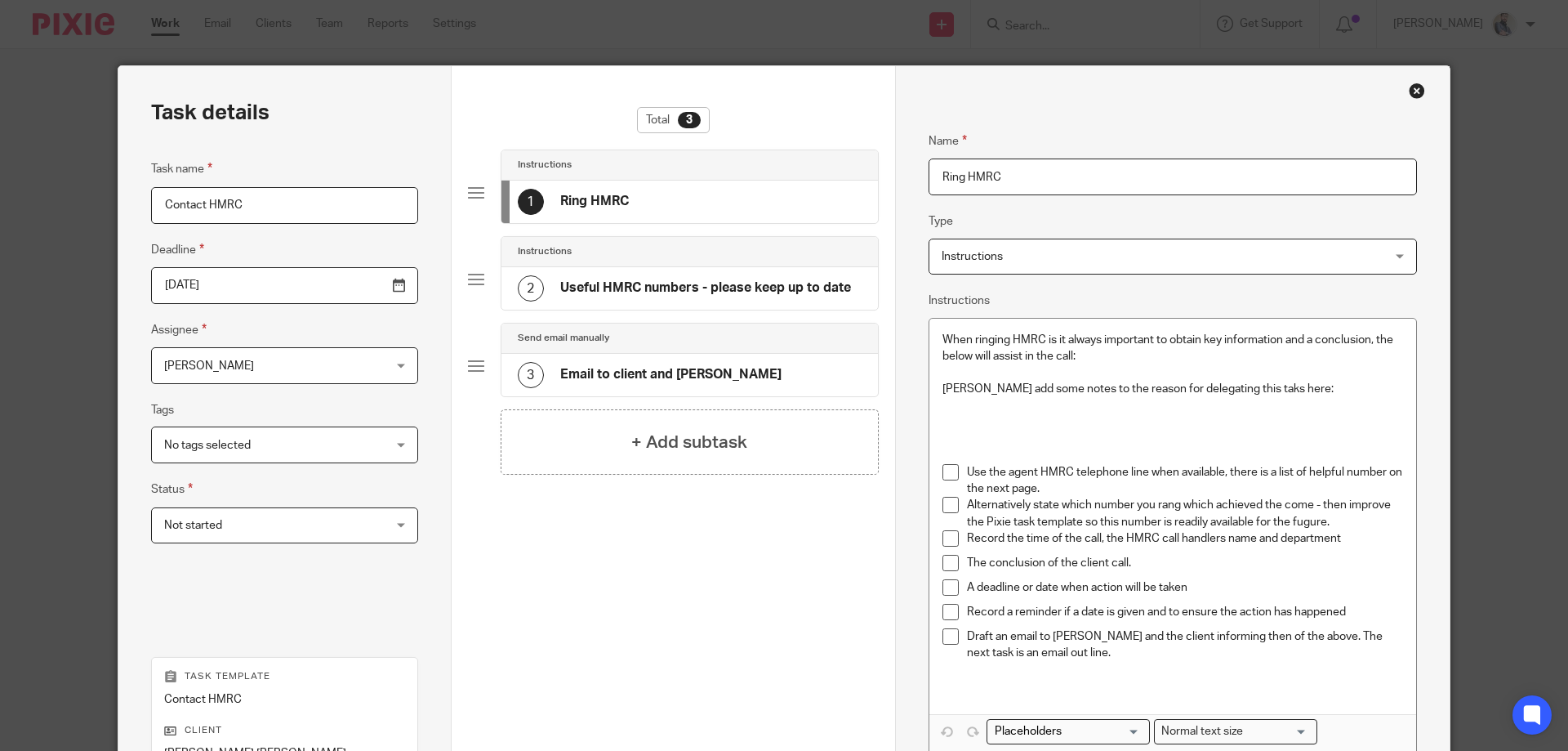
click at [974, 419] on p at bounding box center [1173, 423] width 461 height 50
click at [1020, 429] on p "To enrich screen reader interactions, please activate Accessibility in Grammarl…" at bounding box center [1173, 423] width 461 height 50
paste div "To enrich screen reader interactions, please activate Accessibility in Grammarl…"
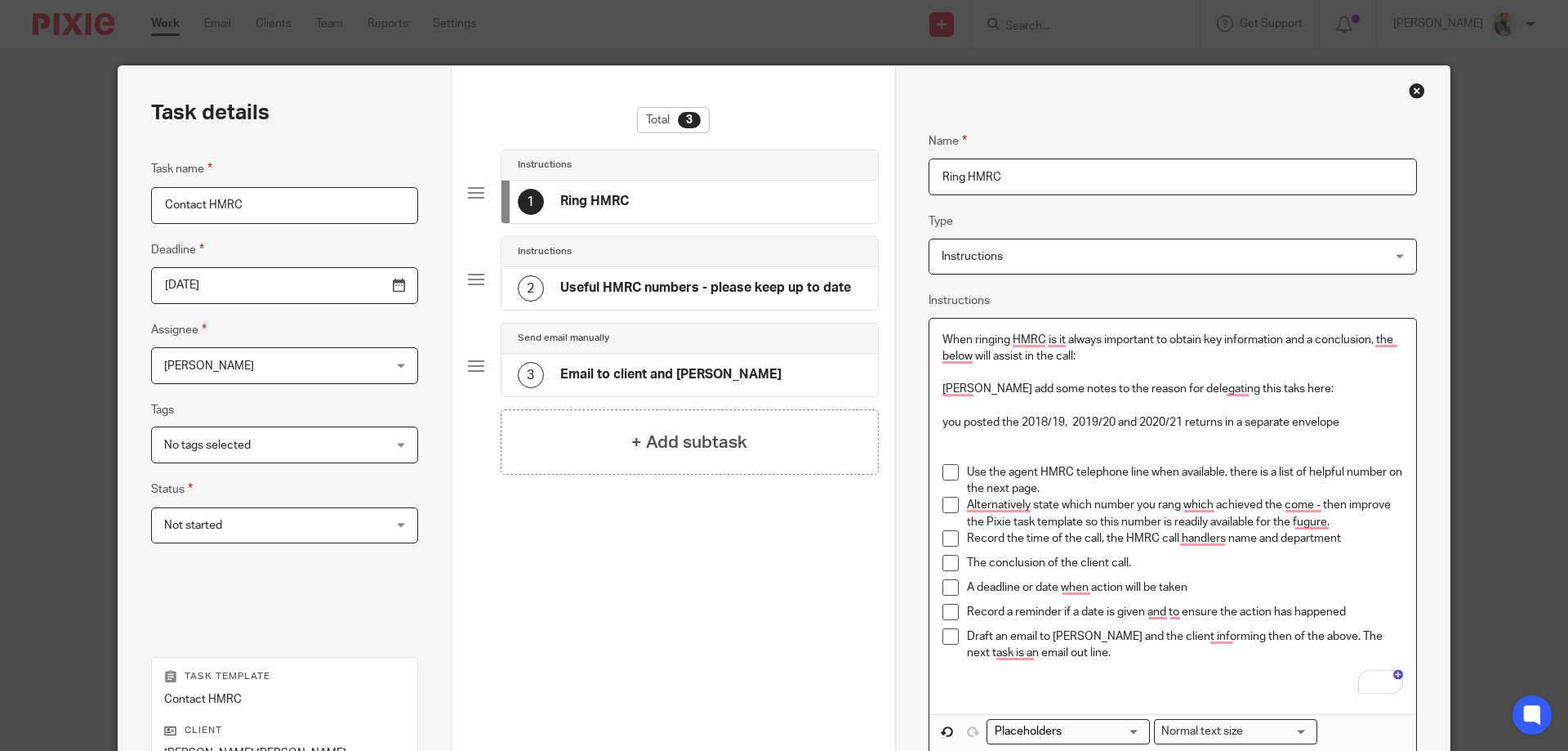
click at [943, 423] on p "you posted the 2018/19, 2019/20 and 2020/21 returns in a separate envelope" at bounding box center [1173, 423] width 461 height 50
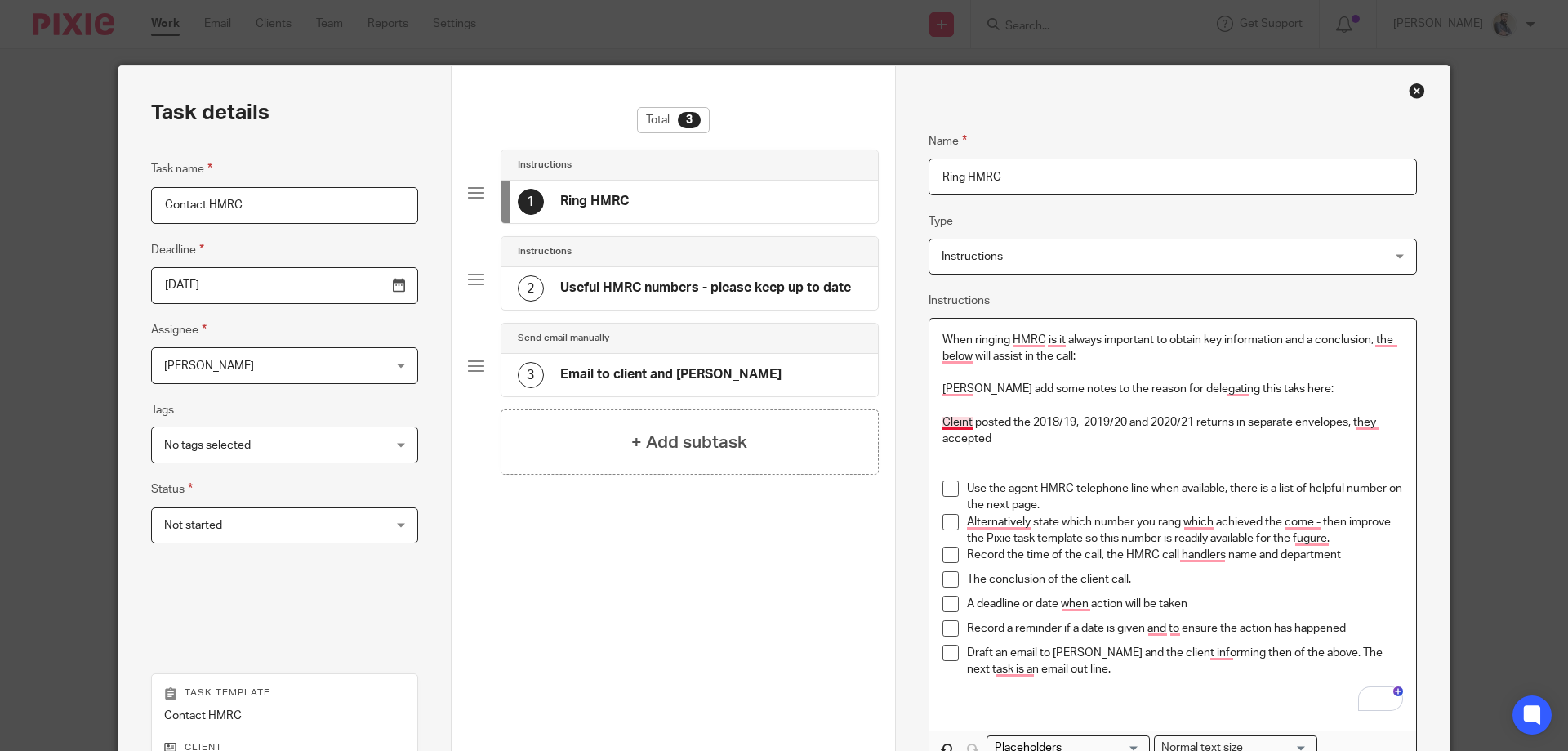
click at [947, 427] on p "Cleint posted the 2018/19, 2019/20 and 2020/21 returns in separate envelopes, t…" at bounding box center [1173, 431] width 461 height 66
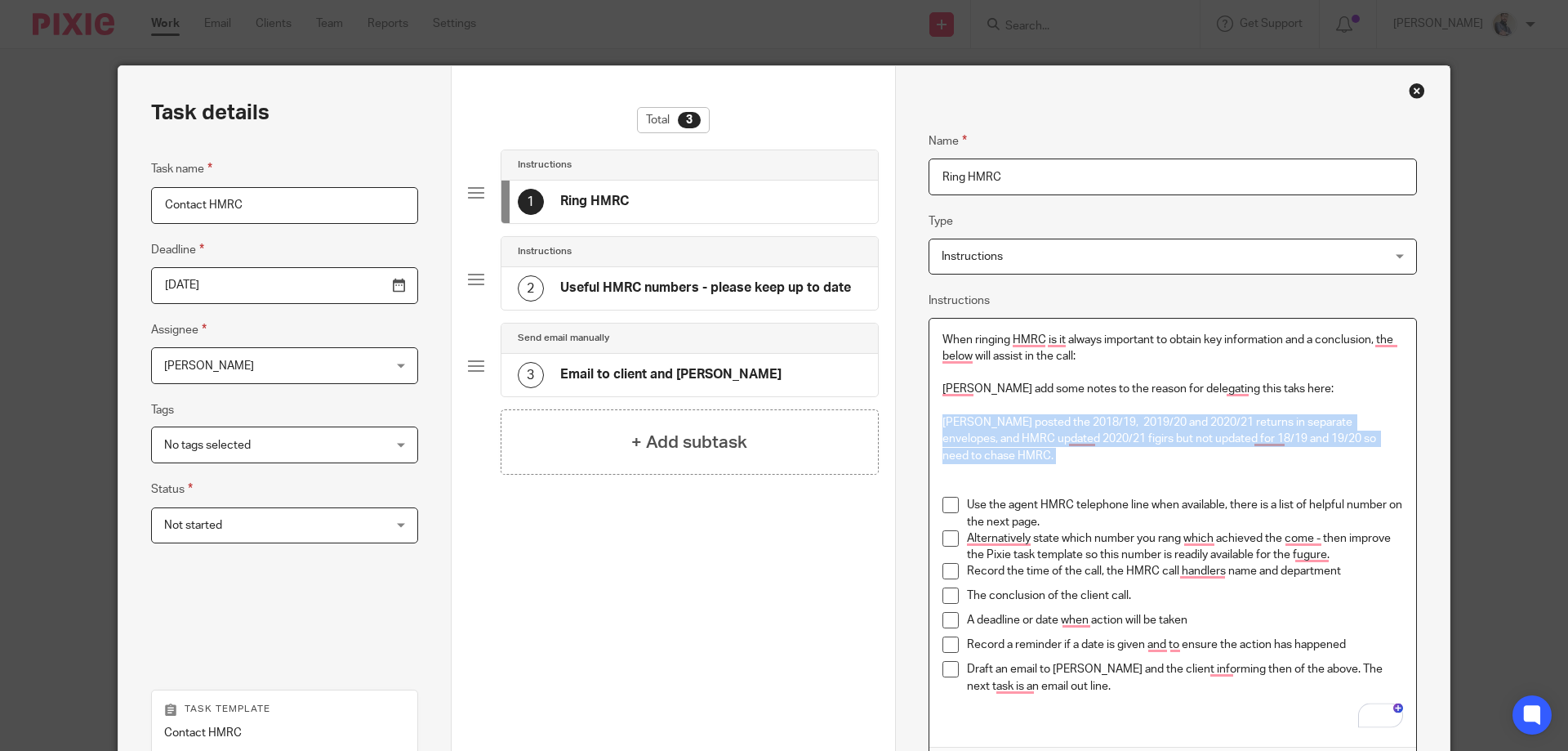
drag, startPoint x: 931, startPoint y: 444, endPoint x: 925, endPoint y: 423, distance: 21.8
click at [929, 423] on div "When ringing HMRC is it always important to obtain key information and a conclu…" at bounding box center [1173, 533] width 487 height 429
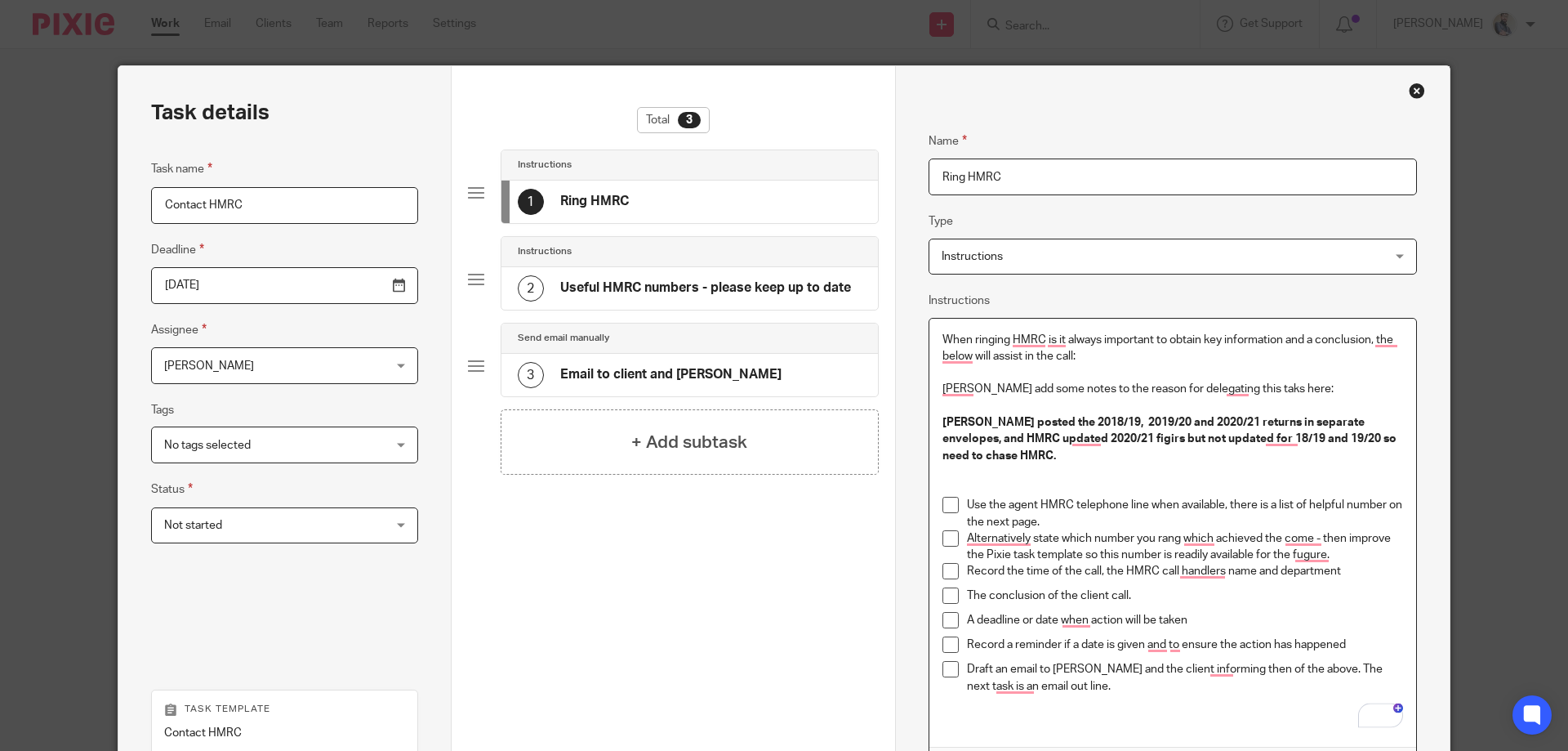
click at [1079, 477] on p "[PERSON_NAME] posted the 2018/19, 2019/20 and 2020/21 returns in separate envel…" at bounding box center [1173, 439] width 461 height 83
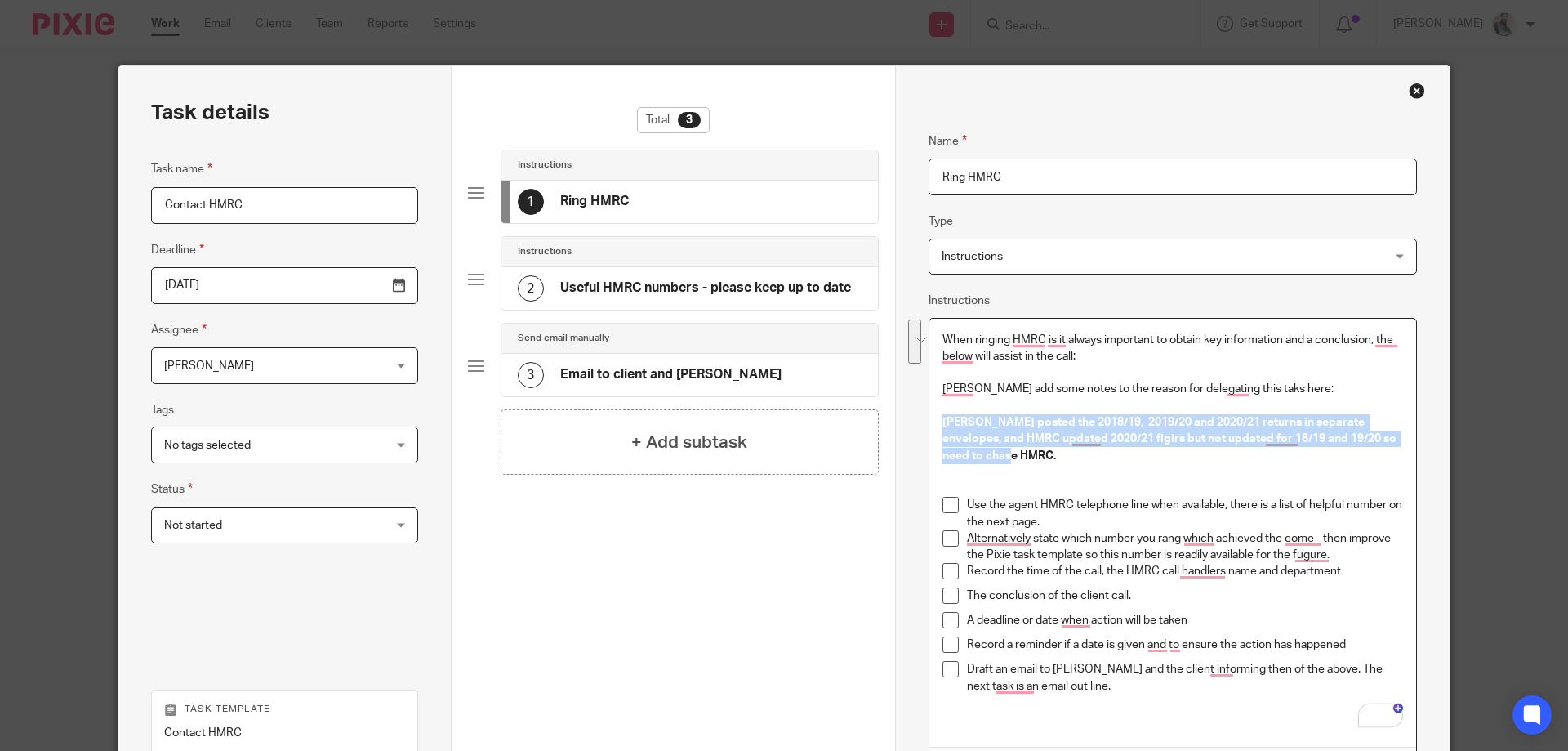
drag, startPoint x: 989, startPoint y: 459, endPoint x: 928, endPoint y: 422, distance: 71.3
click at [928, 419] on div "Task details Task name Contact HMRC Deadline 2025-09-19 Assignee Inam Satti Ina…" at bounding box center [784, 531] width 1333 height 932
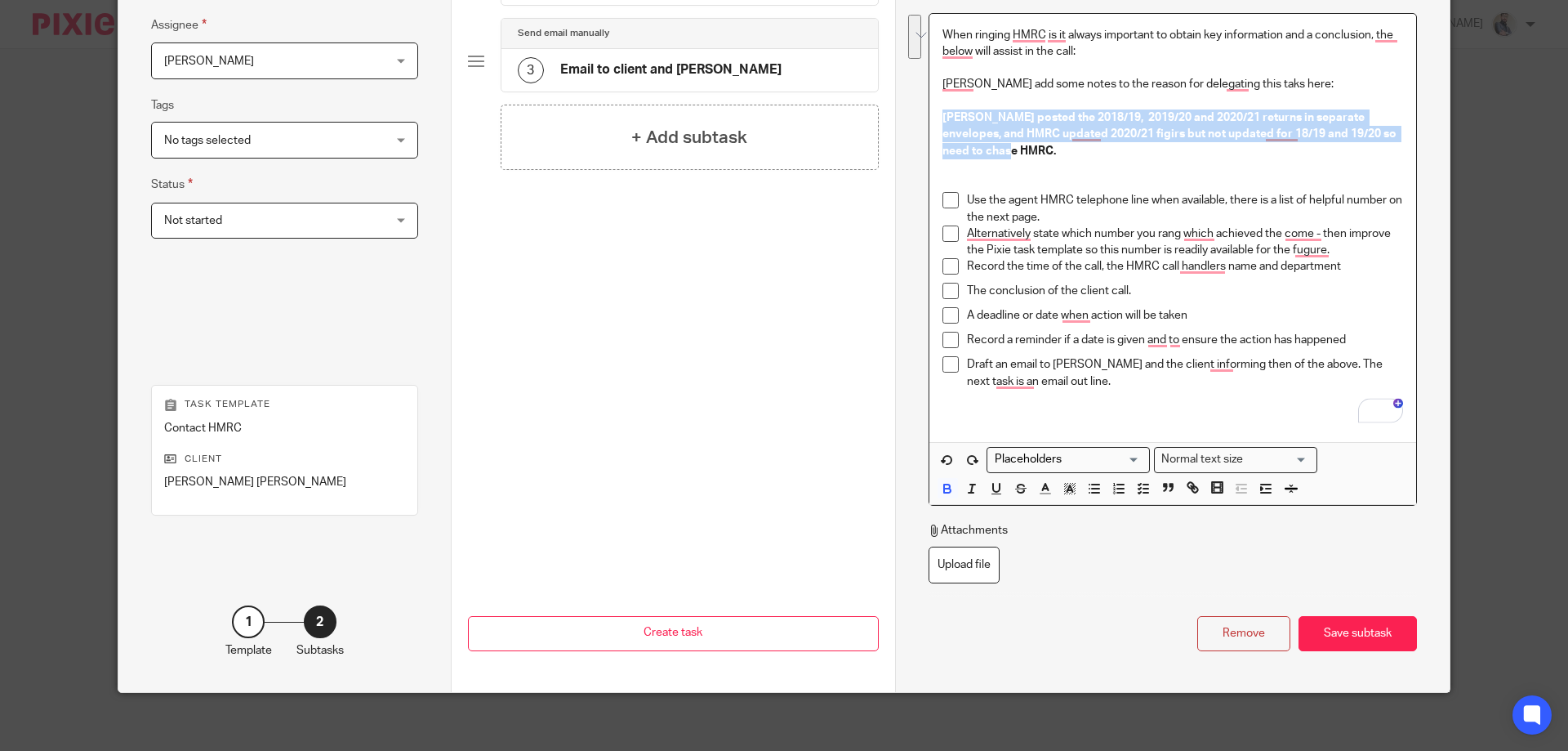
scroll to position [312, 0]
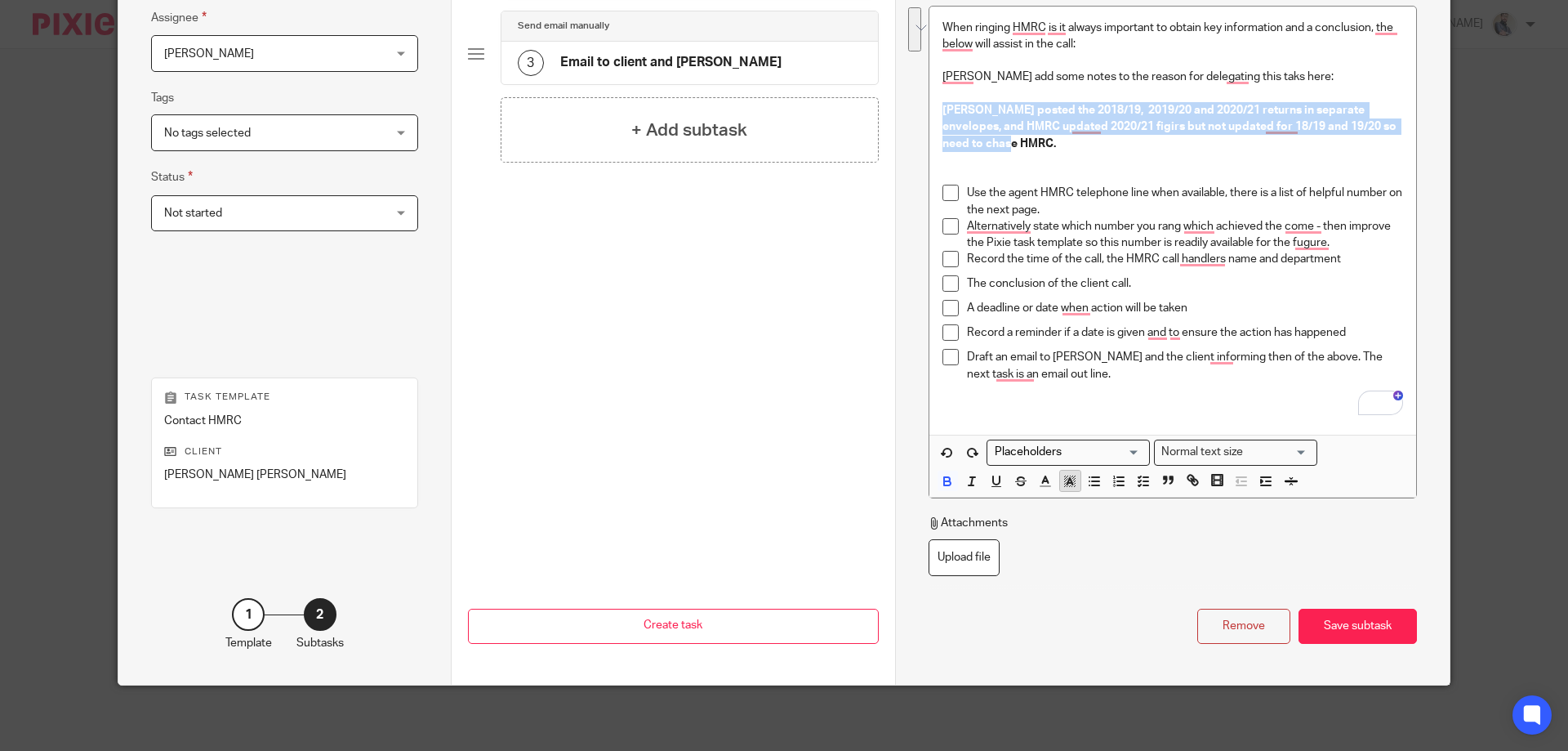
click at [1067, 477] on icon "button" at bounding box center [1070, 481] width 15 height 15
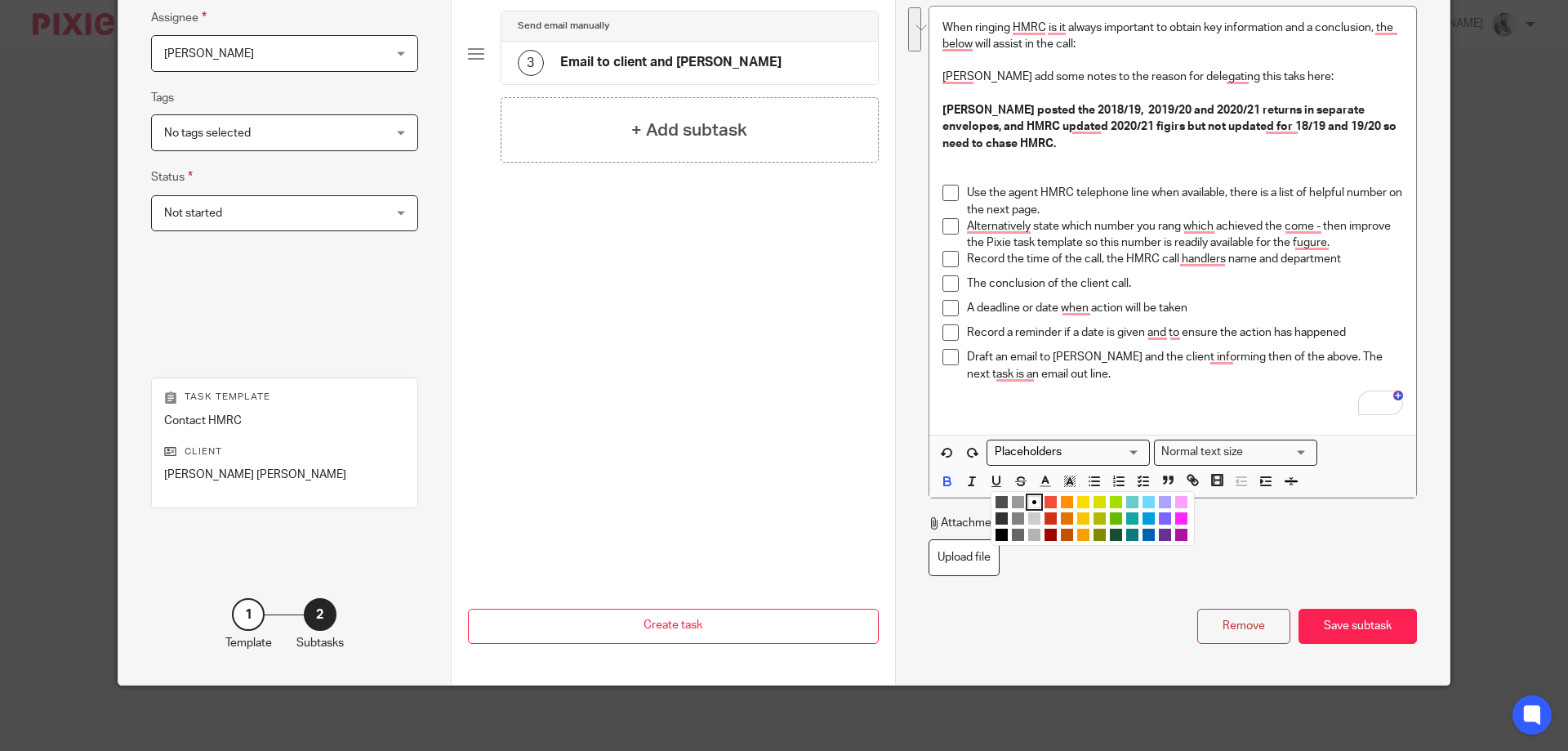
click at [1078, 499] on li "color:#FCDC00" at bounding box center [1084, 502] width 12 height 12
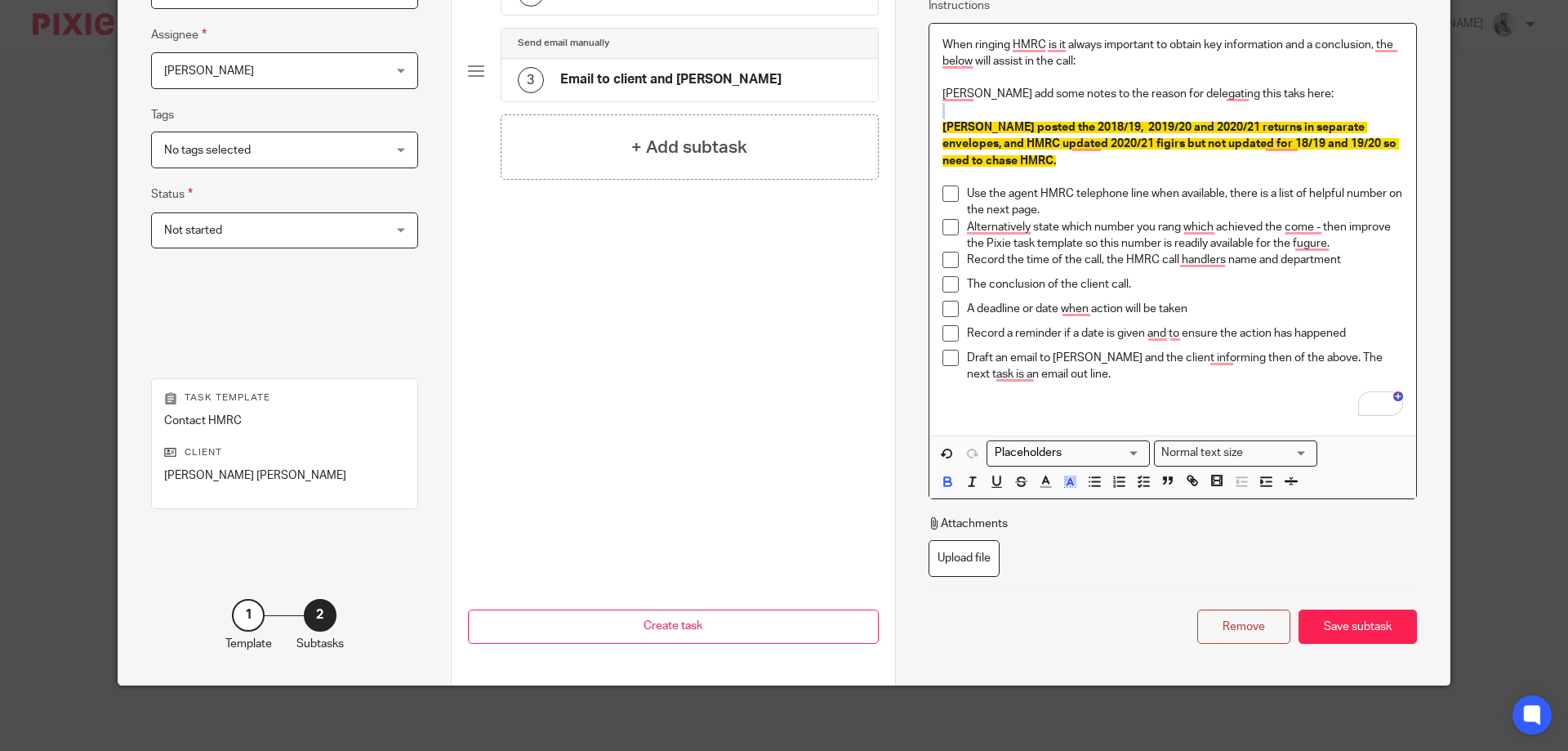
click at [1052, 167] on p "[PERSON_NAME] posted the 2018/19, 2019/20 and 2020/21 returns in separate envel…" at bounding box center [1173, 136] width 461 height 66
click at [1353, 629] on div "Save subtask" at bounding box center [1357, 627] width 118 height 36
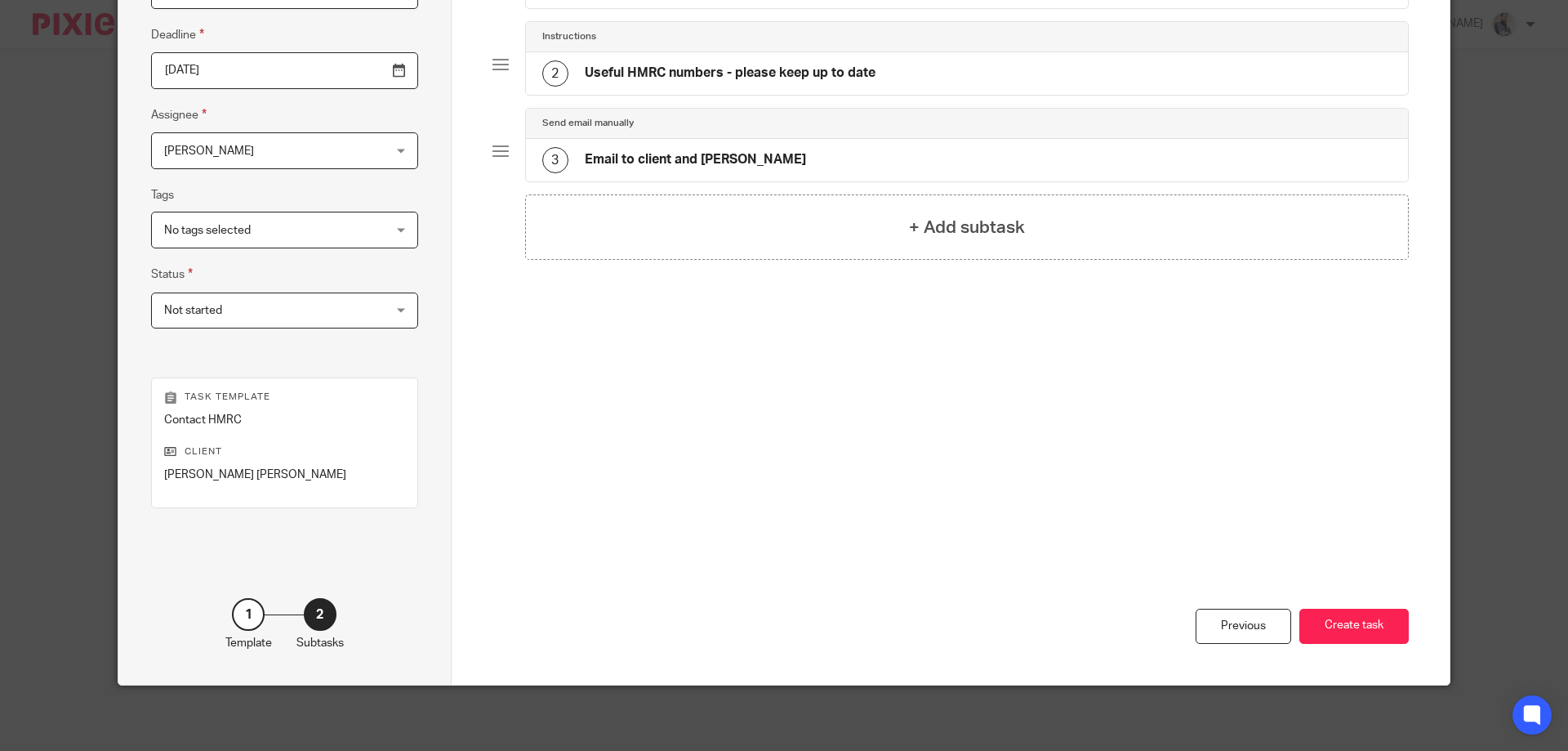
click at [1353, 629] on button "Create task" at bounding box center [1354, 627] width 109 height 36
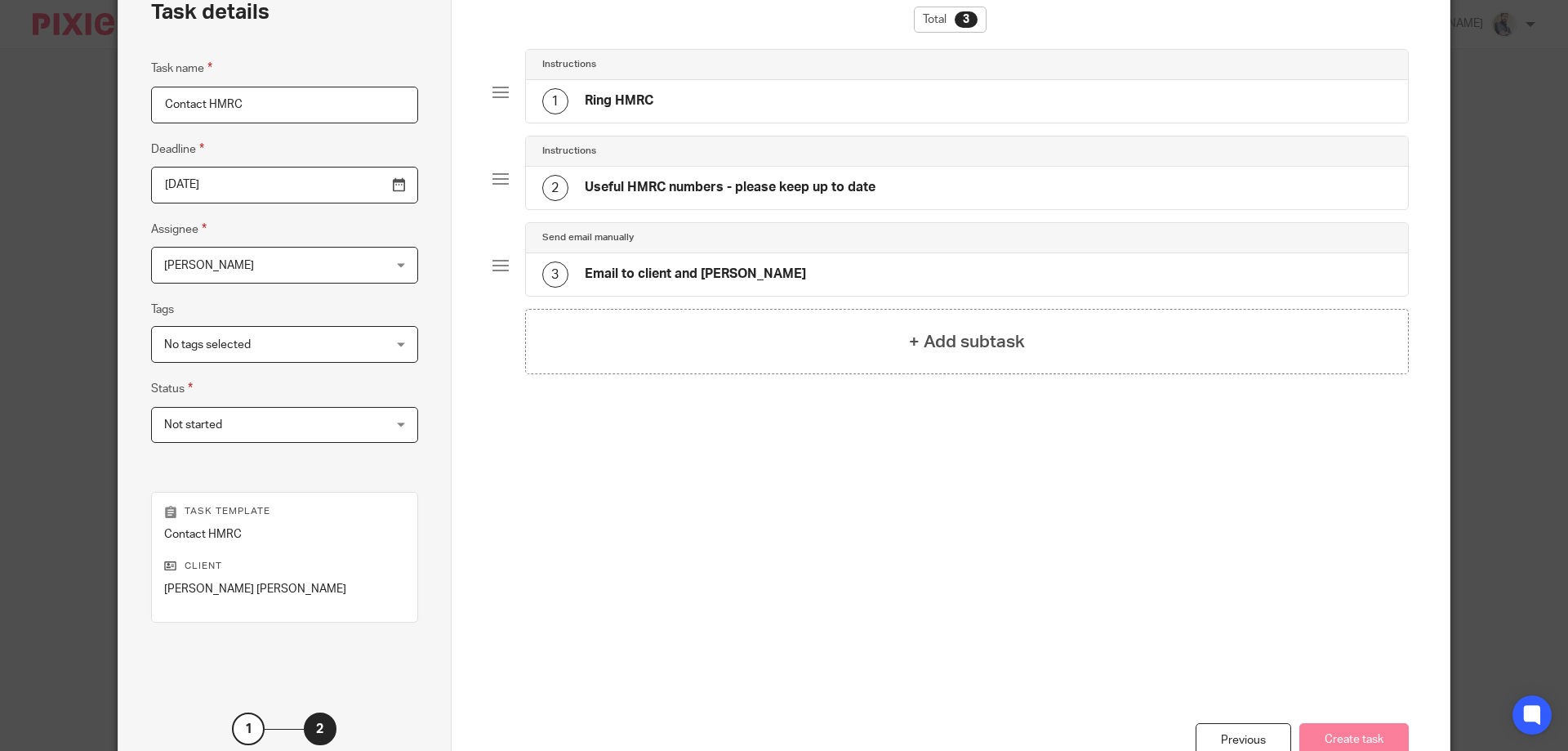
scroll to position [0, 0]
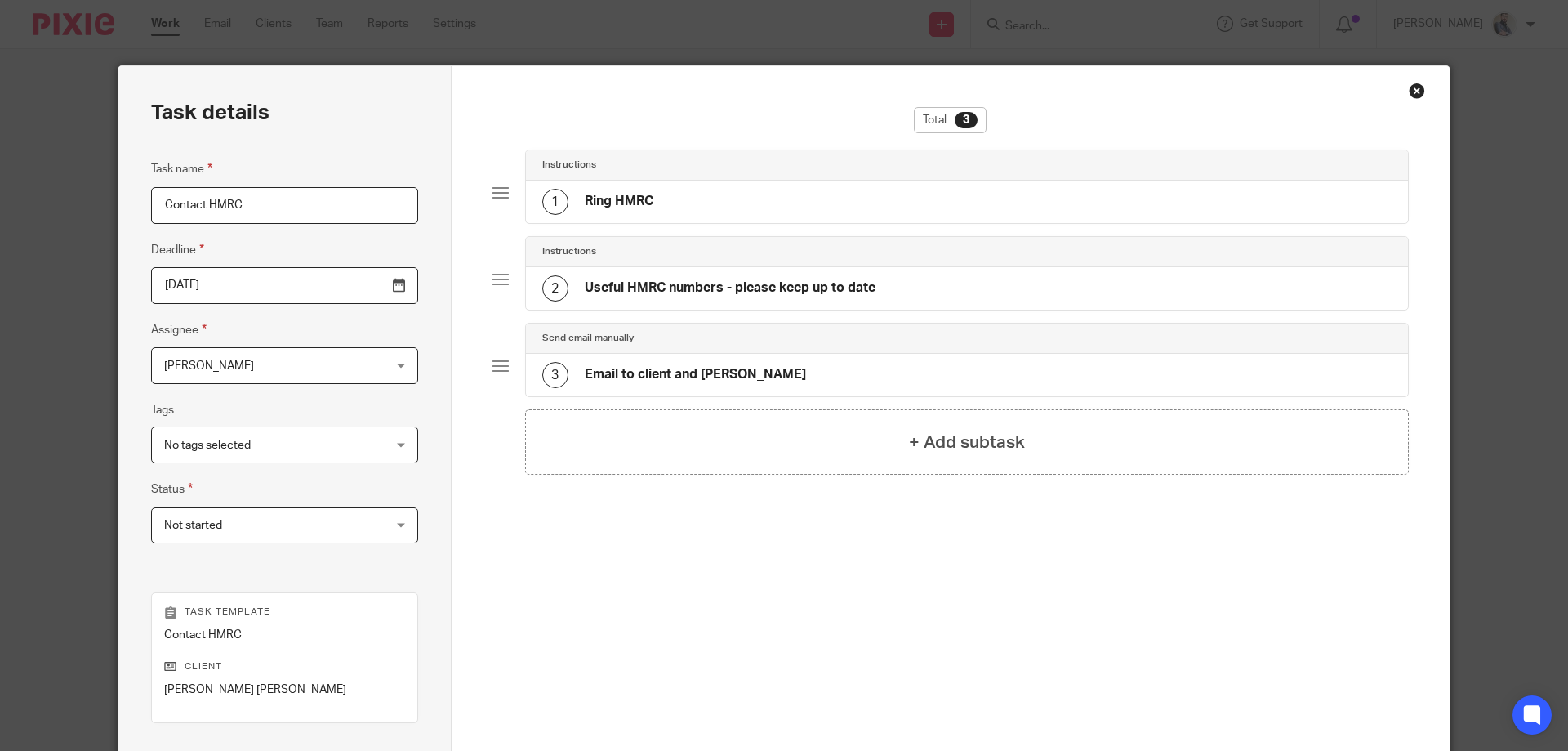
click at [251, 443] on span "No tags selected" at bounding box center [266, 444] width 203 height 35
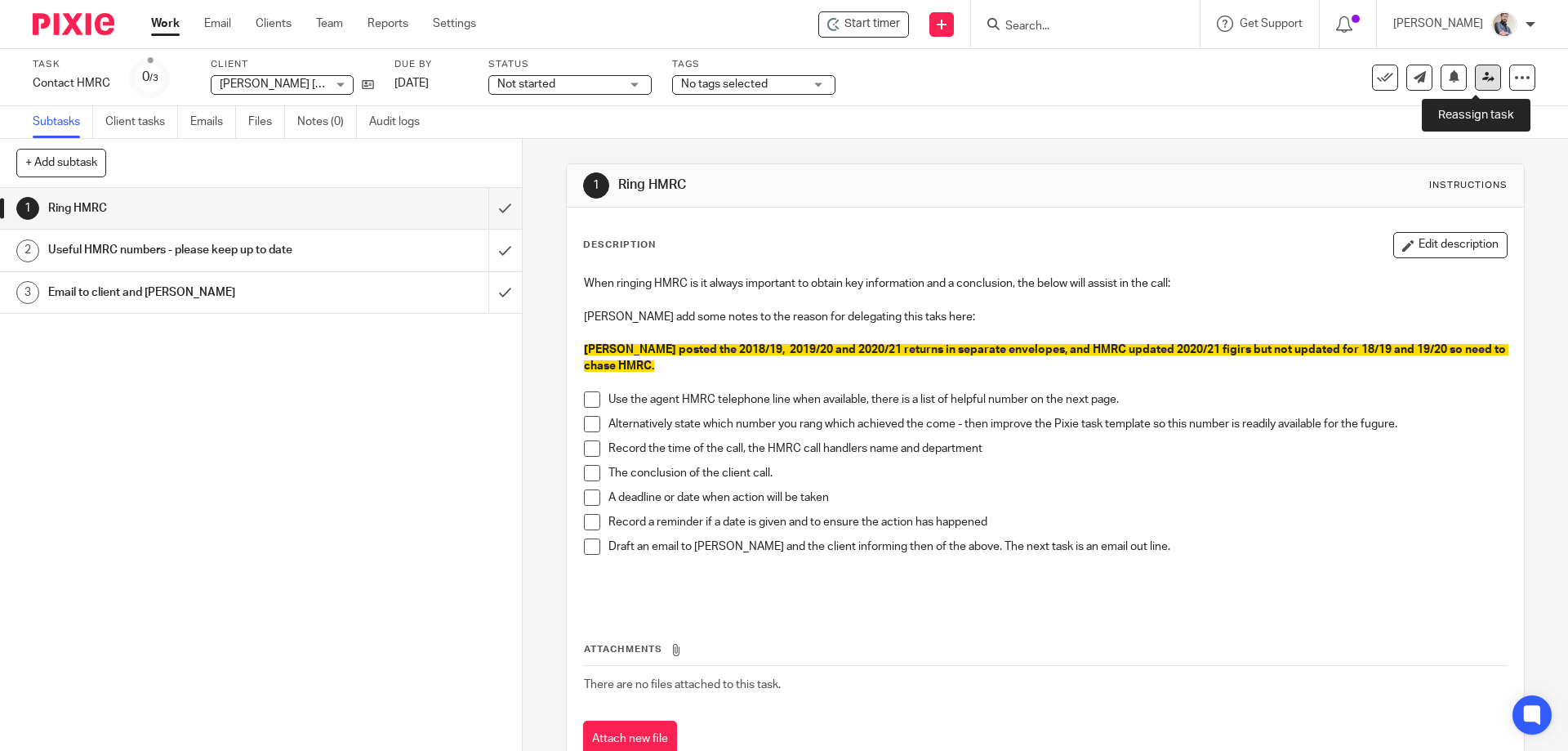
click at [1483, 77] on icon at bounding box center [1489, 77] width 12 height 12
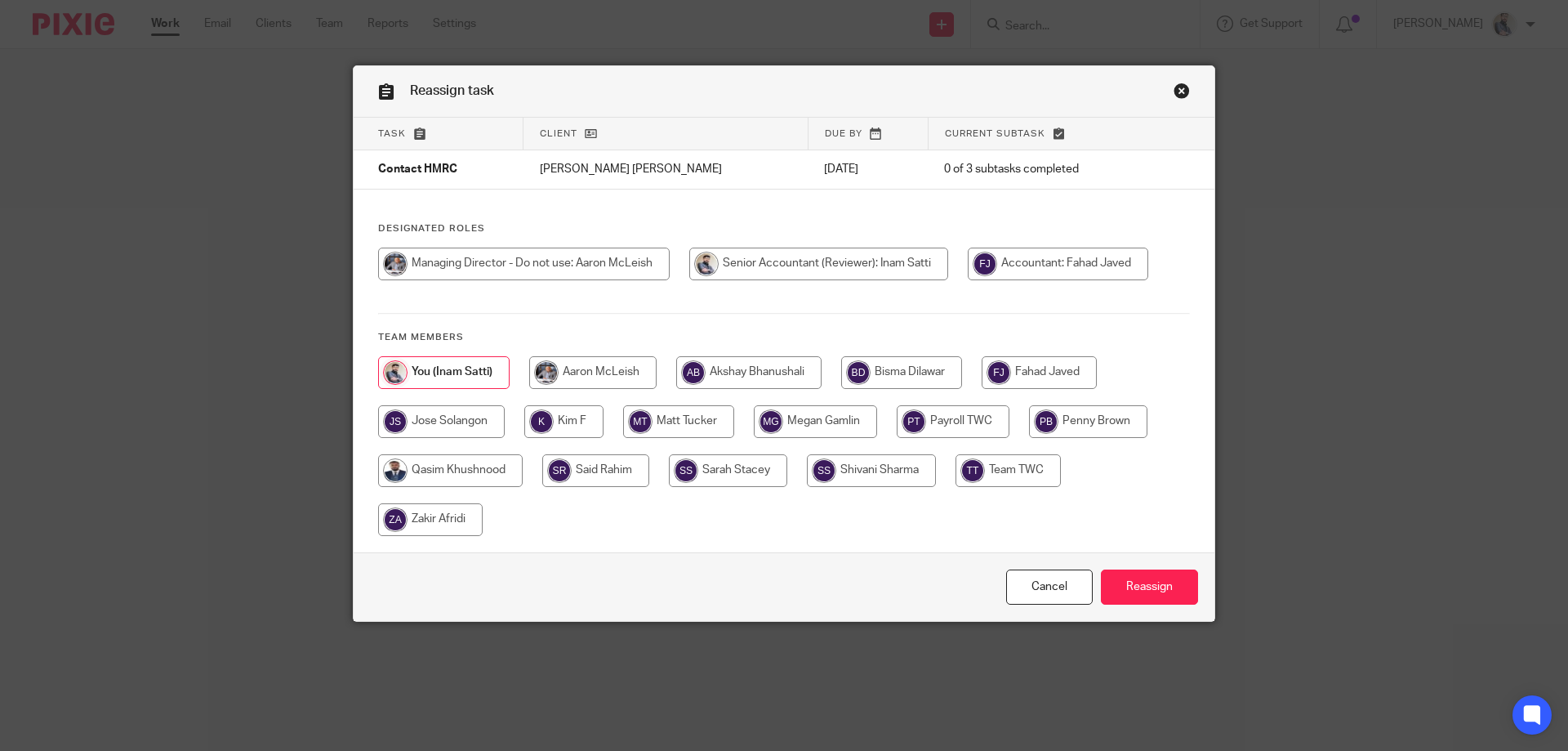
click at [454, 467] on input "radio" at bounding box center [450, 470] width 145 height 33
radio input "true"
click at [1149, 585] on input "Reassign" at bounding box center [1150, 587] width 97 height 36
